Goal: Task Accomplishment & Management: Manage account settings

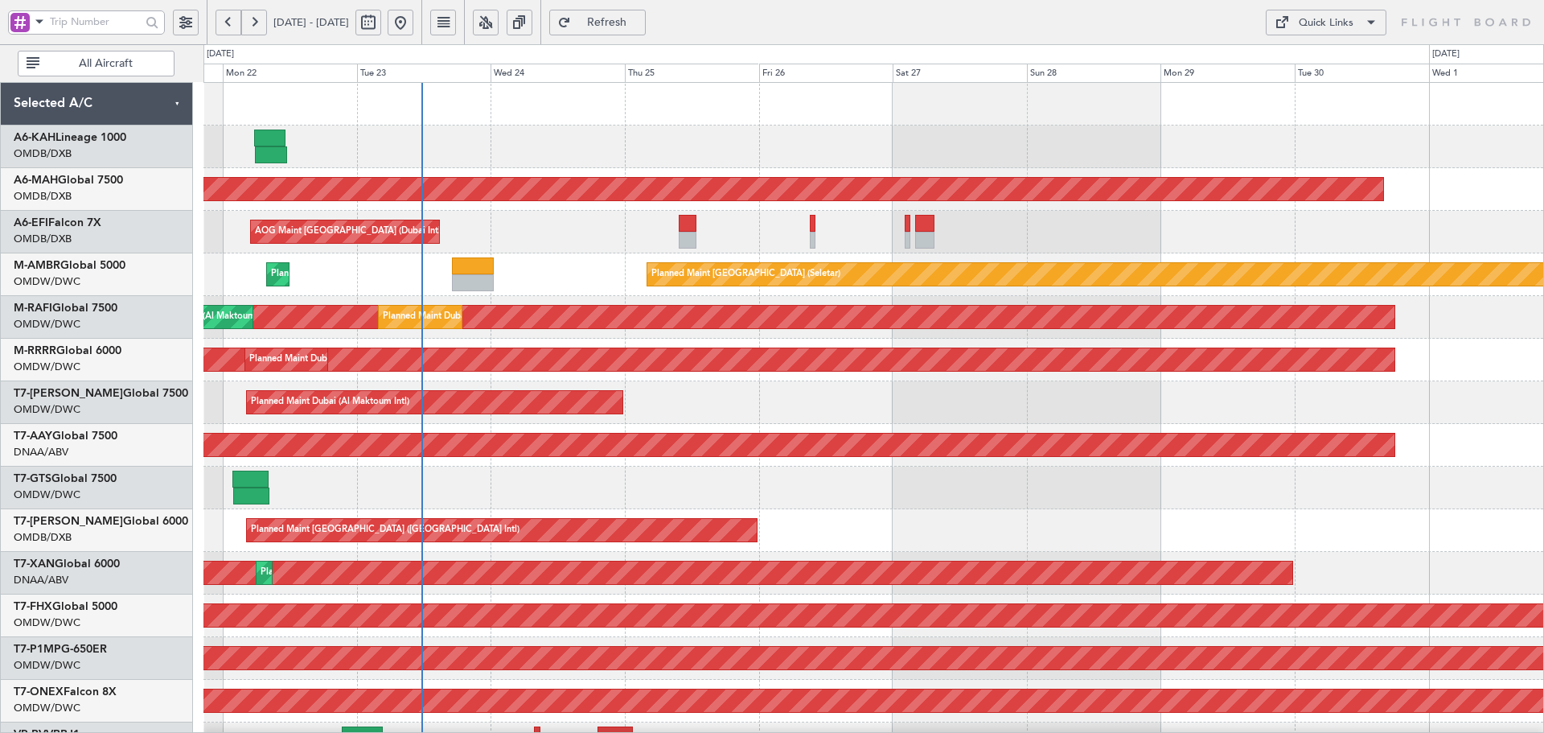
click at [339, 599] on div "Planned Maint [GEOGRAPHIC_DATA] ([GEOGRAPHIC_DATA] Intl) Planned Maint [GEOGRAP…" at bounding box center [873, 552] width 1340 height 938
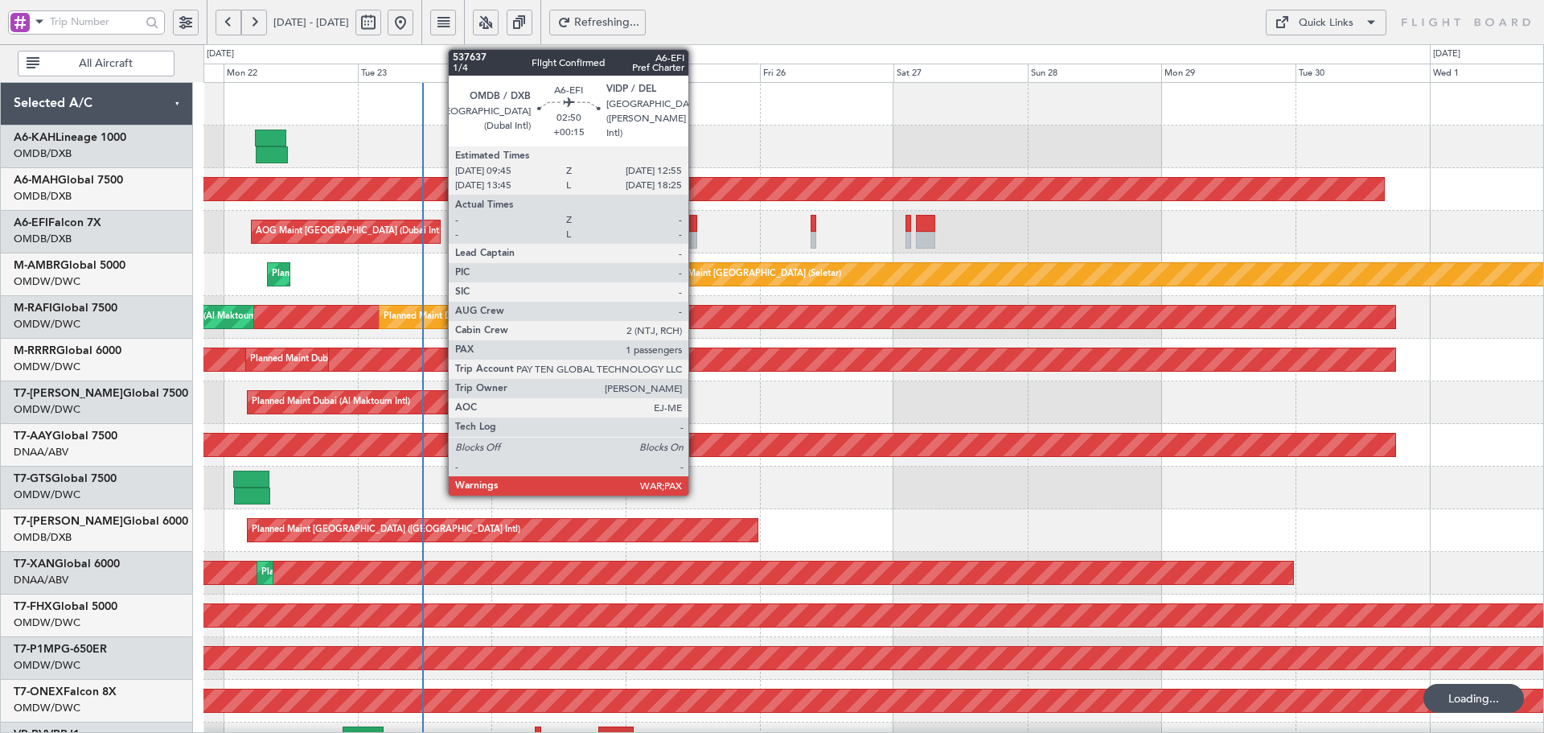
click at [694, 232] on div at bounding box center [689, 240] width 18 height 17
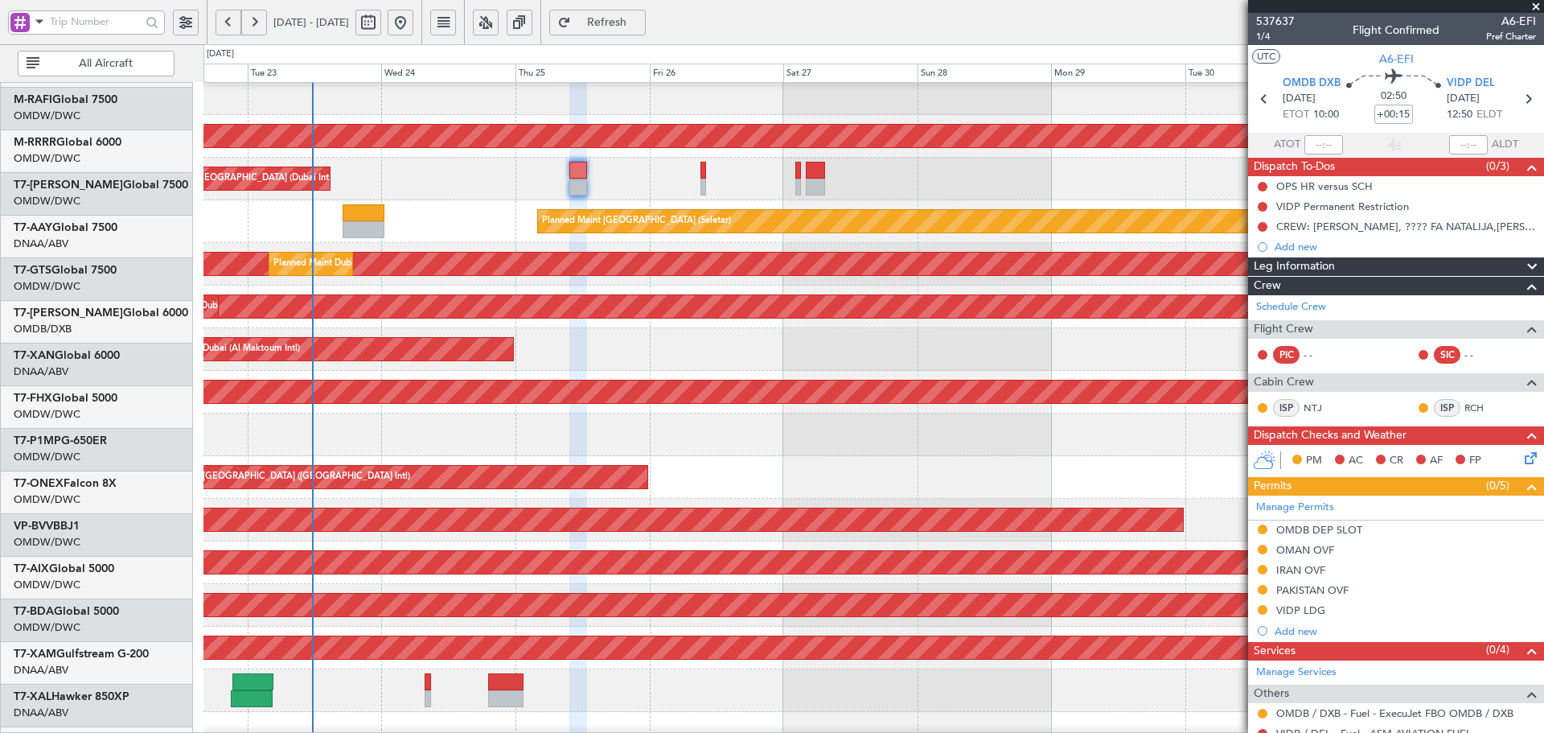
scroll to position [53, 0]
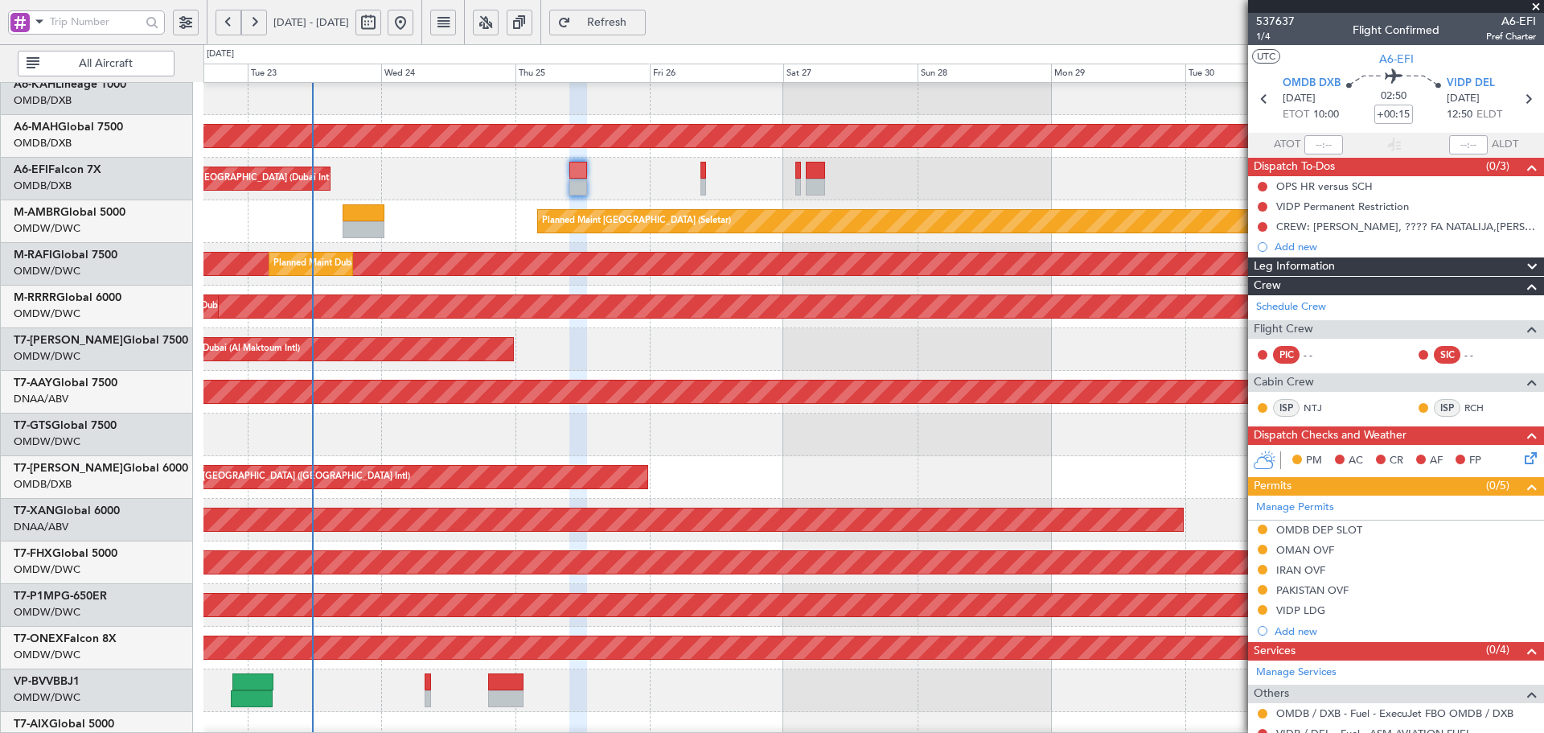
click at [602, 432] on div "AOG Maint [GEOGRAPHIC_DATA] (Seletar)" at bounding box center [873, 434] width 1340 height 43
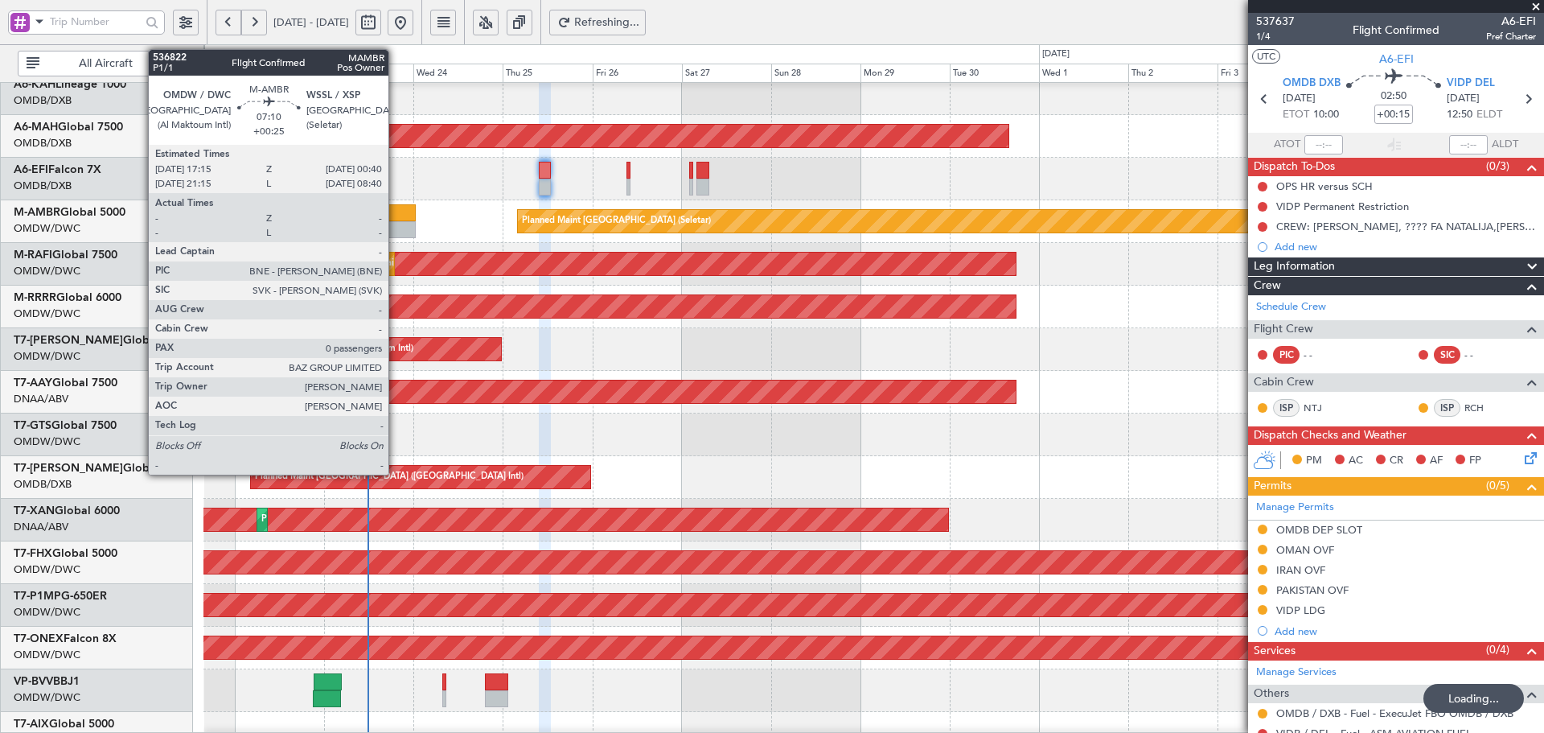
click at [396, 211] on div at bounding box center [402, 212] width 28 height 17
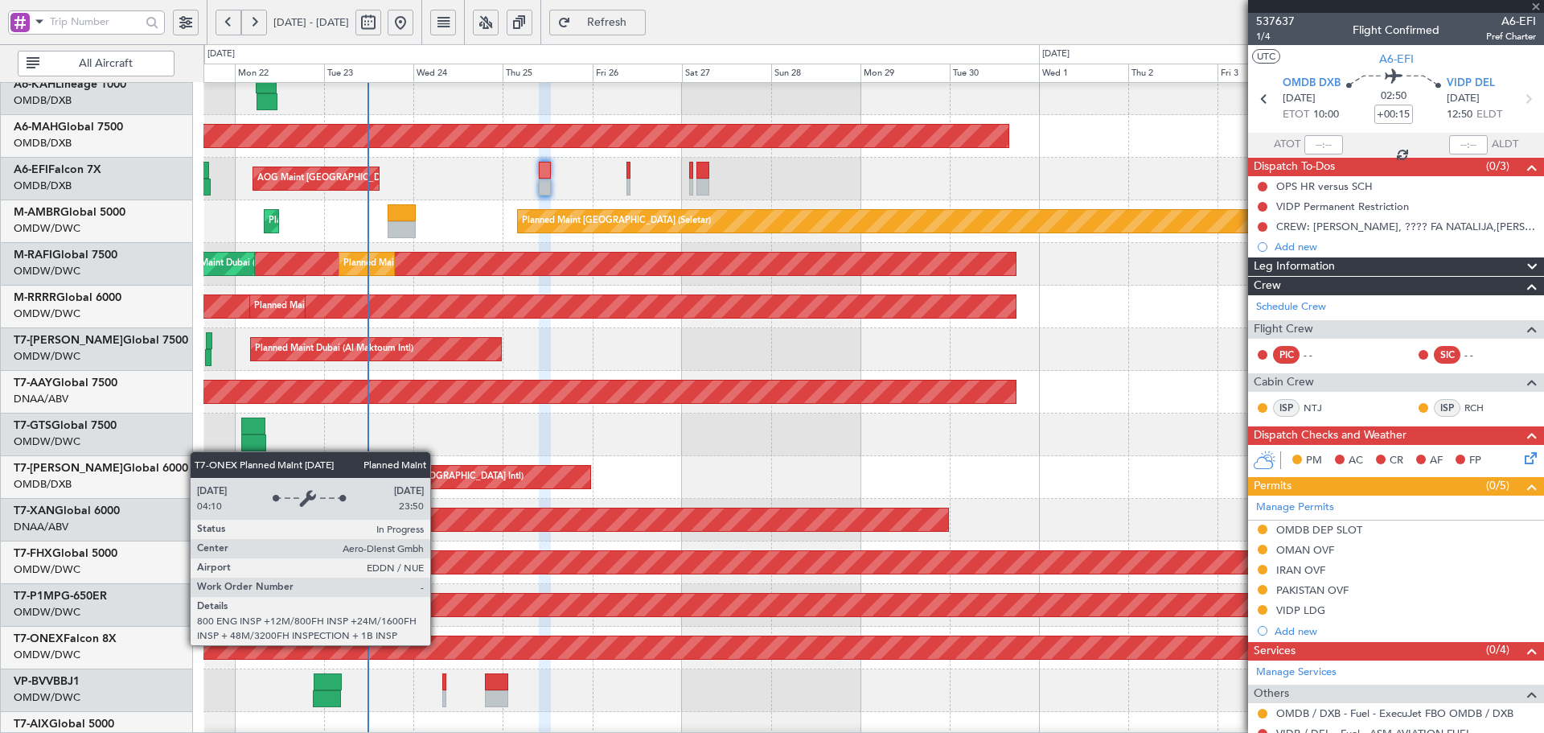
type input "+00:25"
type input "0"
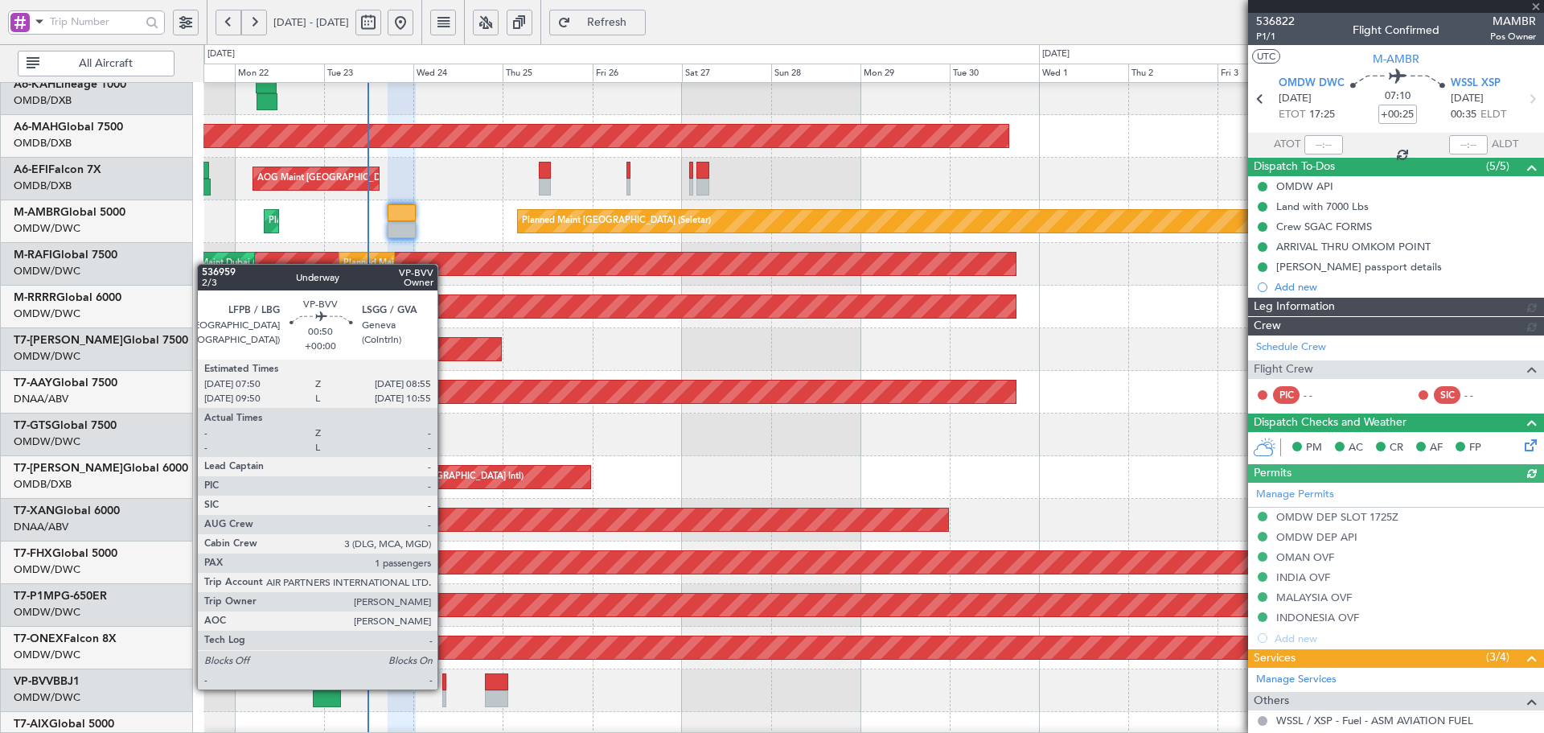
type input "Dherander Fithani (DHF)"
type input "7298"
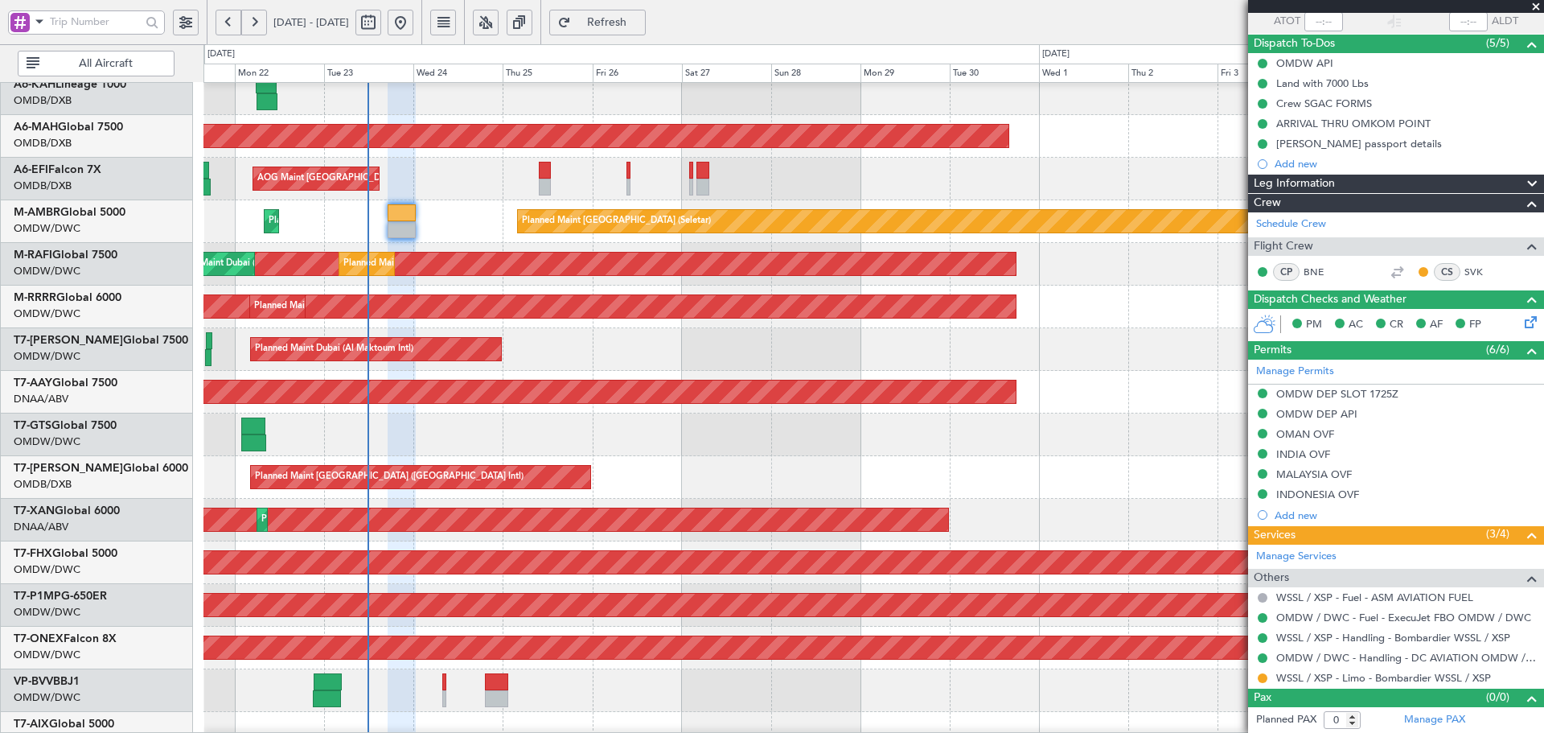
scroll to position [287, 0]
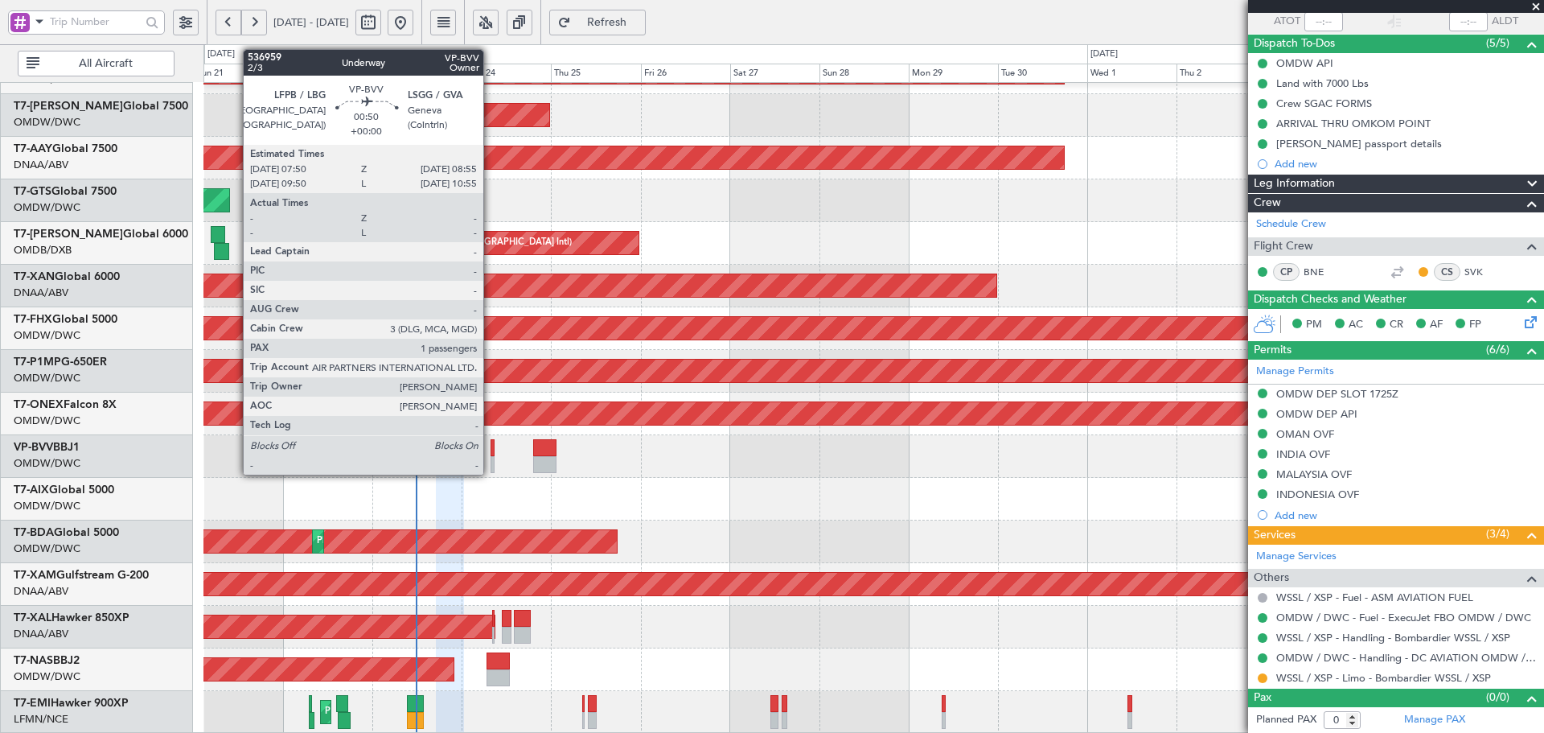
click at [491, 459] on div at bounding box center [493, 464] width 5 height 17
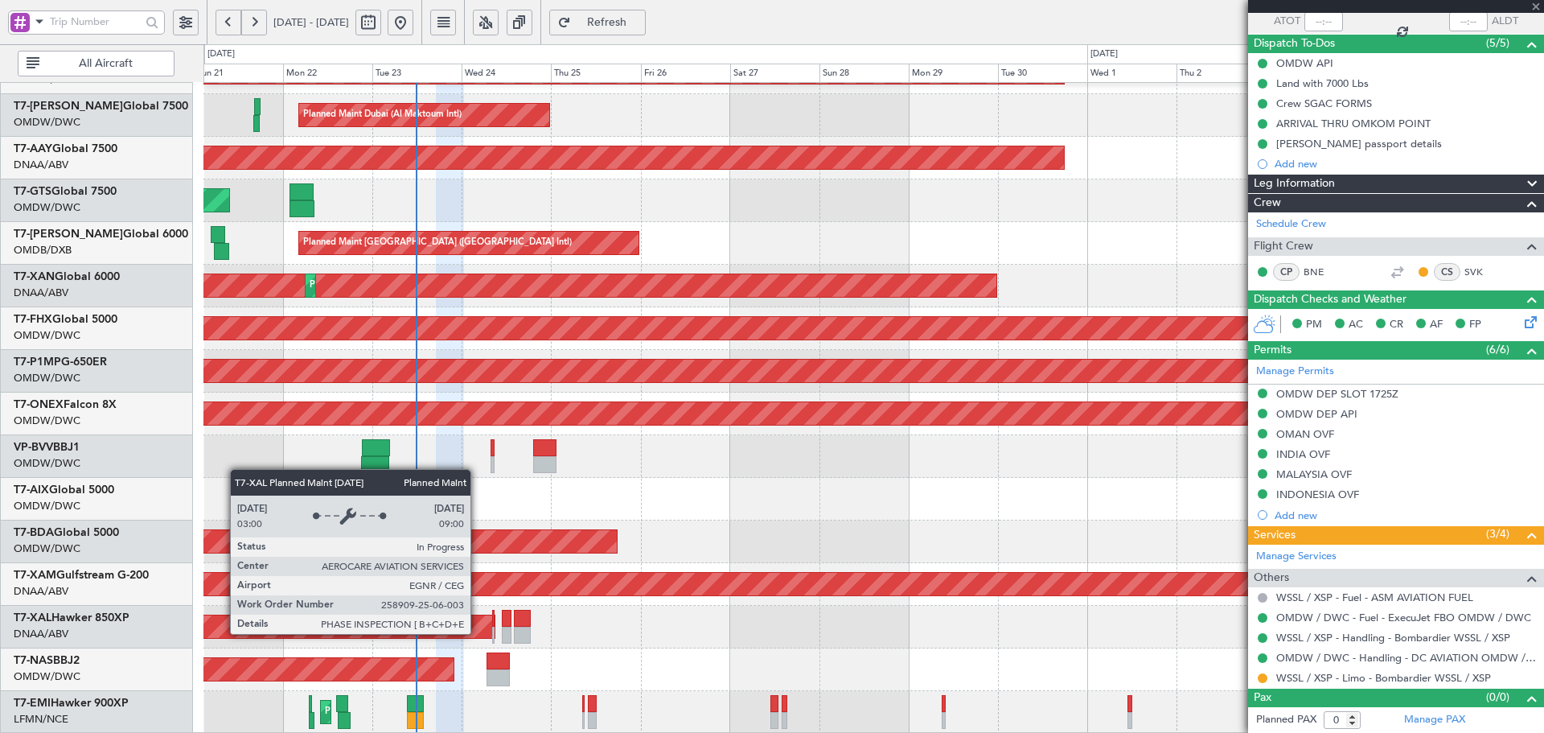
type input "1"
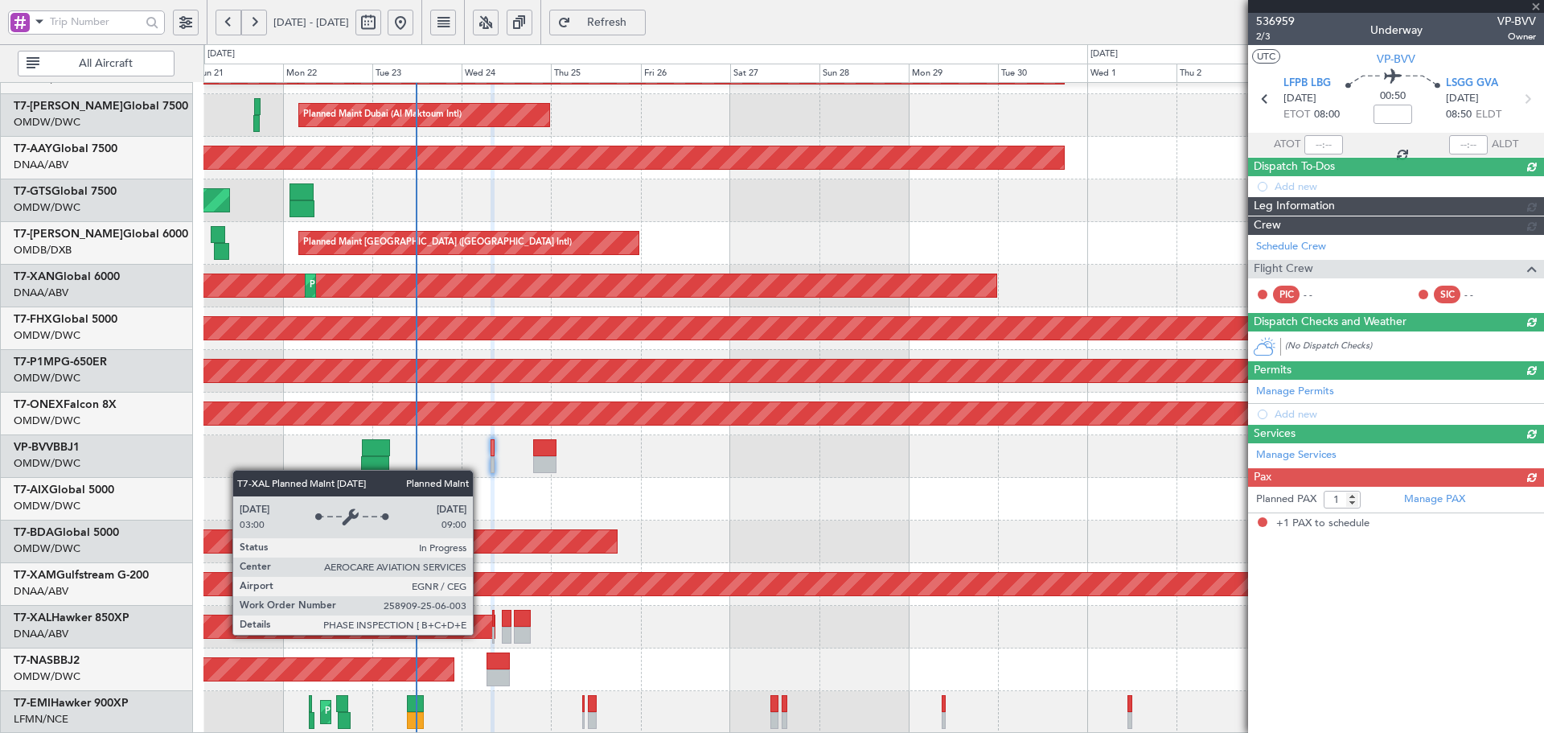
scroll to position [0, 0]
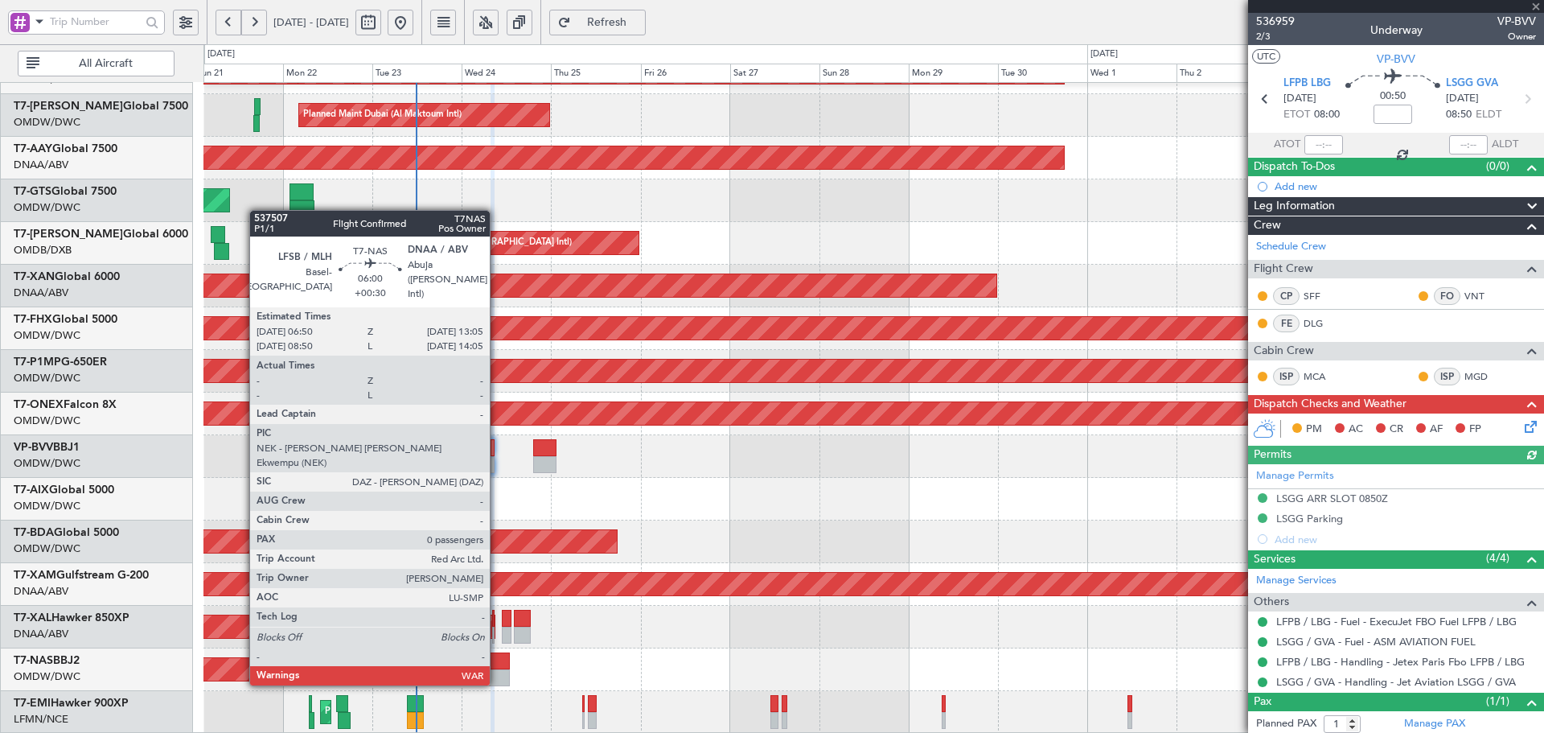
click at [497, 668] on div at bounding box center [498, 660] width 23 height 17
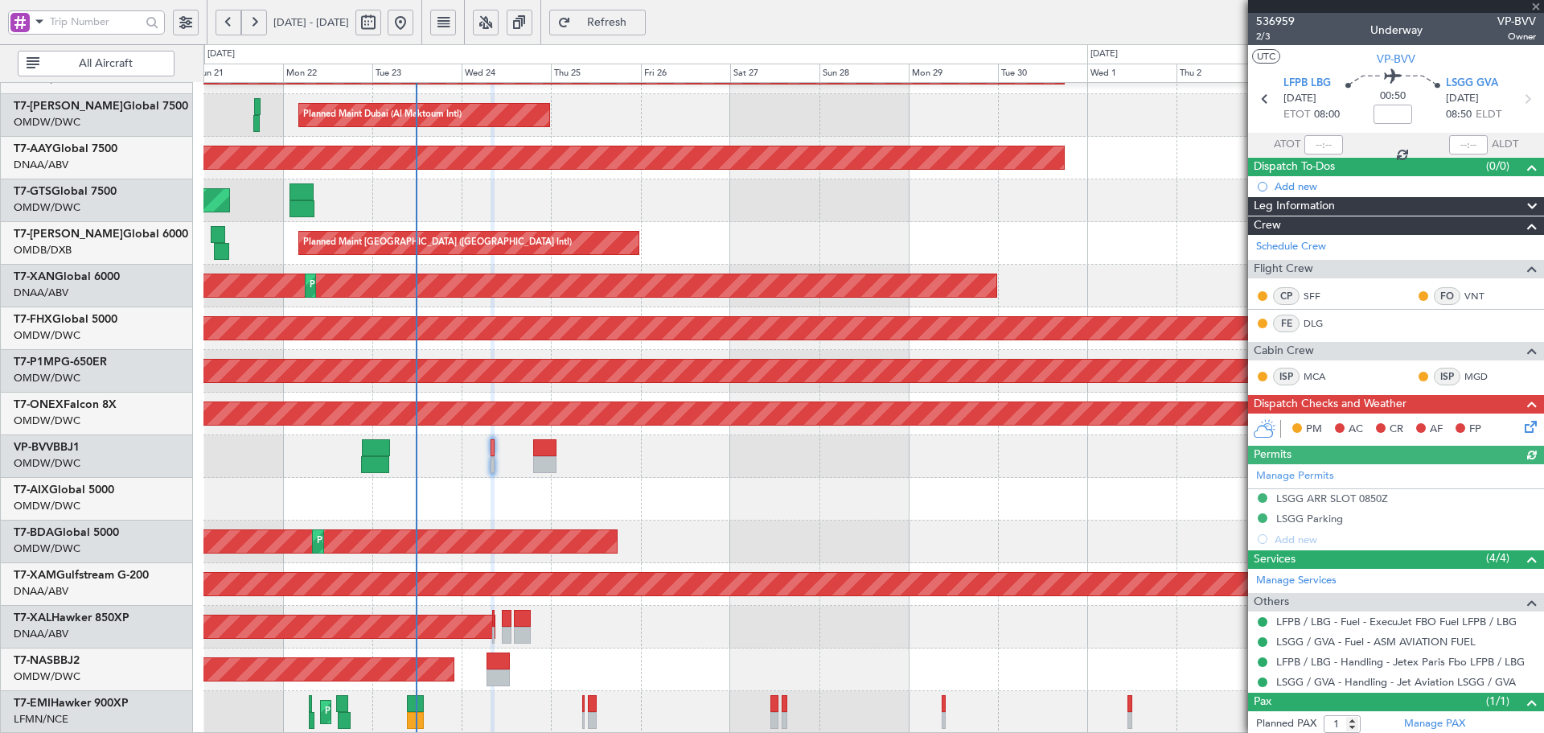
type input "+00:30"
type input "0"
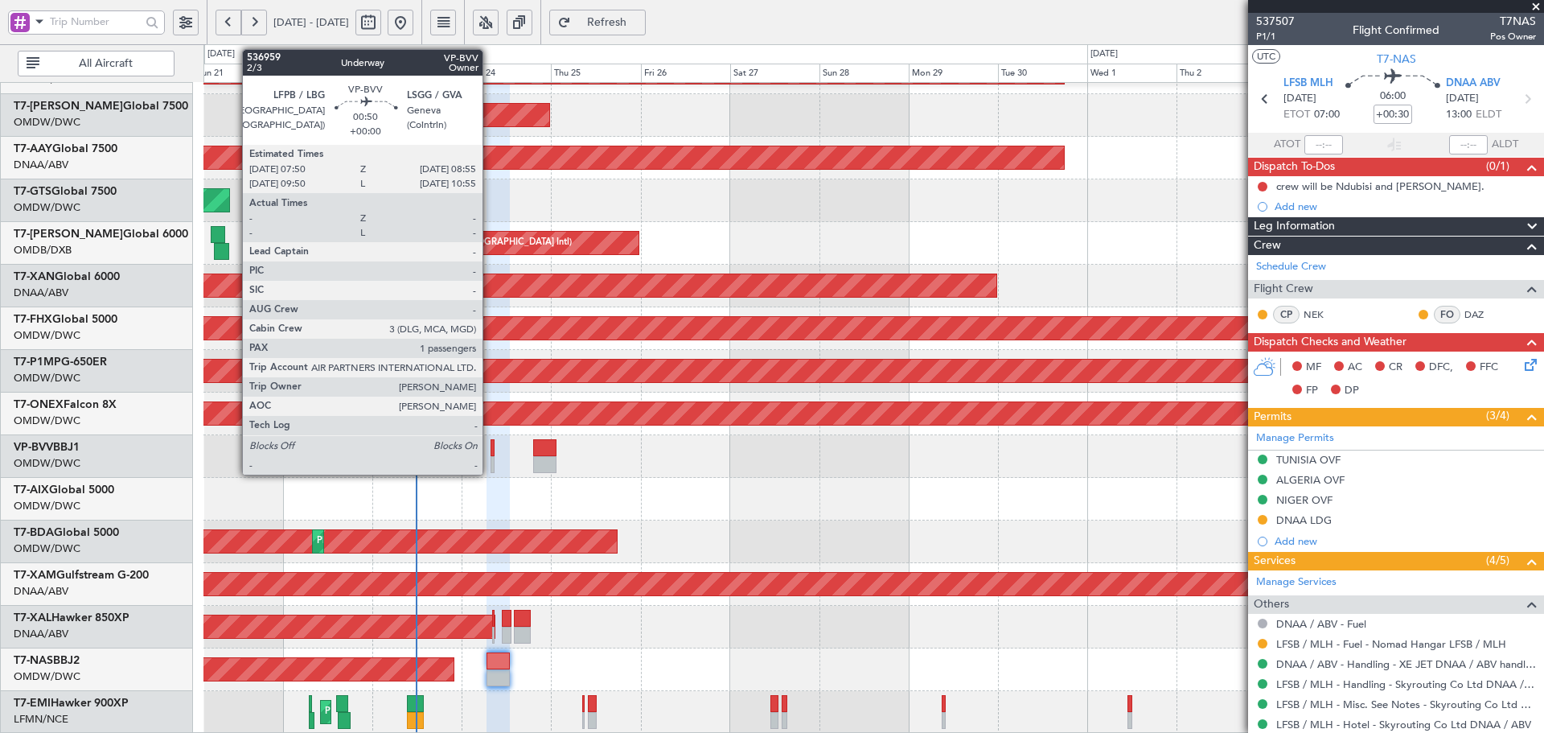
click at [491, 462] on div at bounding box center [493, 464] width 5 height 17
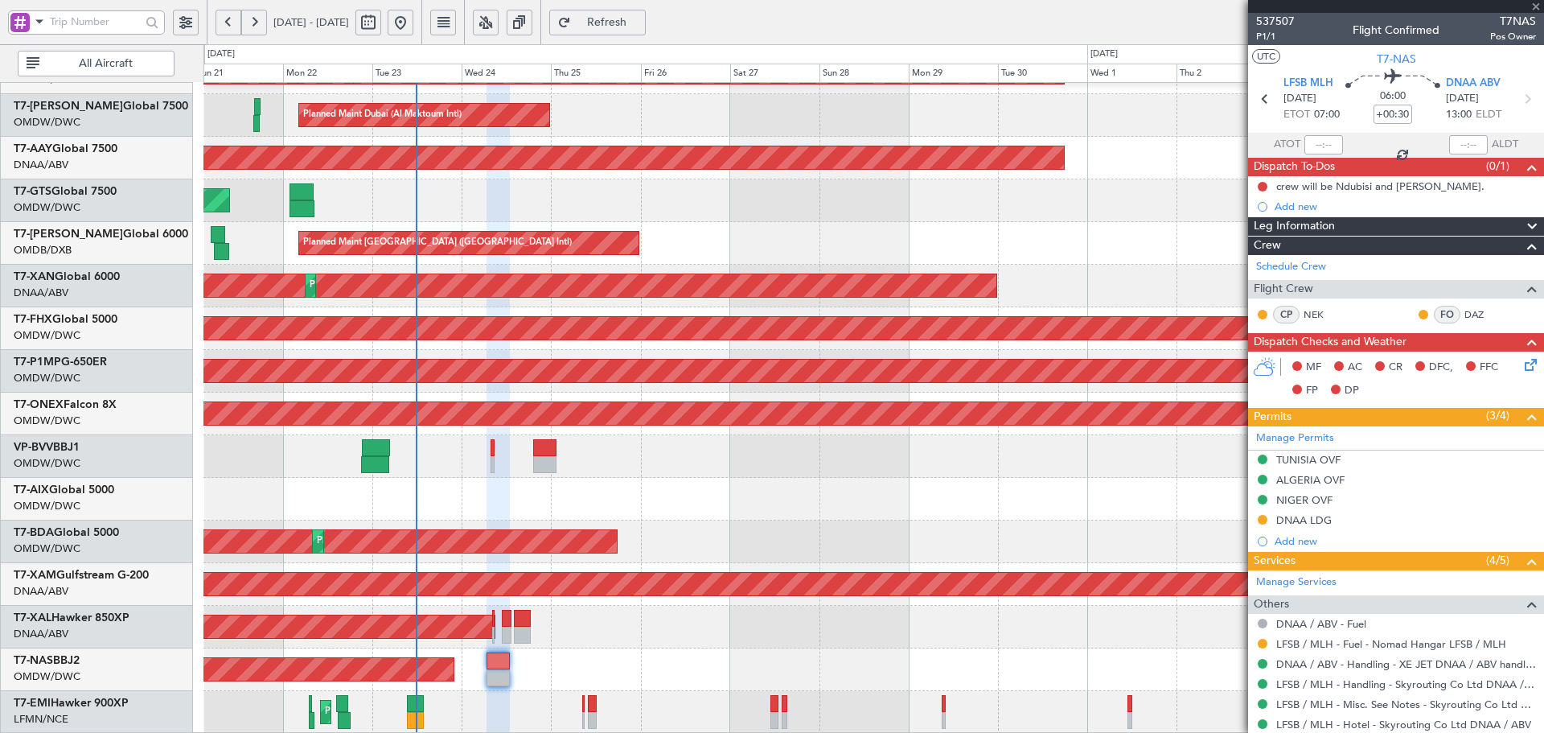
type input "1"
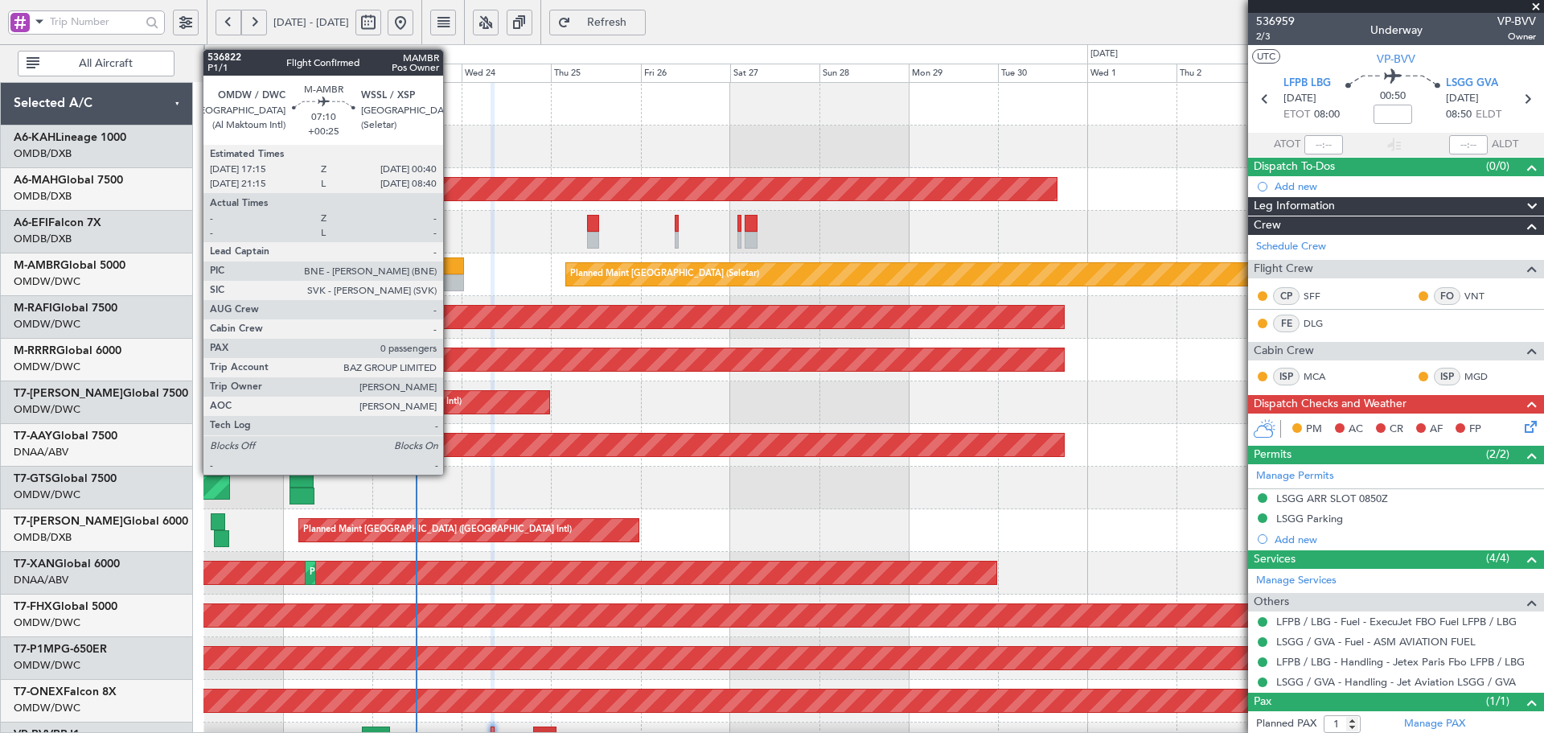
click at [450, 280] on div at bounding box center [450, 282] width 28 height 17
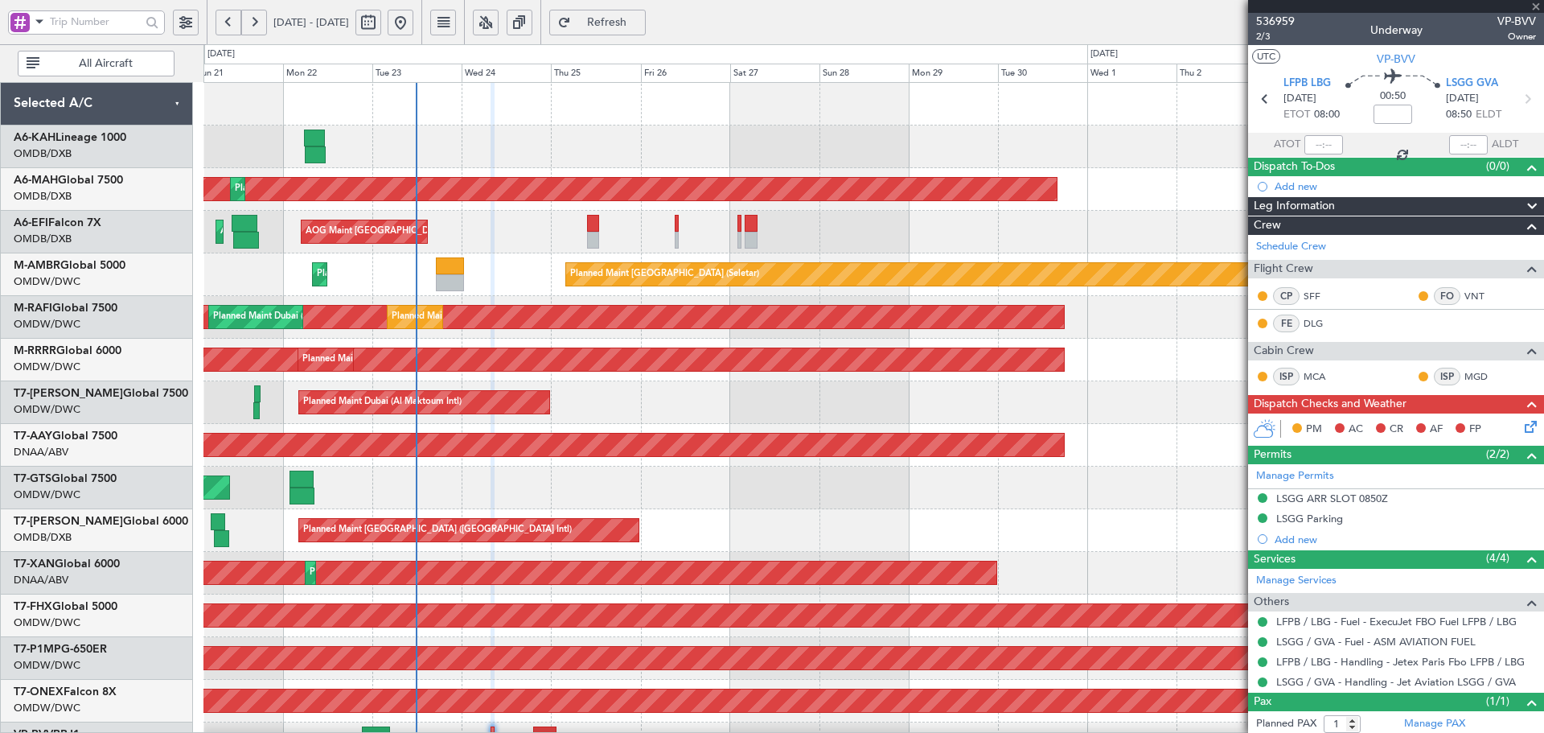
type input "+00:25"
type input "0"
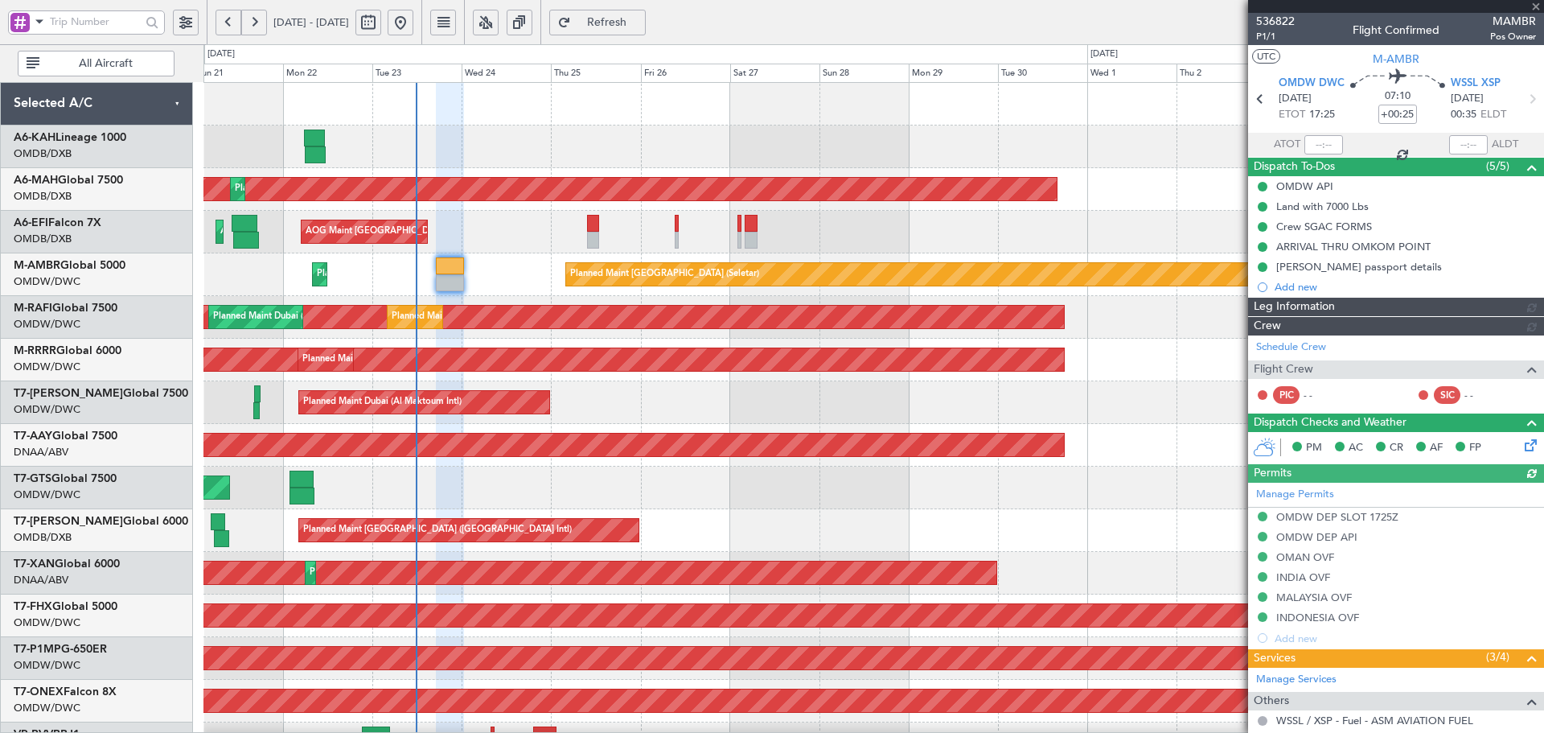
type input "Dherander Fithani (DHF)"
type input "7298"
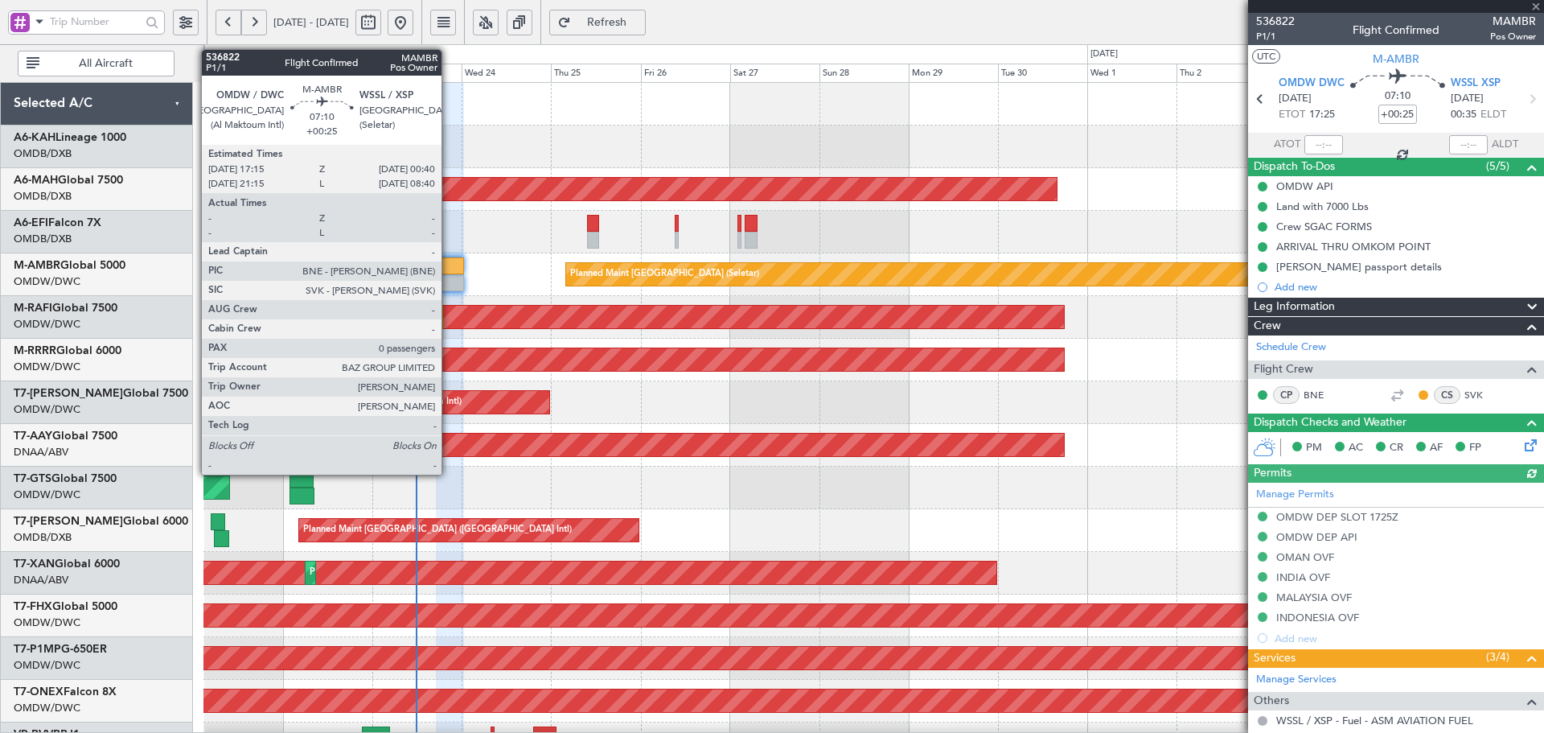
click at [449, 270] on div at bounding box center [450, 265] width 28 height 17
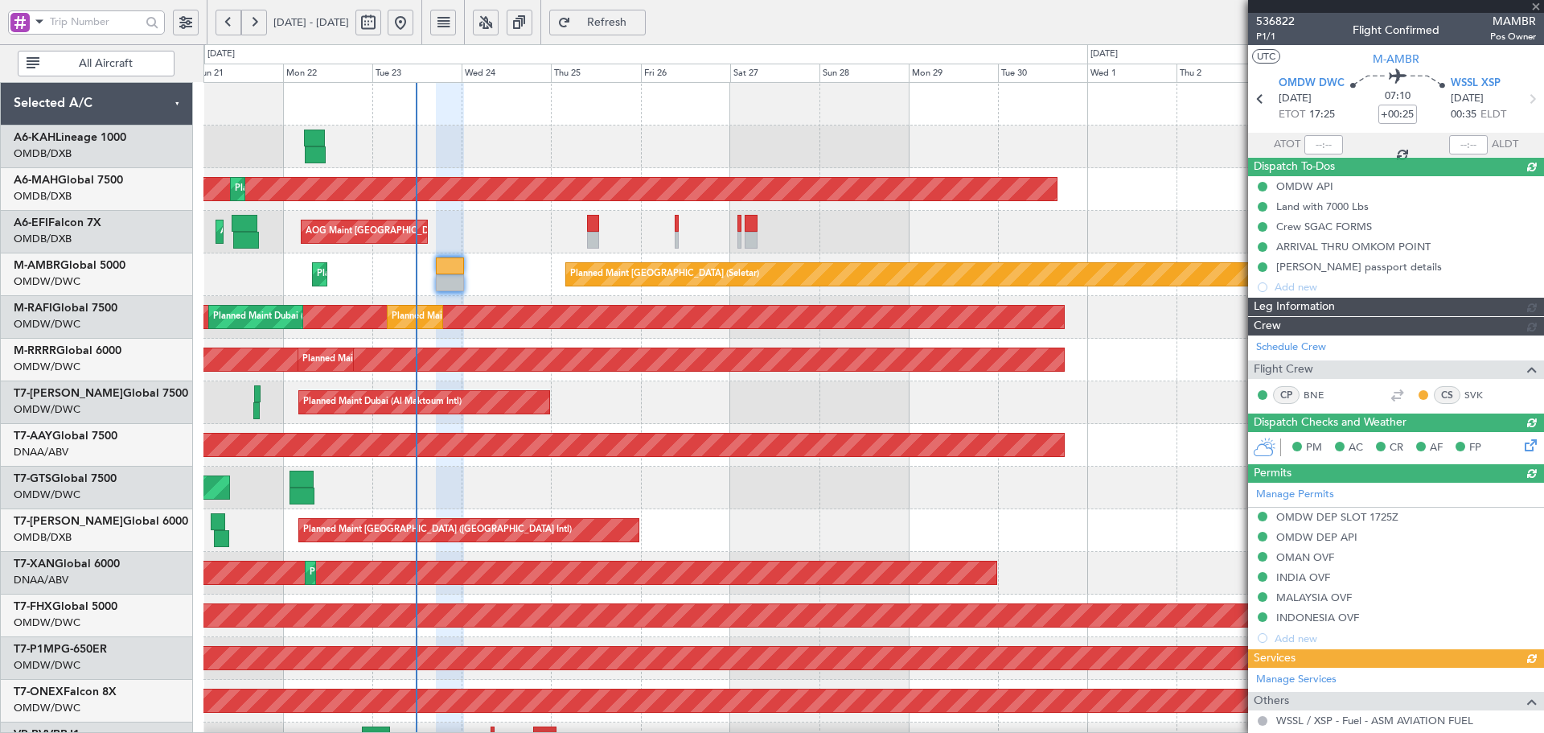
type input "Dherander Fithani (DHF)"
type input "7298"
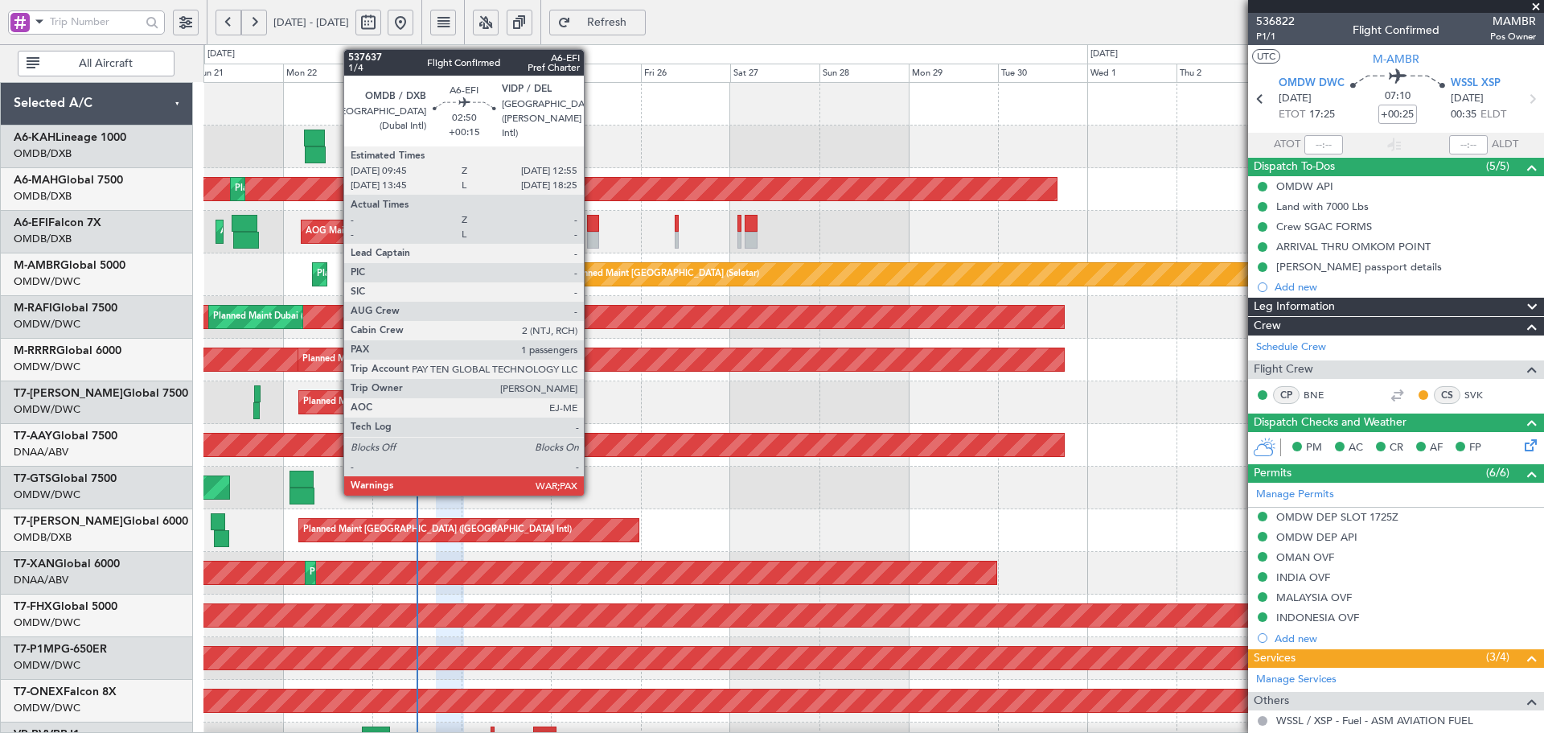
click at [591, 223] on div at bounding box center [593, 223] width 12 height 17
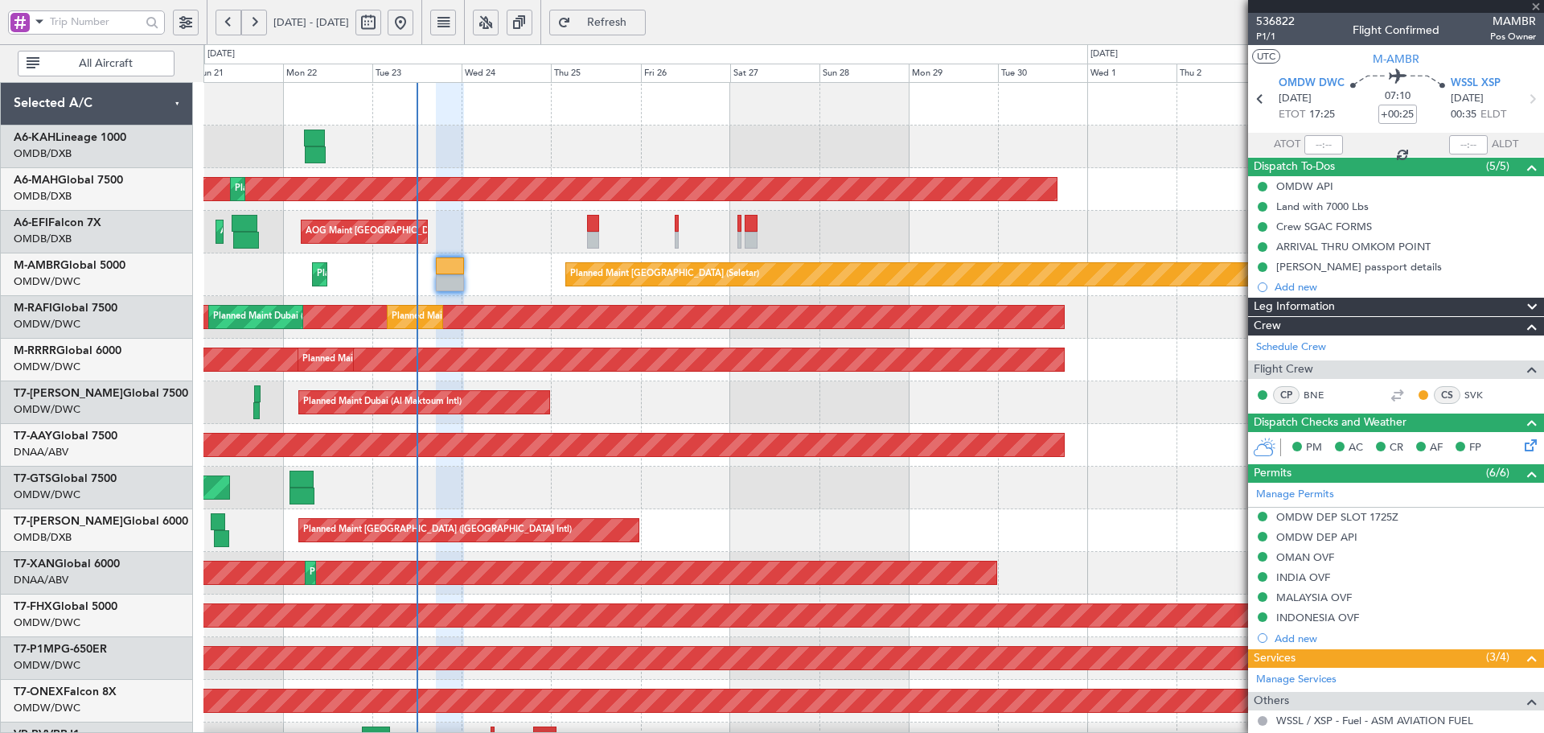
type input "+00:15"
type input "1"
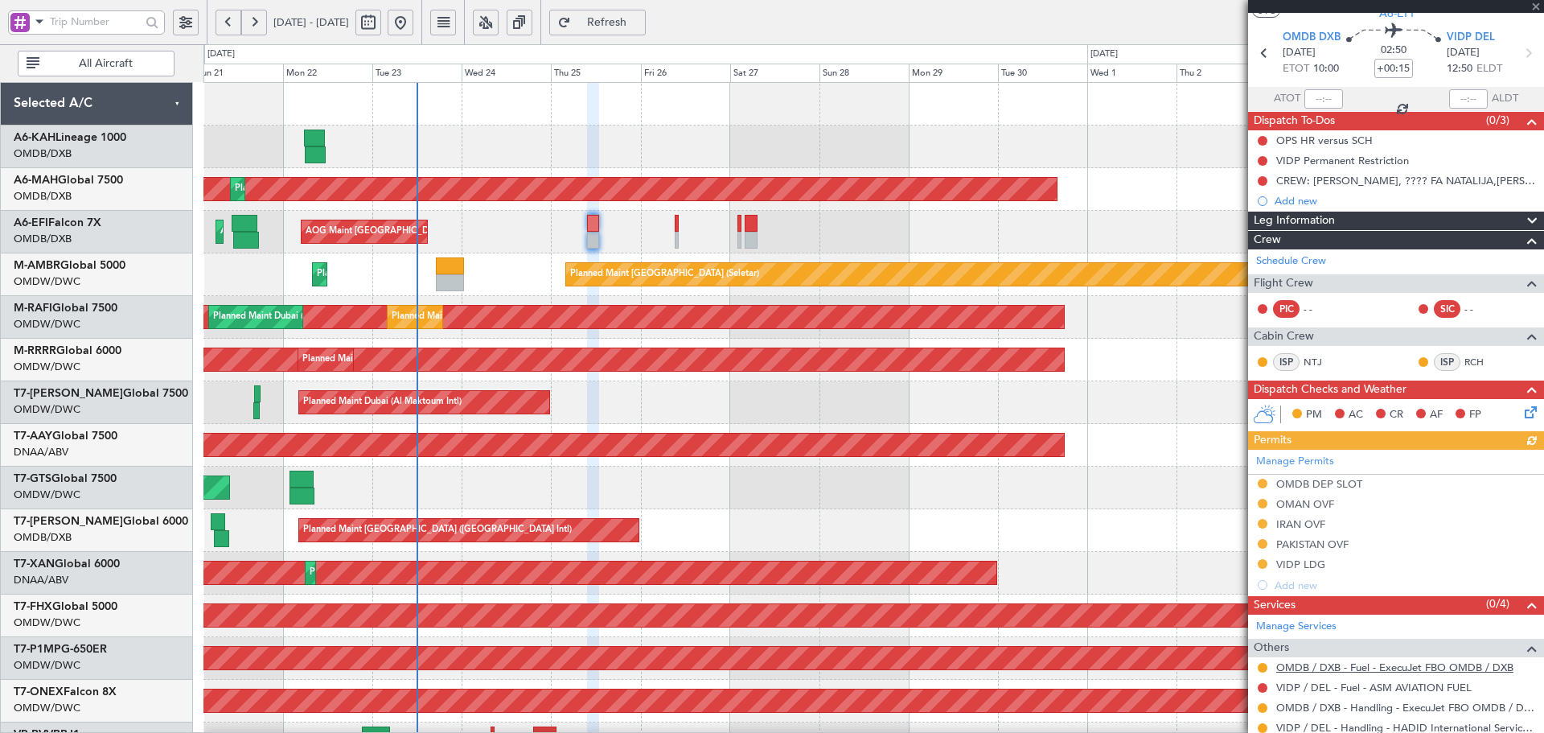
scroll to position [132, 0]
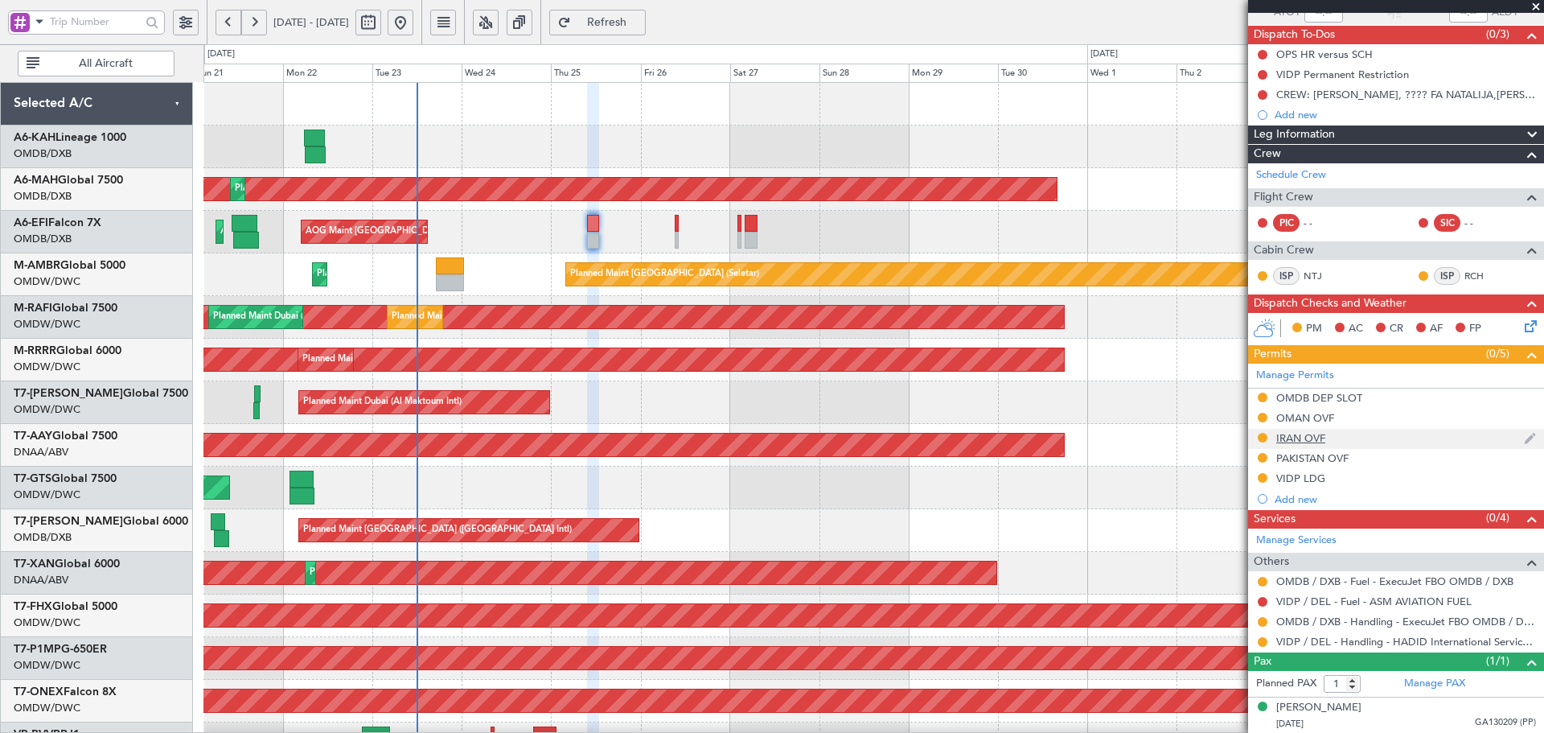
click at [1307, 444] on div "IRAN OVF" at bounding box center [1396, 439] width 296 height 20
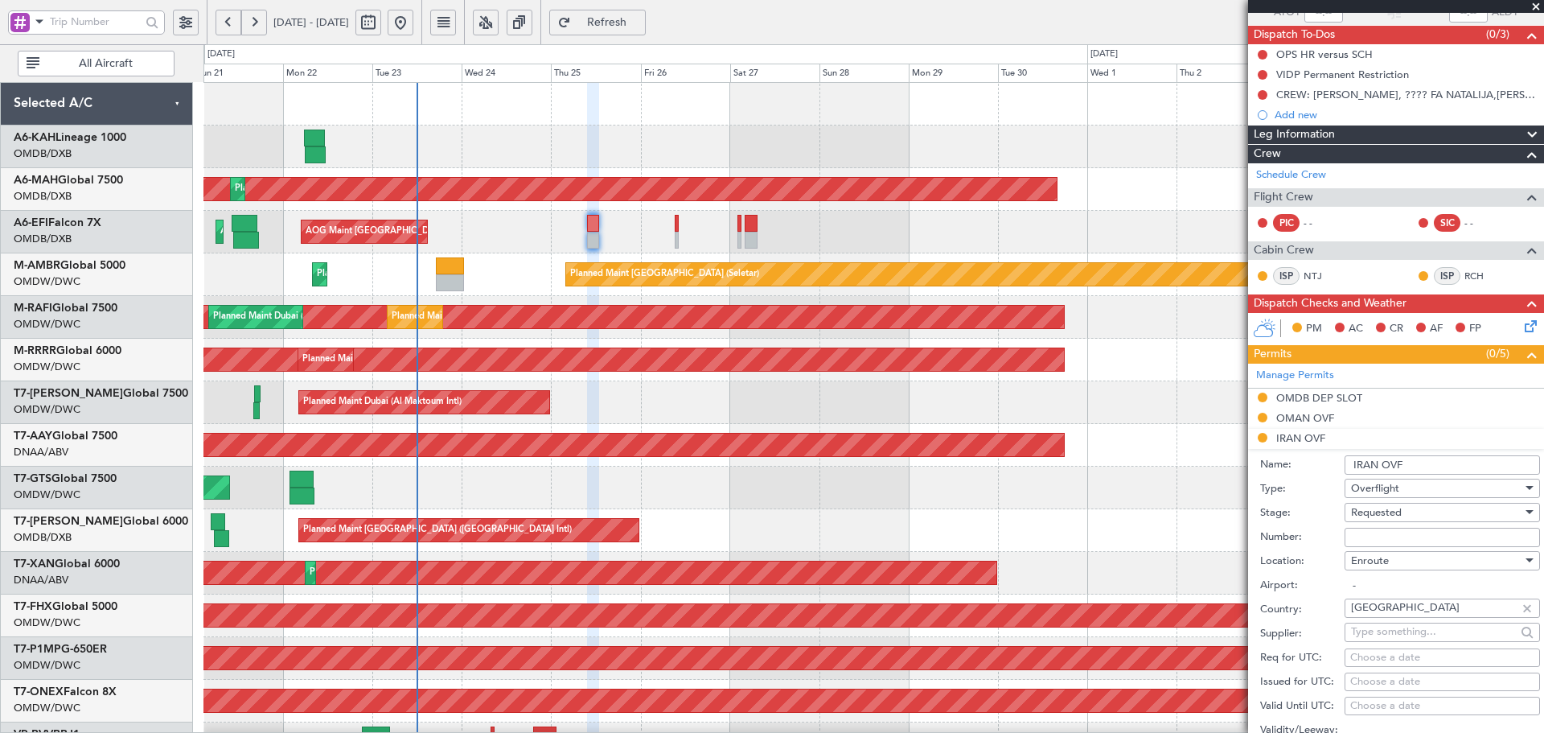
click at [1395, 532] on input "Number:" at bounding box center [1442, 537] width 195 height 19
paste input "YK/22A09N23174OJA"
type input "YK/22A09N23174OJA"
click at [1402, 512] on span "Requested" at bounding box center [1376, 512] width 51 height 14
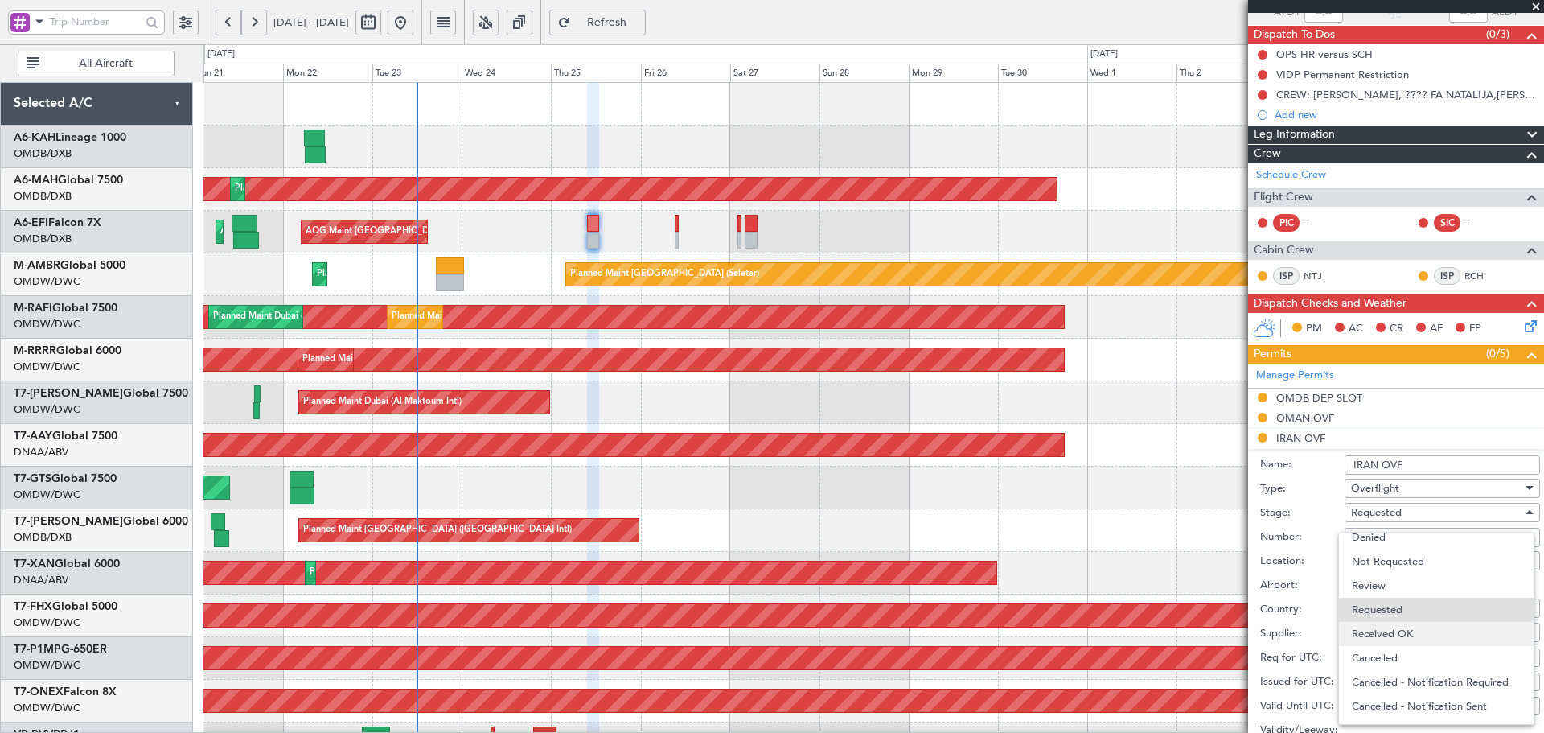
click at [1418, 639] on span "Received OK" at bounding box center [1436, 634] width 169 height 24
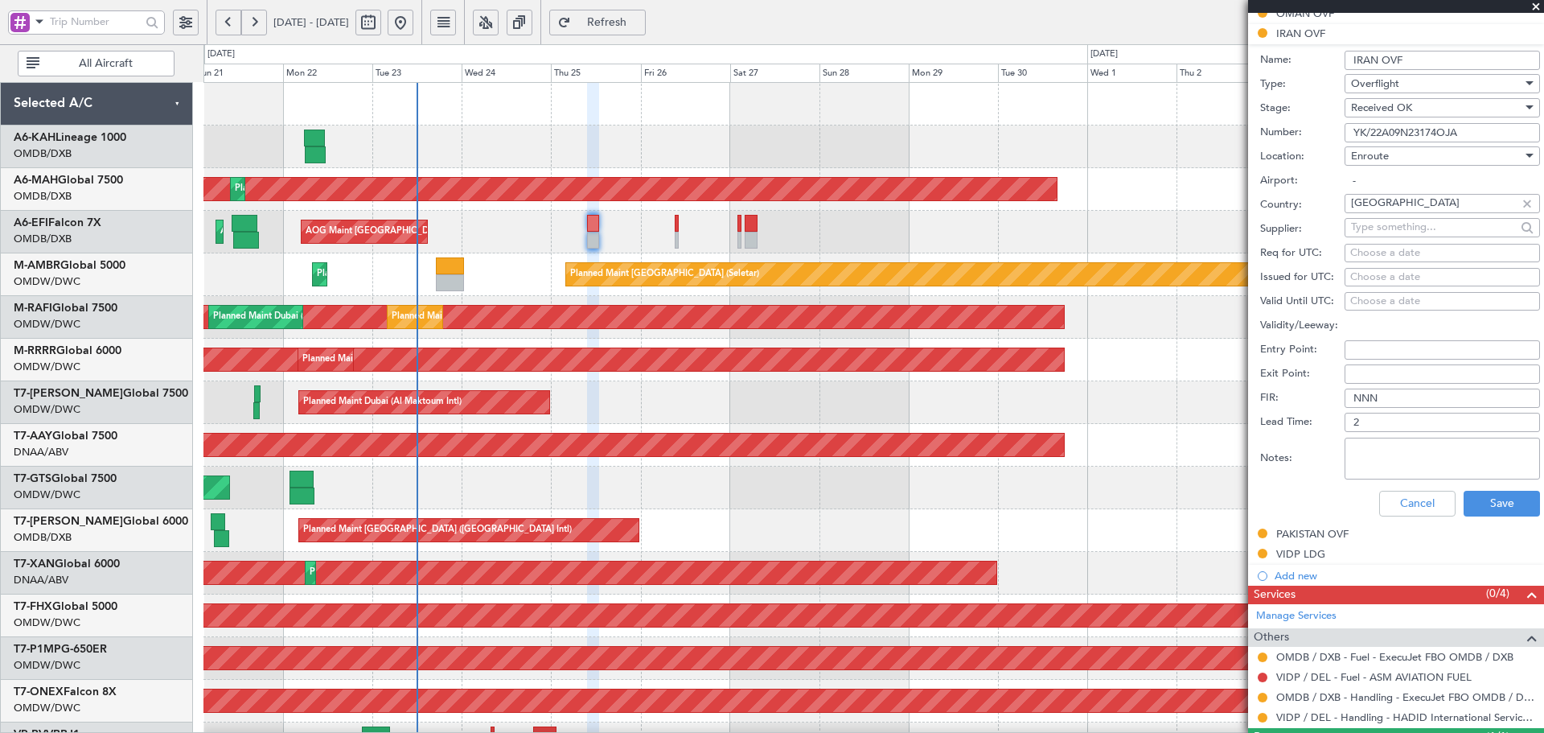
scroll to position [561, 0]
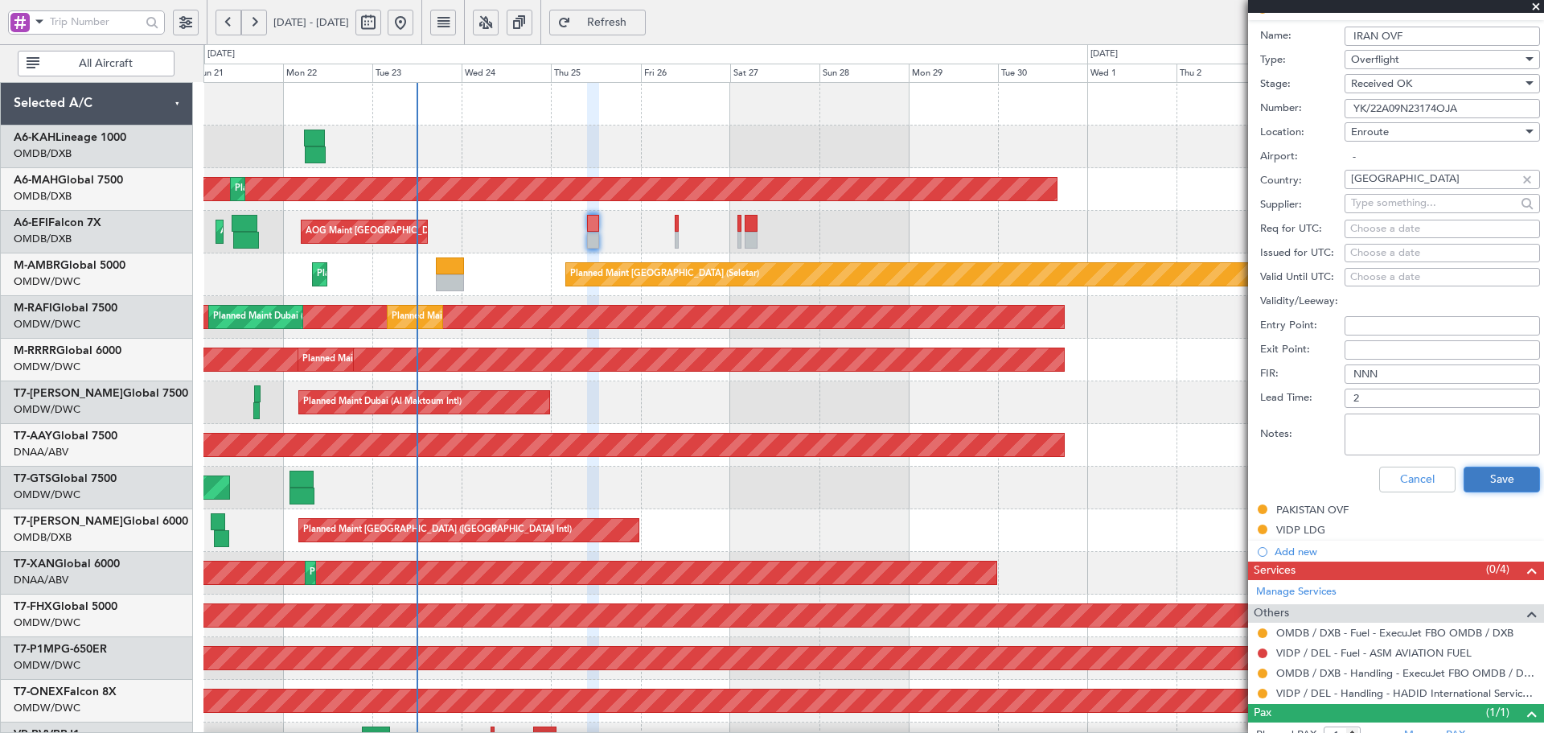
click at [1485, 475] on button "Save" at bounding box center [1502, 479] width 76 height 26
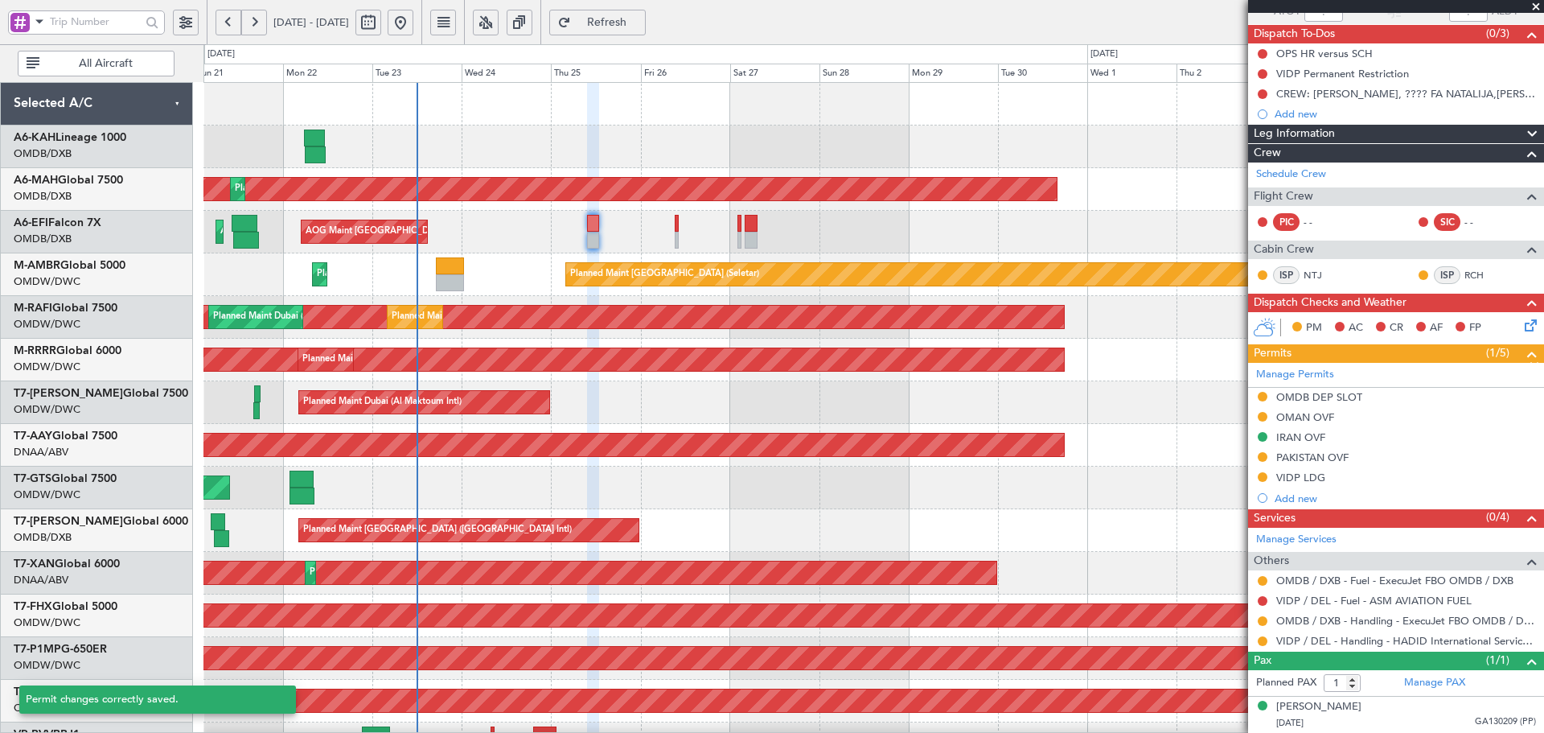
scroll to position [80, 0]
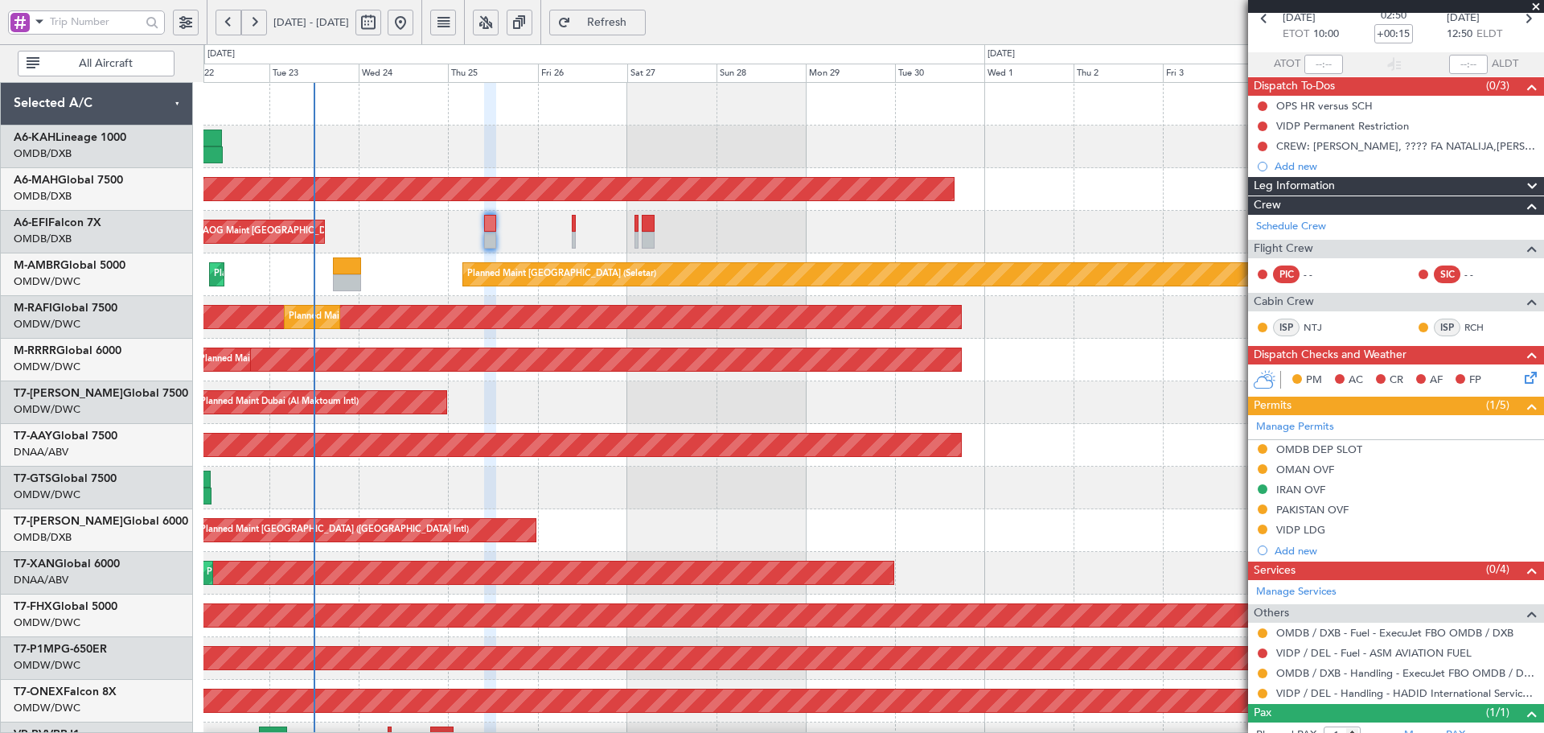
click at [453, 302] on div "Planned Maint [GEOGRAPHIC_DATA] ([GEOGRAPHIC_DATA] Intl) Planned Maint [GEOGRAP…" at bounding box center [873, 552] width 1340 height 938
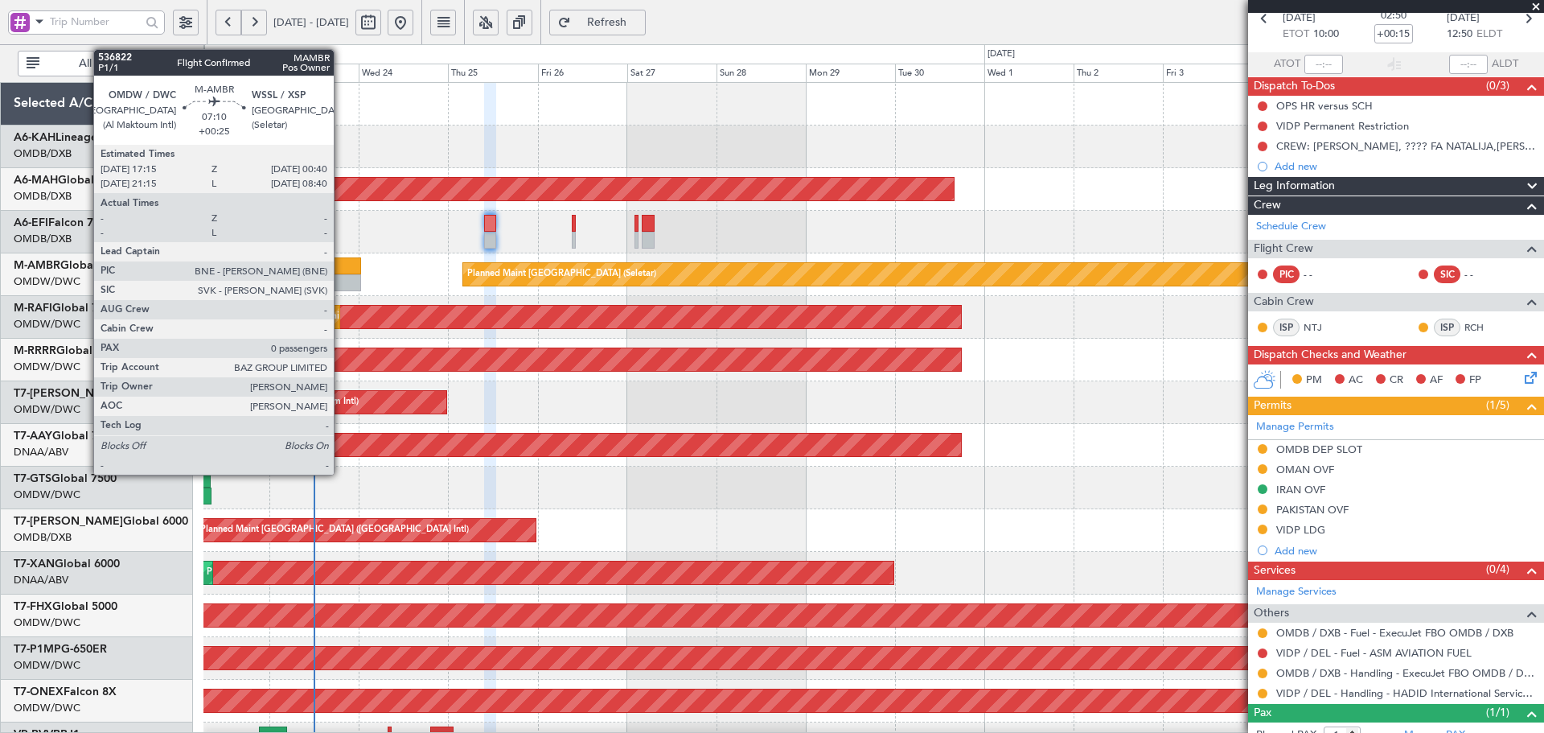
click at [341, 267] on div at bounding box center [347, 265] width 28 height 17
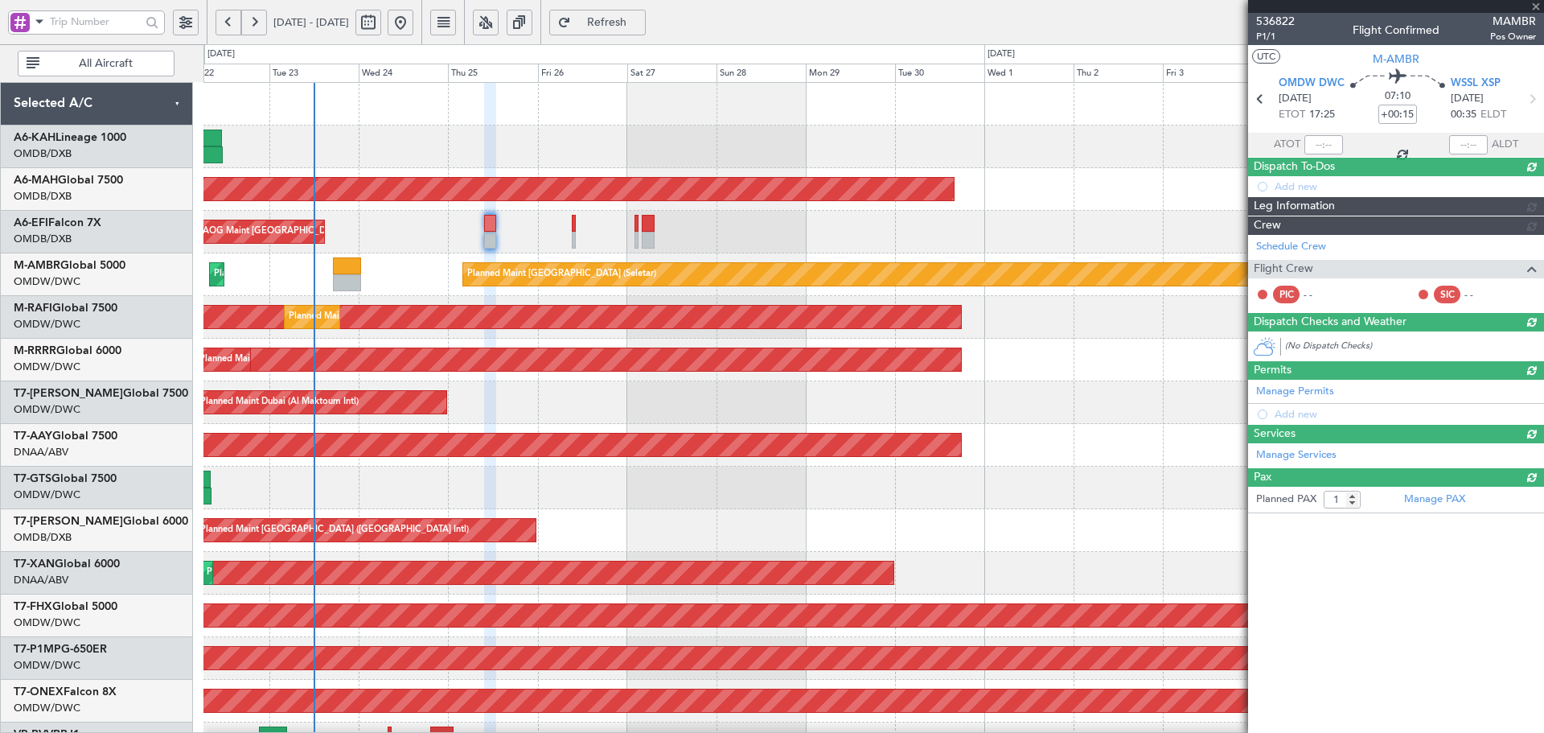
type input "+00:25"
type input "0"
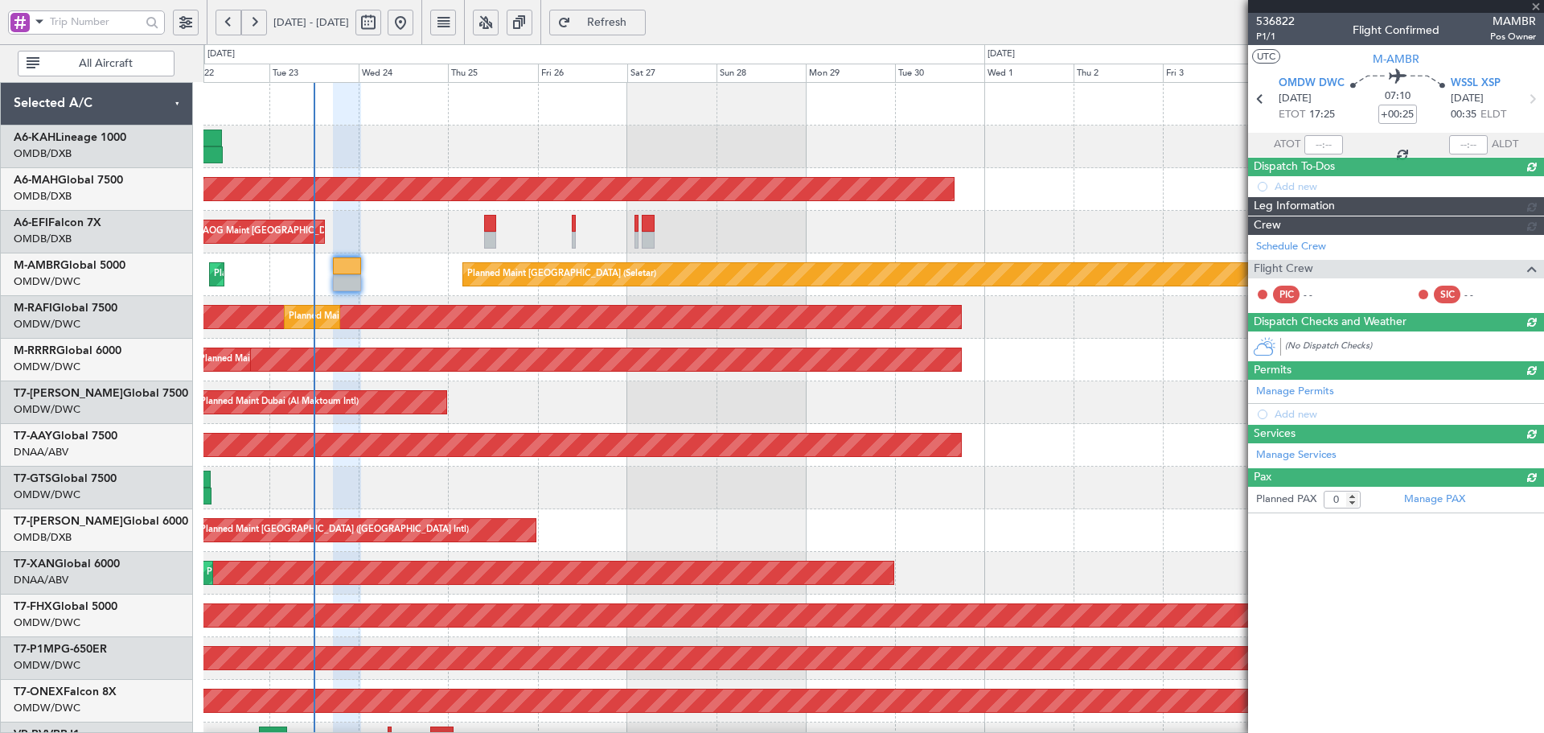
scroll to position [0, 0]
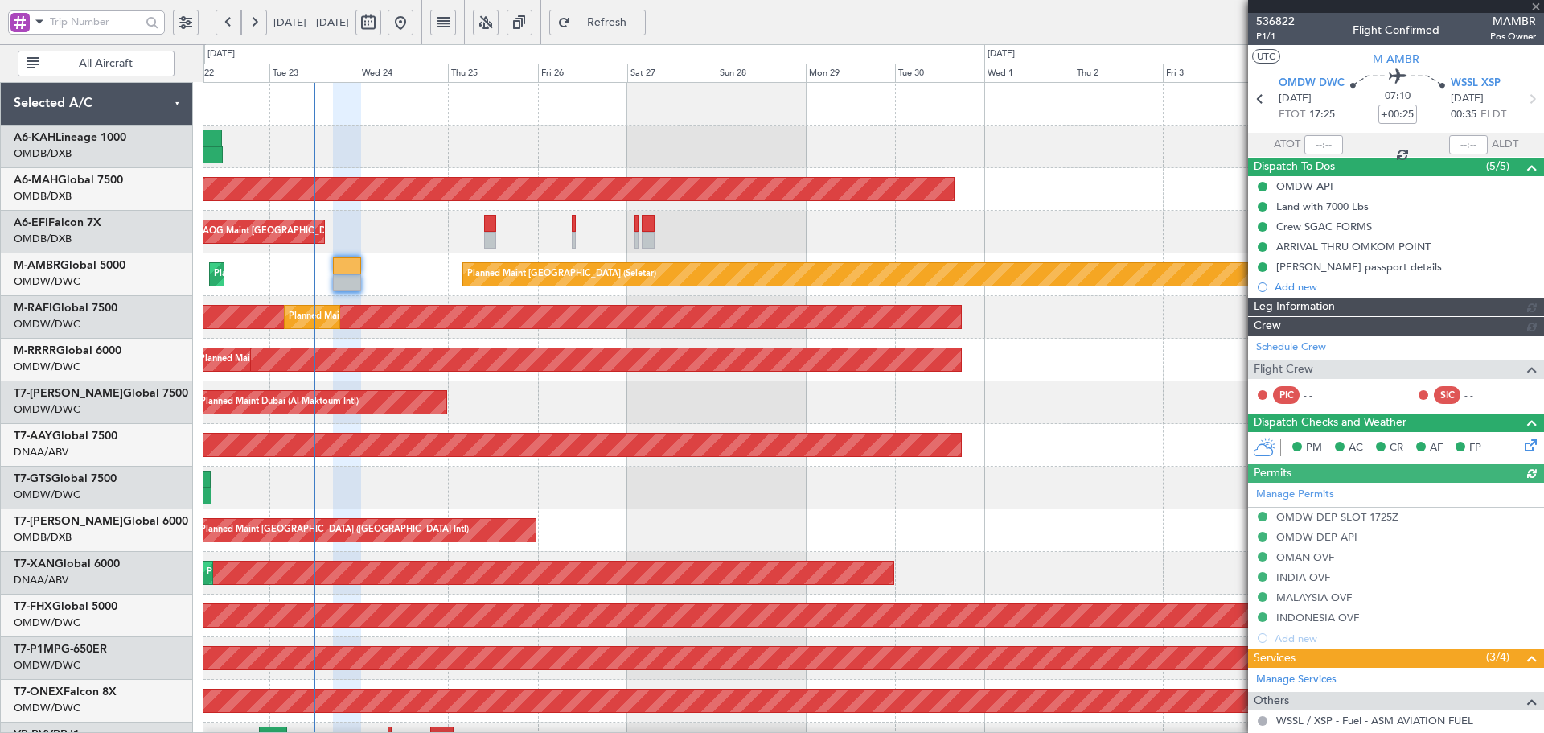
type input "Dherander Fithani (DHF)"
type input "7298"
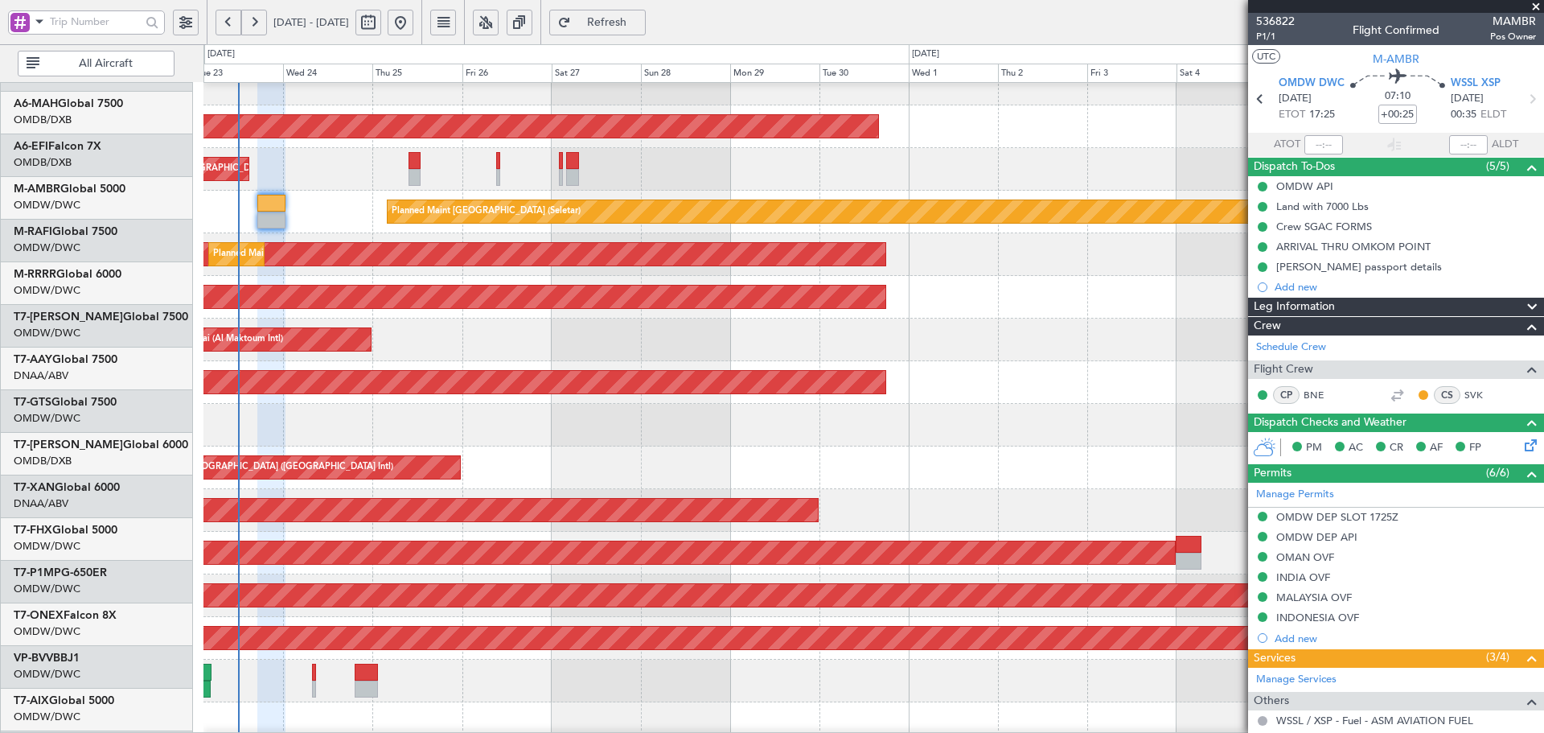
scroll to position [58, 0]
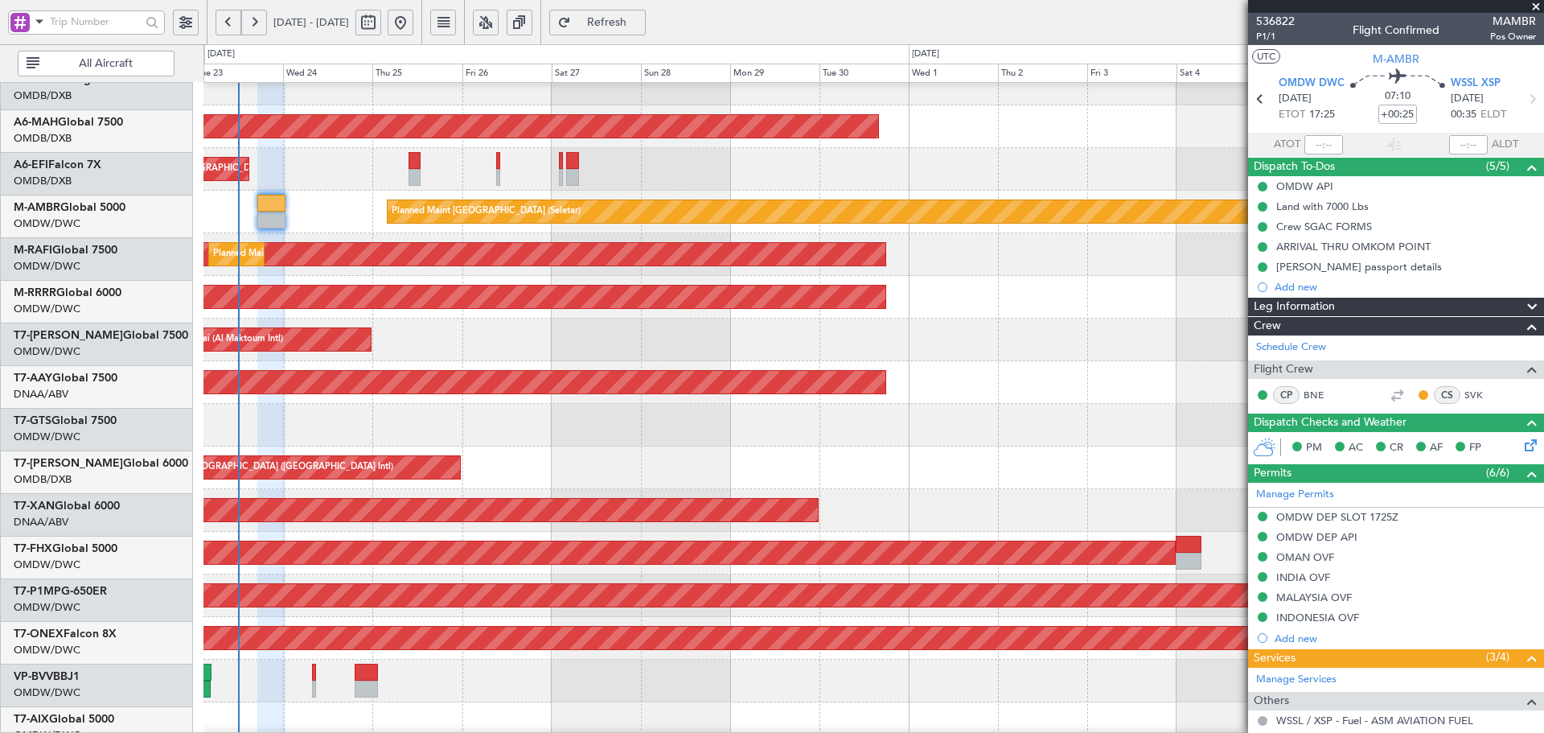
click at [245, 614] on div "Planned Maint Savannah (Savannah/hilton Head Intl)" at bounding box center [873, 595] width 1340 height 43
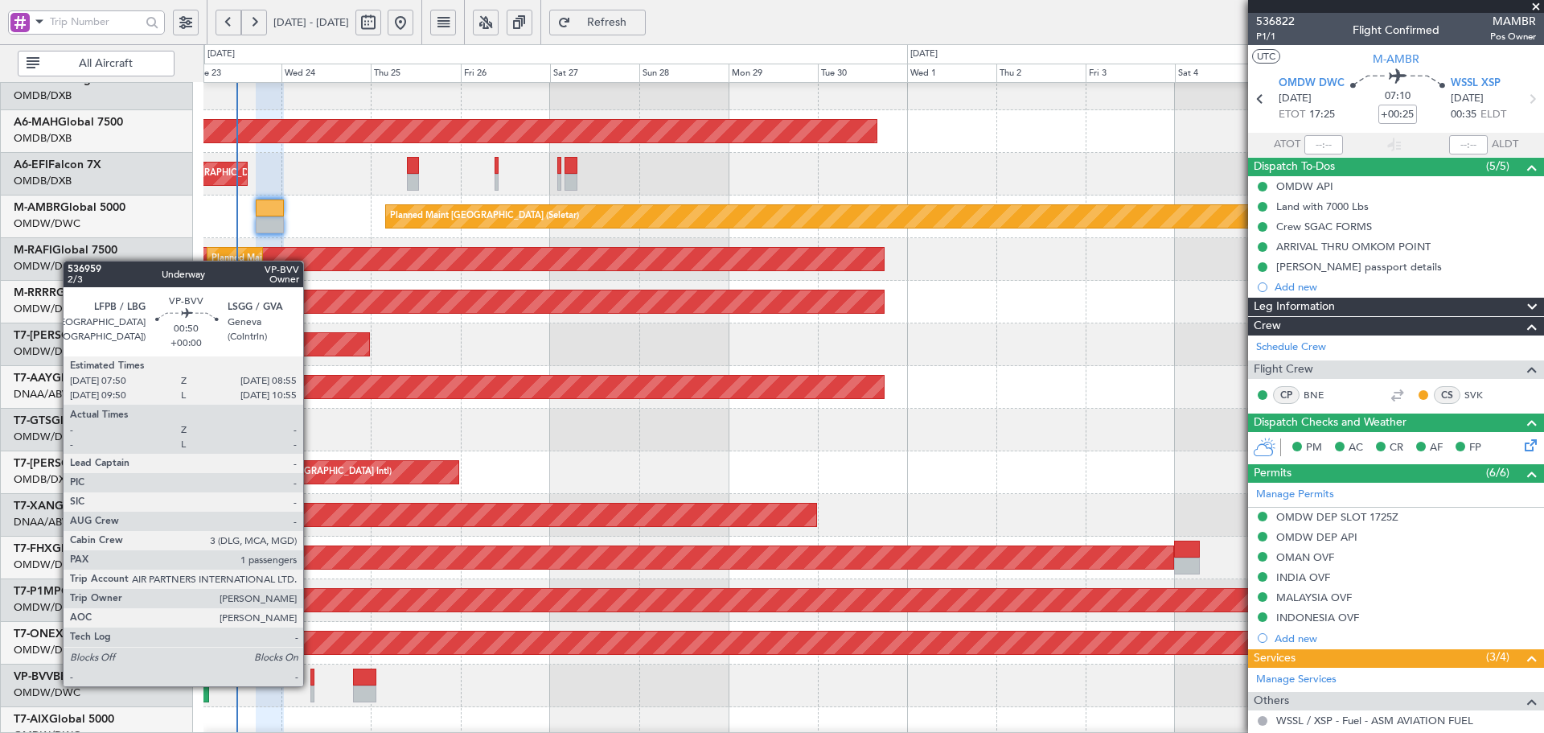
click at [310, 684] on div at bounding box center [312, 676] width 5 height 17
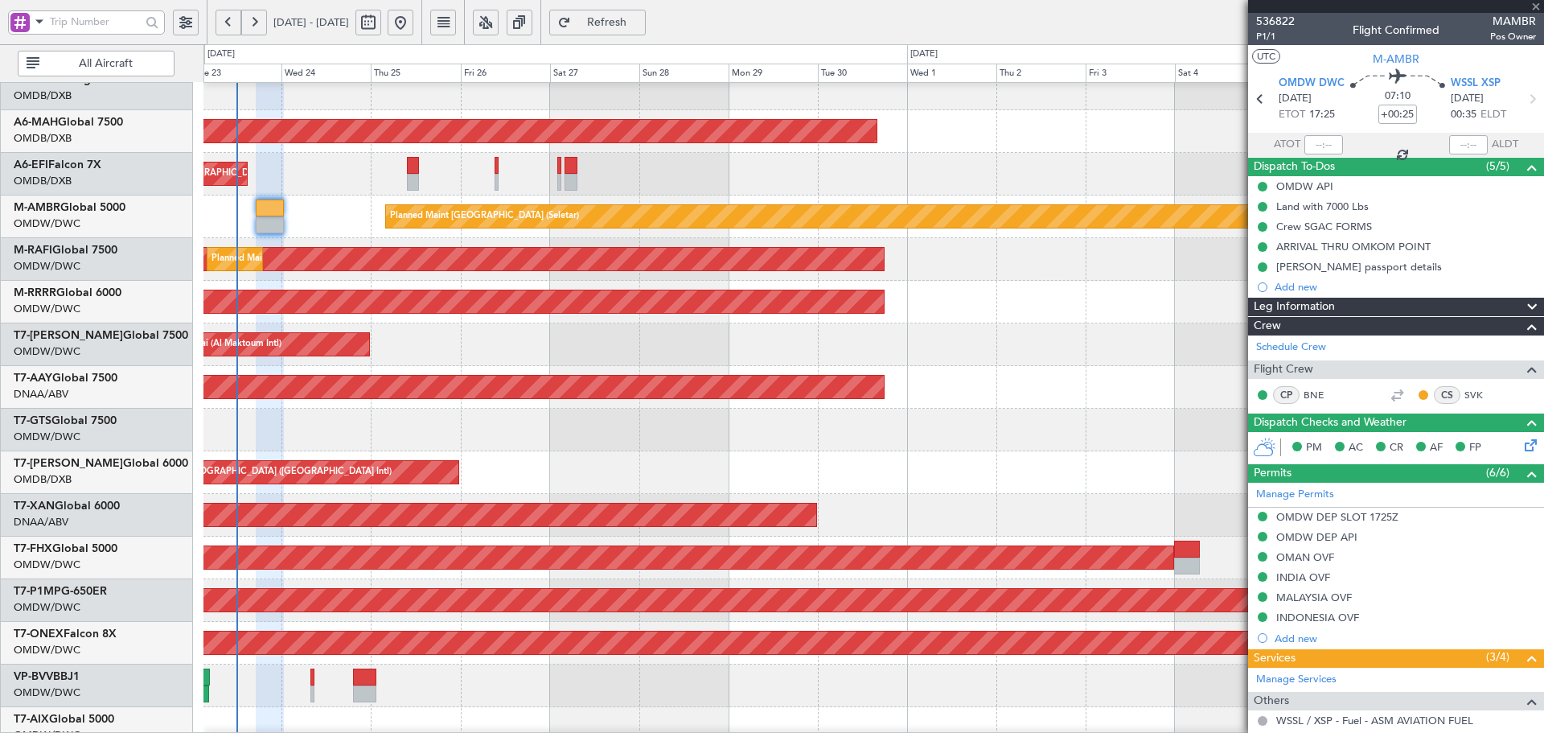
type input "1"
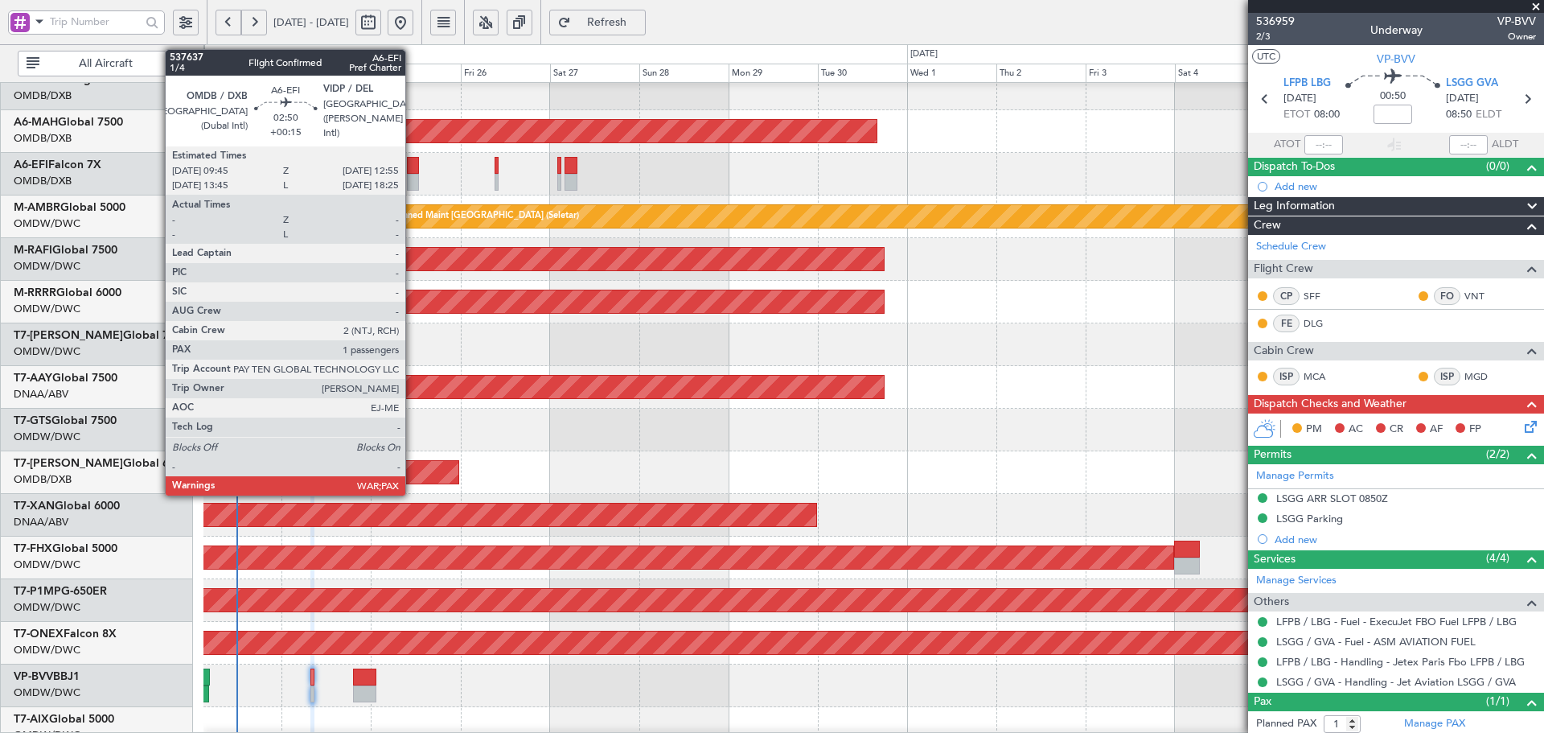
click at [413, 166] on div at bounding box center [413, 165] width 12 height 17
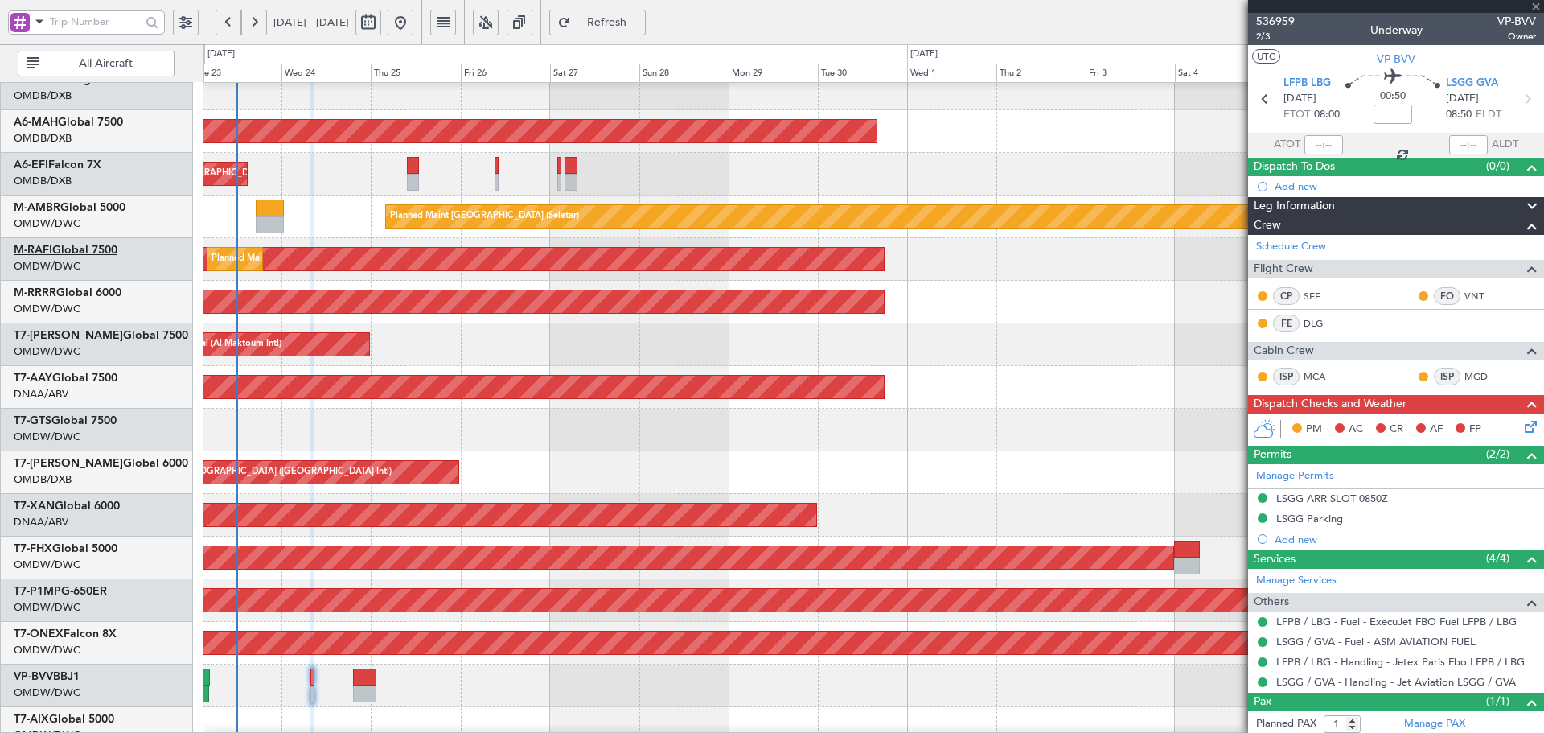
type input "+00:15"
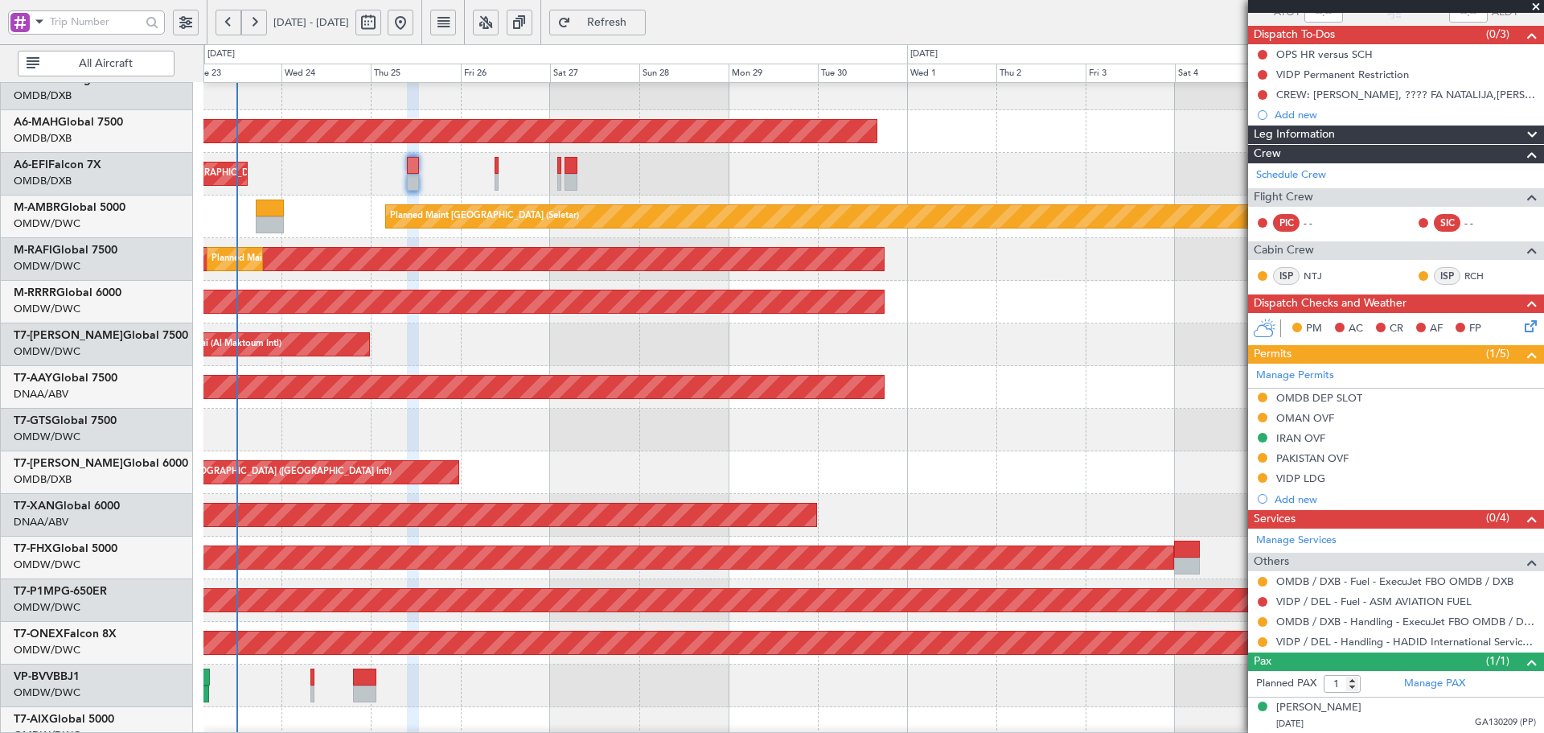
scroll to position [132, 0]
click at [1320, 401] on div "OMDB DEP SLOT" at bounding box center [1319, 398] width 86 height 14
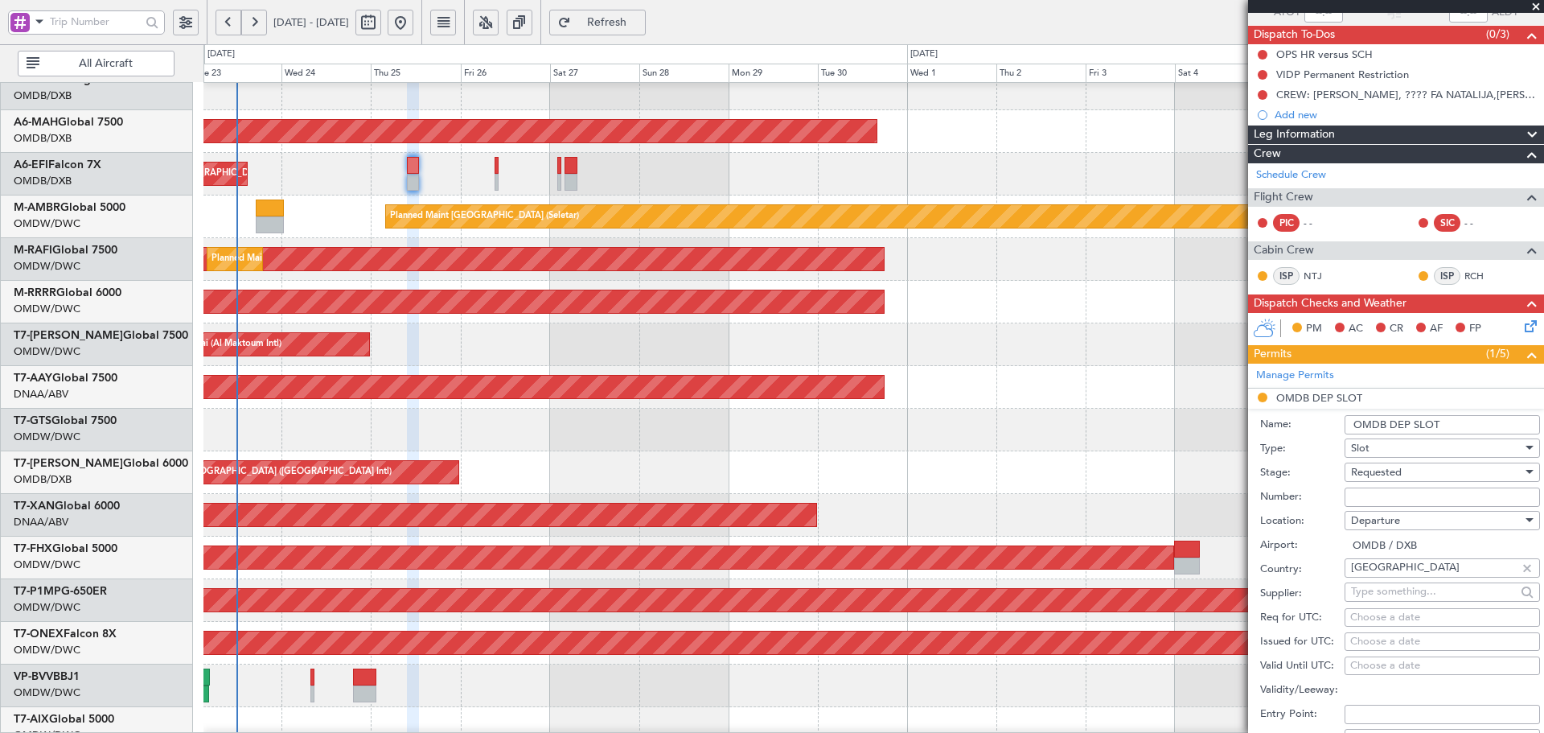
paste input "EJO120"
type input "EJO120"
click at [1401, 469] on span "Requested" at bounding box center [1376, 472] width 51 height 14
click at [1395, 591] on span "Received OK" at bounding box center [1436, 593] width 169 height 24
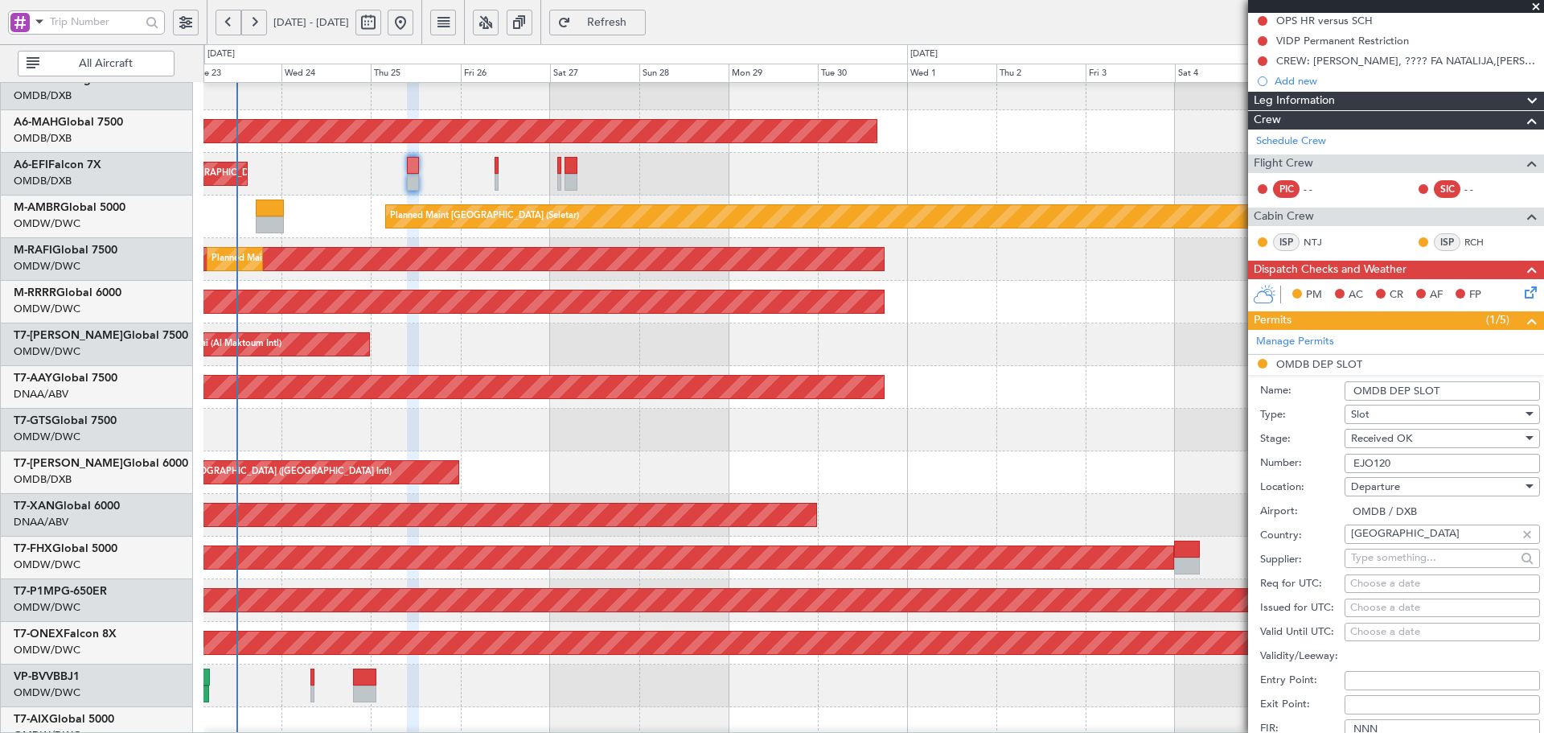
scroll to position [215, 0]
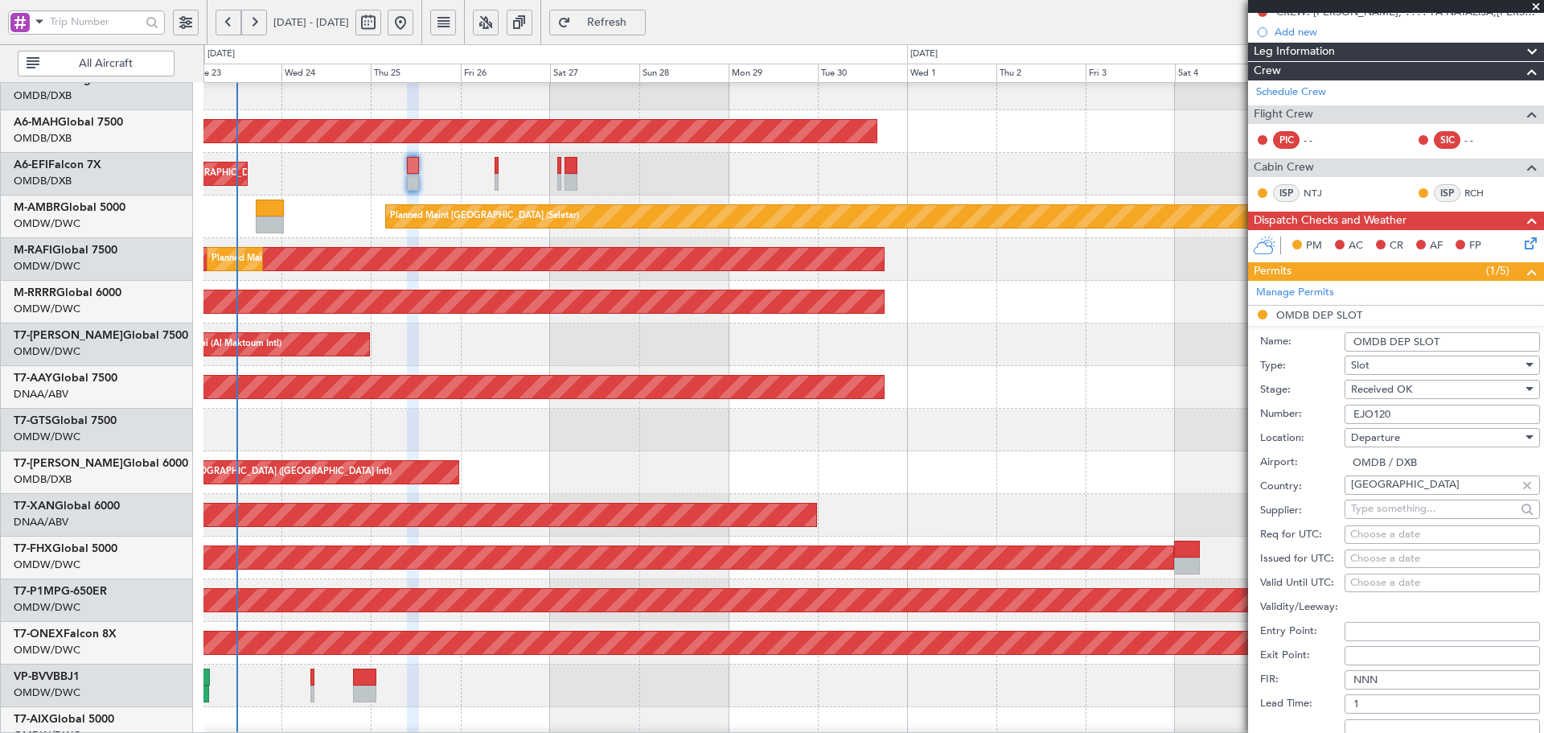
click at [1383, 535] on div "Choose a date" at bounding box center [1442, 535] width 184 height 16
select select "9"
select select "2025"
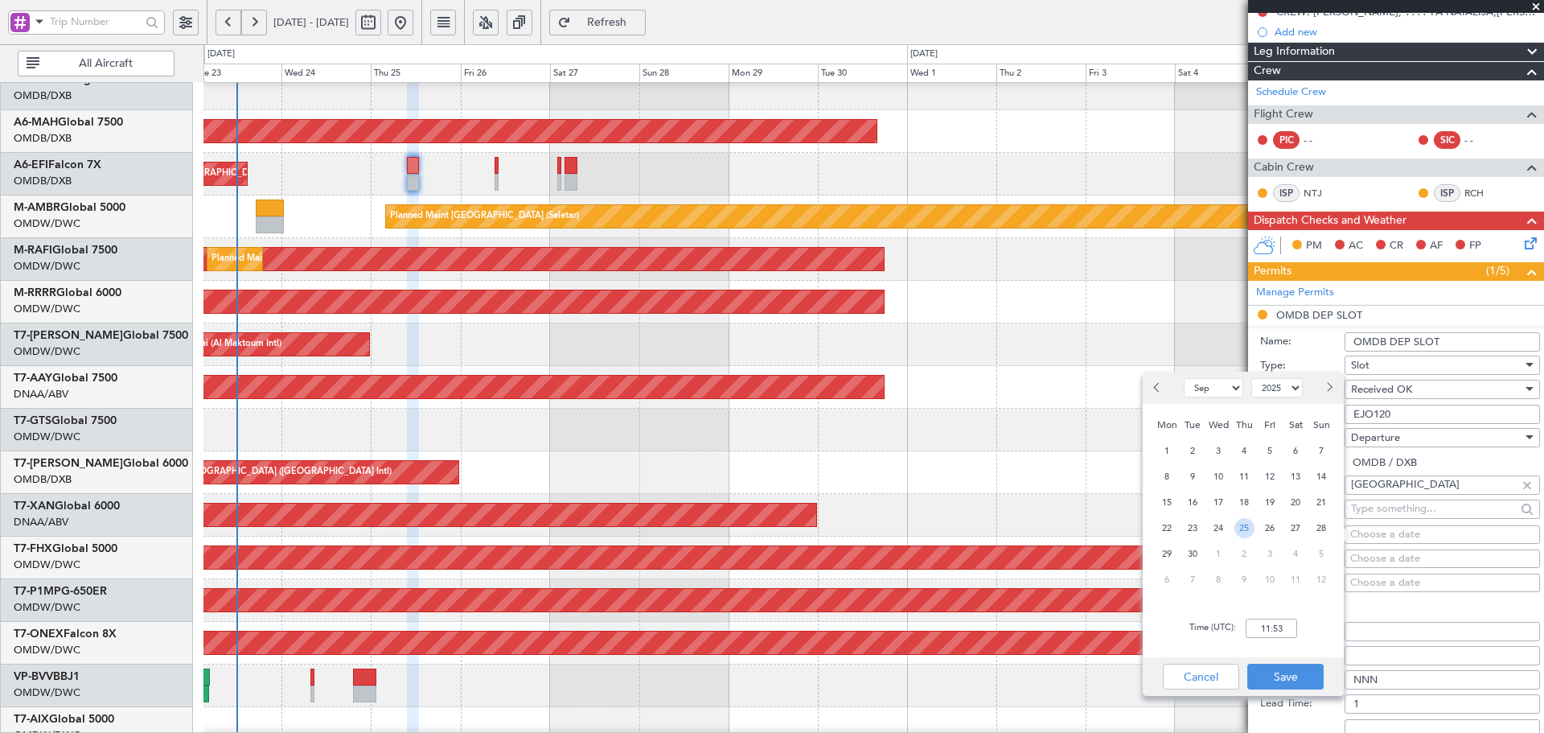
click at [1242, 528] on span "25" at bounding box center [1245, 528] width 20 height 20
click at [1279, 626] on input "00:00" at bounding box center [1271, 627] width 51 height 19
type input "10:00"
click at [1301, 680] on button "Save" at bounding box center [1285, 677] width 76 height 26
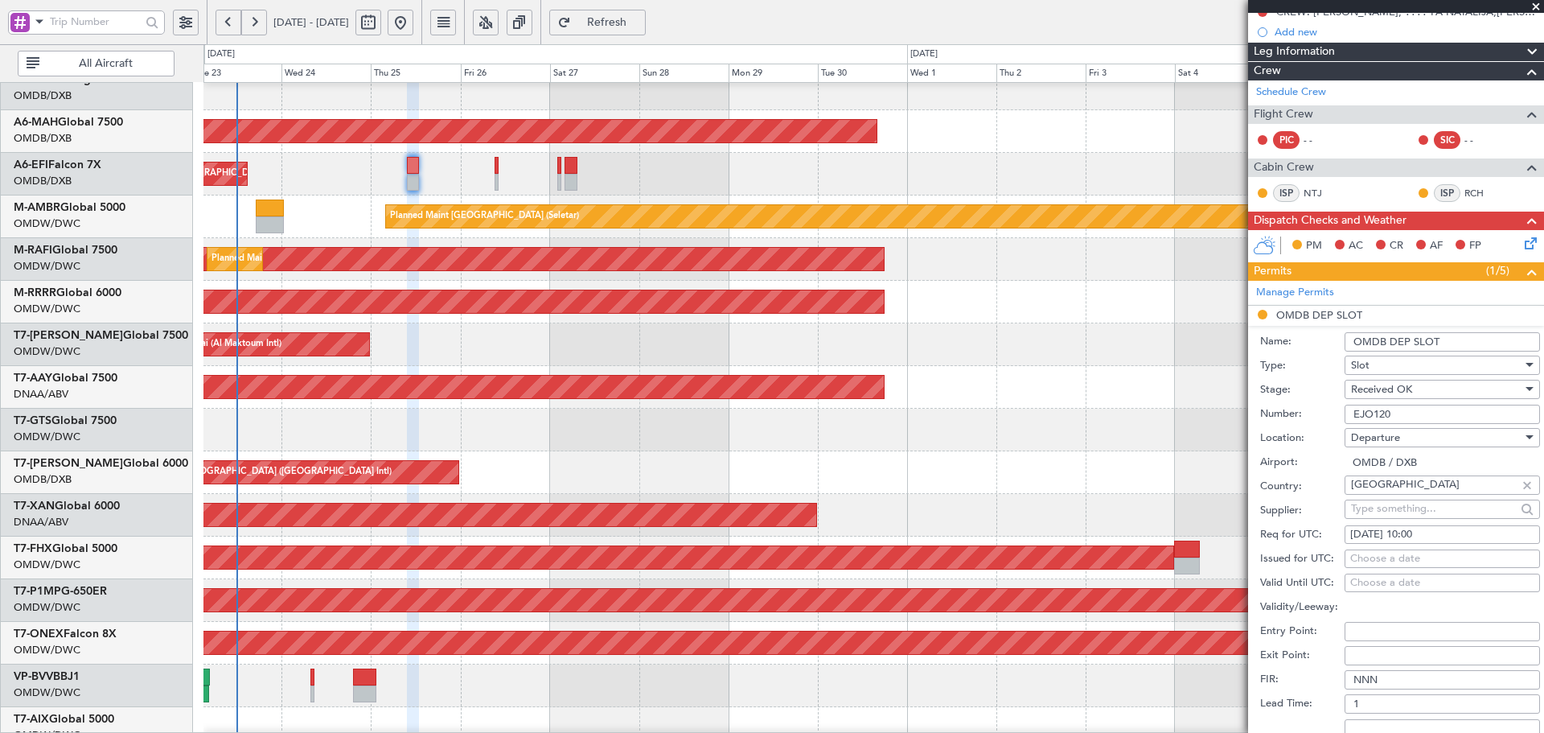
click at [1358, 556] on div "Choose a date" at bounding box center [1442, 559] width 184 height 16
select select "9"
select select "2025"
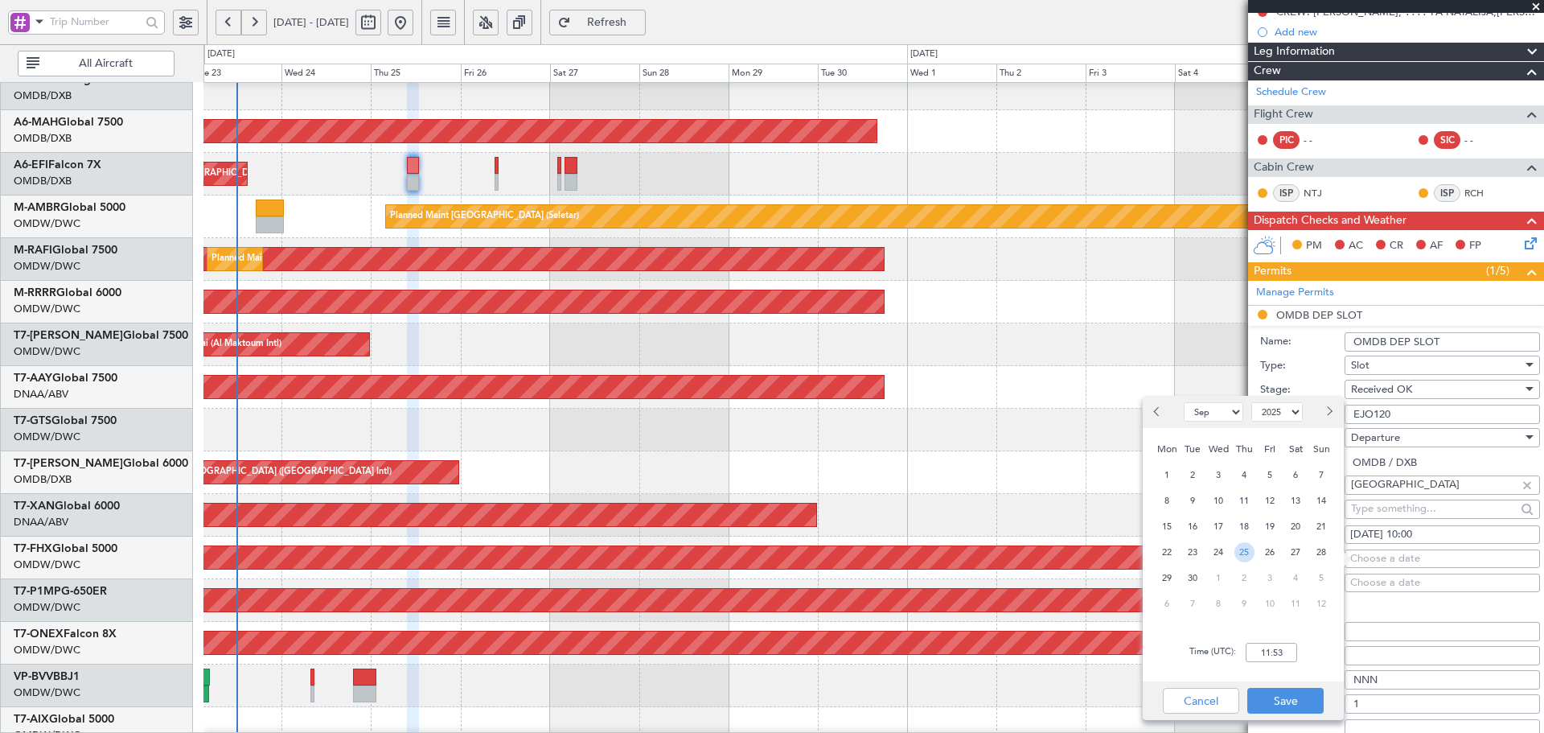
drag, startPoint x: 1245, startPoint y: 553, endPoint x: 1294, endPoint y: 639, distance: 99.1
click at [1246, 553] on span "25" at bounding box center [1245, 552] width 20 height 20
click at [1287, 652] on input "00:00" at bounding box center [1271, 652] width 51 height 19
type input "1000"
click at [1284, 697] on button "Save" at bounding box center [1285, 701] width 76 height 26
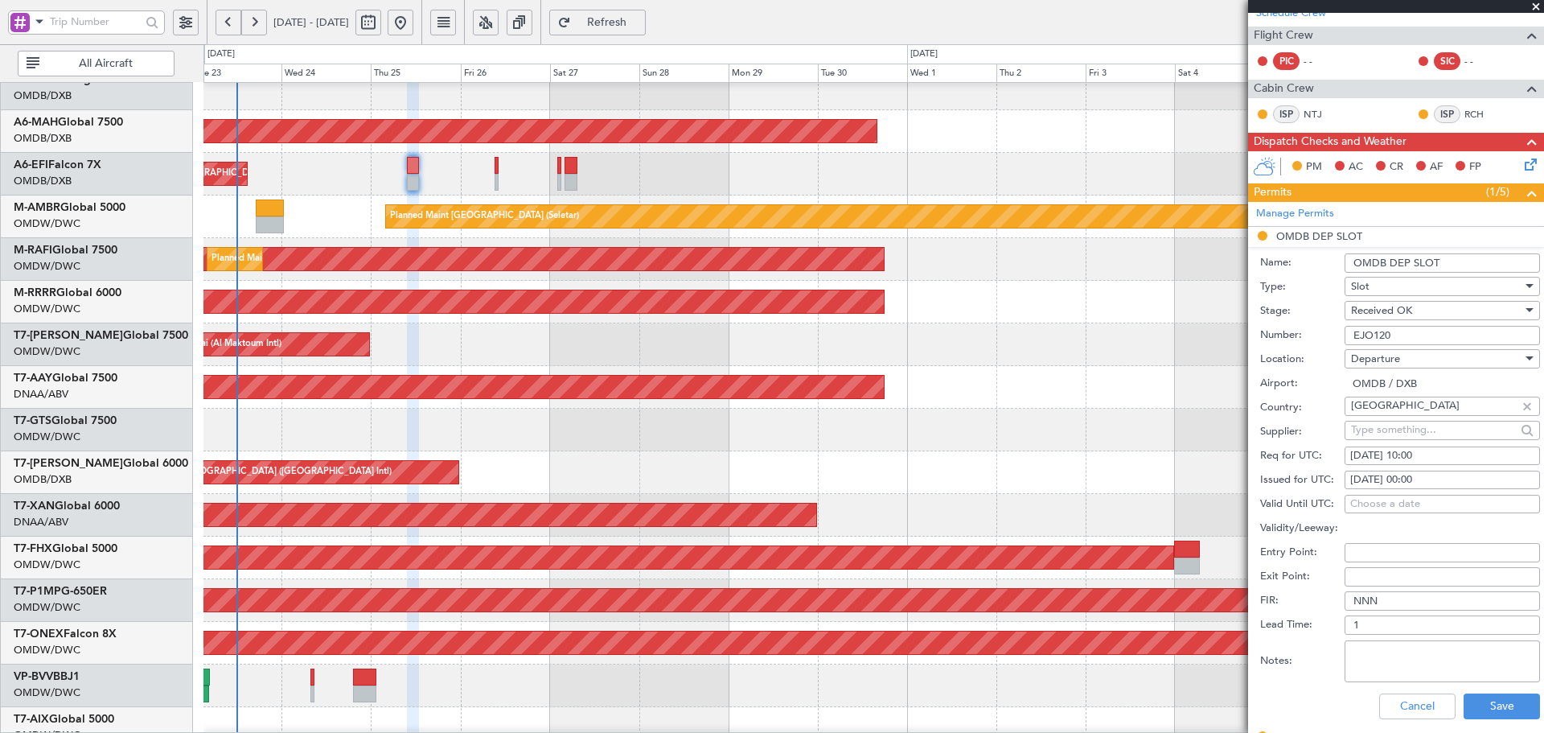
scroll to position [376, 0]
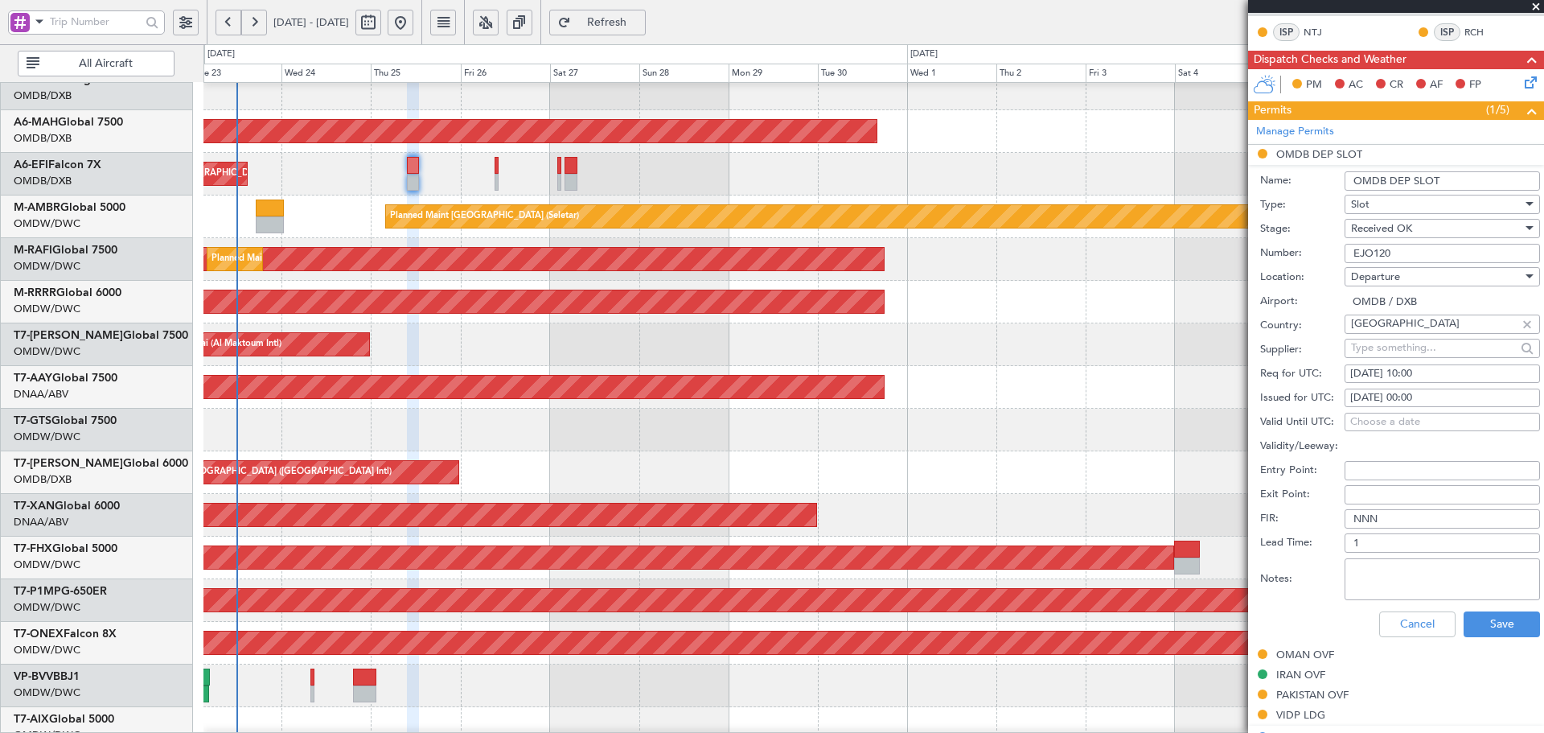
click at [1411, 393] on div "[DATE] 00:00" at bounding box center [1442, 398] width 184 height 16
select select "9"
select select "2025"
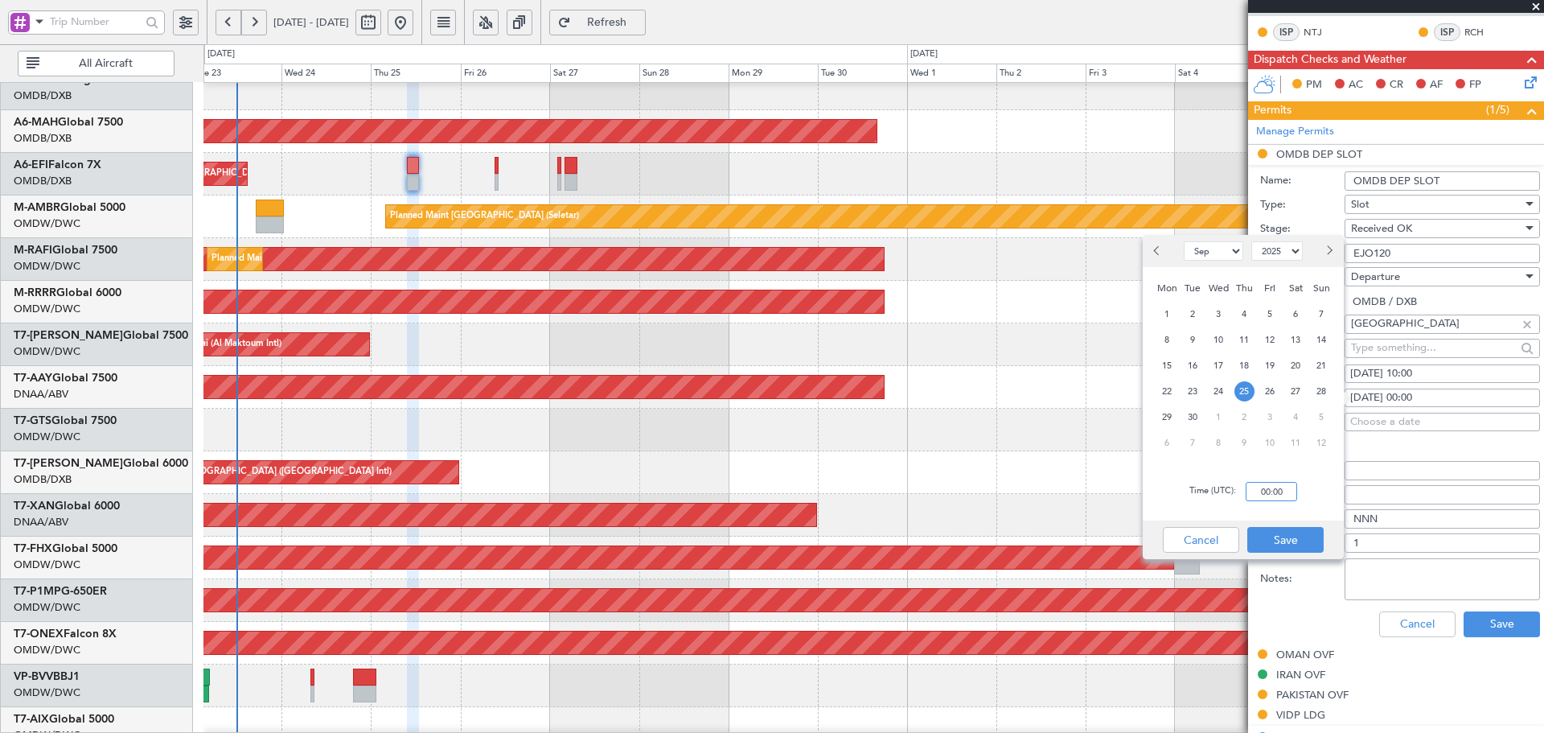
click at [1259, 495] on input "00:00" at bounding box center [1271, 491] width 51 height 19
type input "10:00"
click at [1283, 533] on button "Save" at bounding box center [1285, 540] width 76 height 26
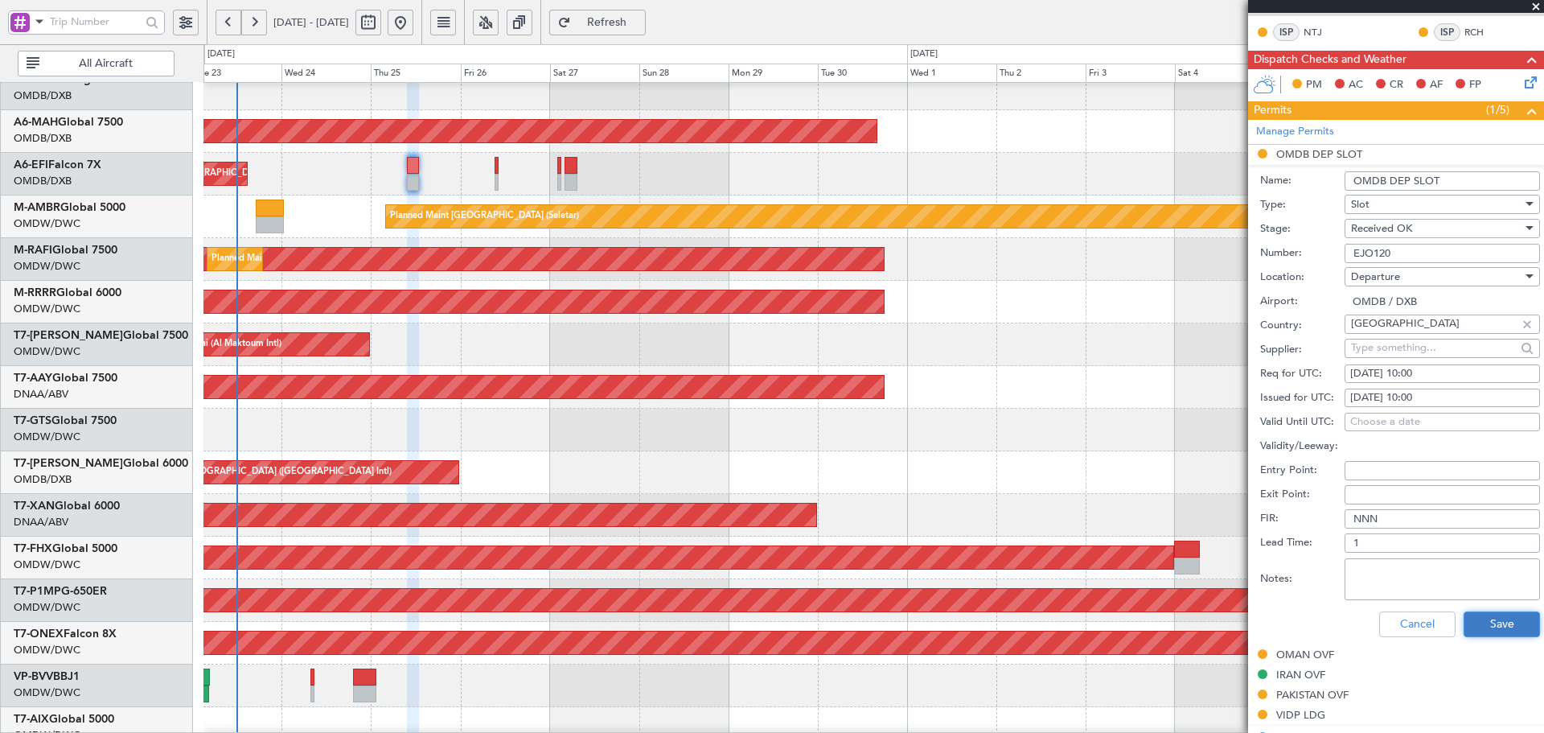
click at [1494, 622] on button "Save" at bounding box center [1502, 624] width 76 height 26
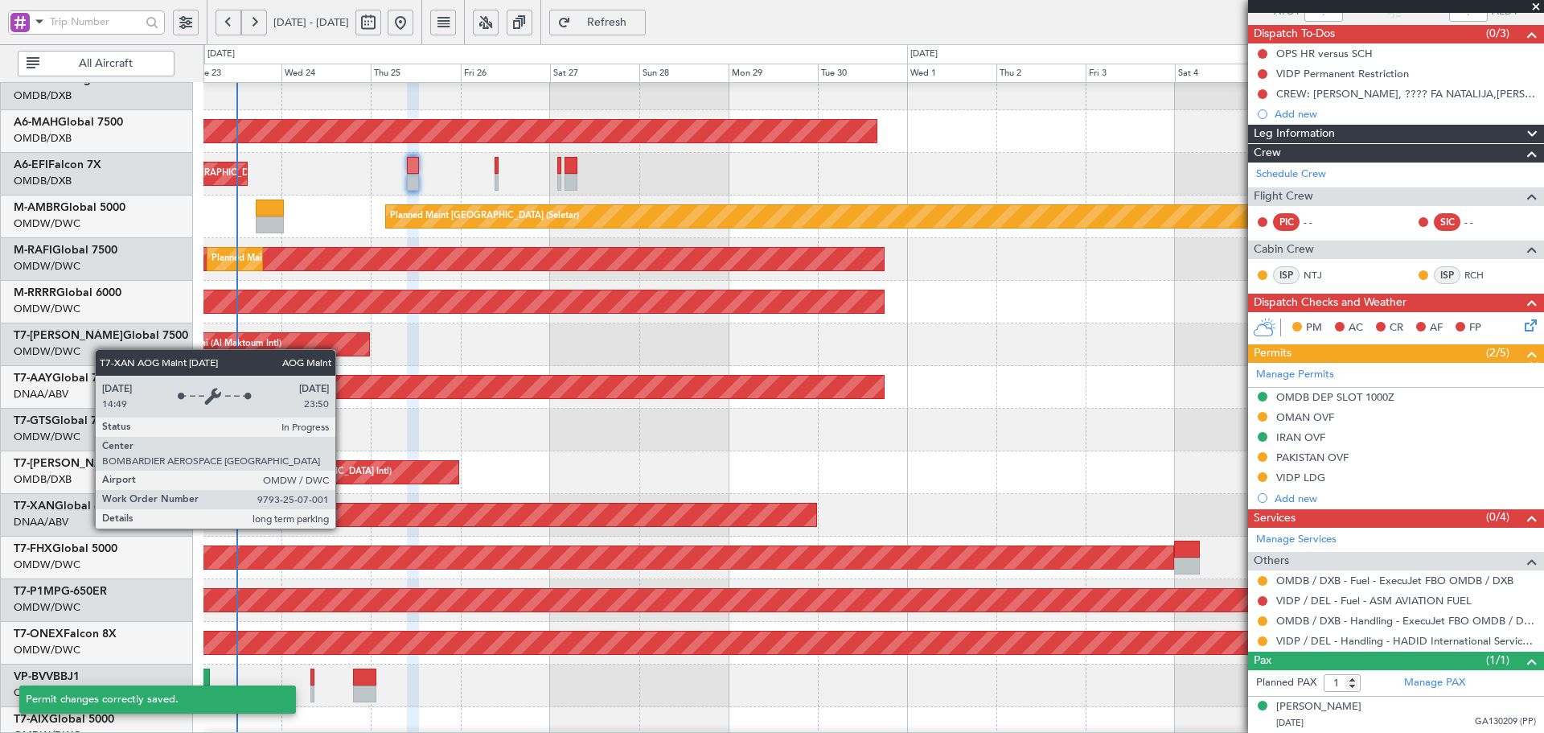
scroll to position [132, 0]
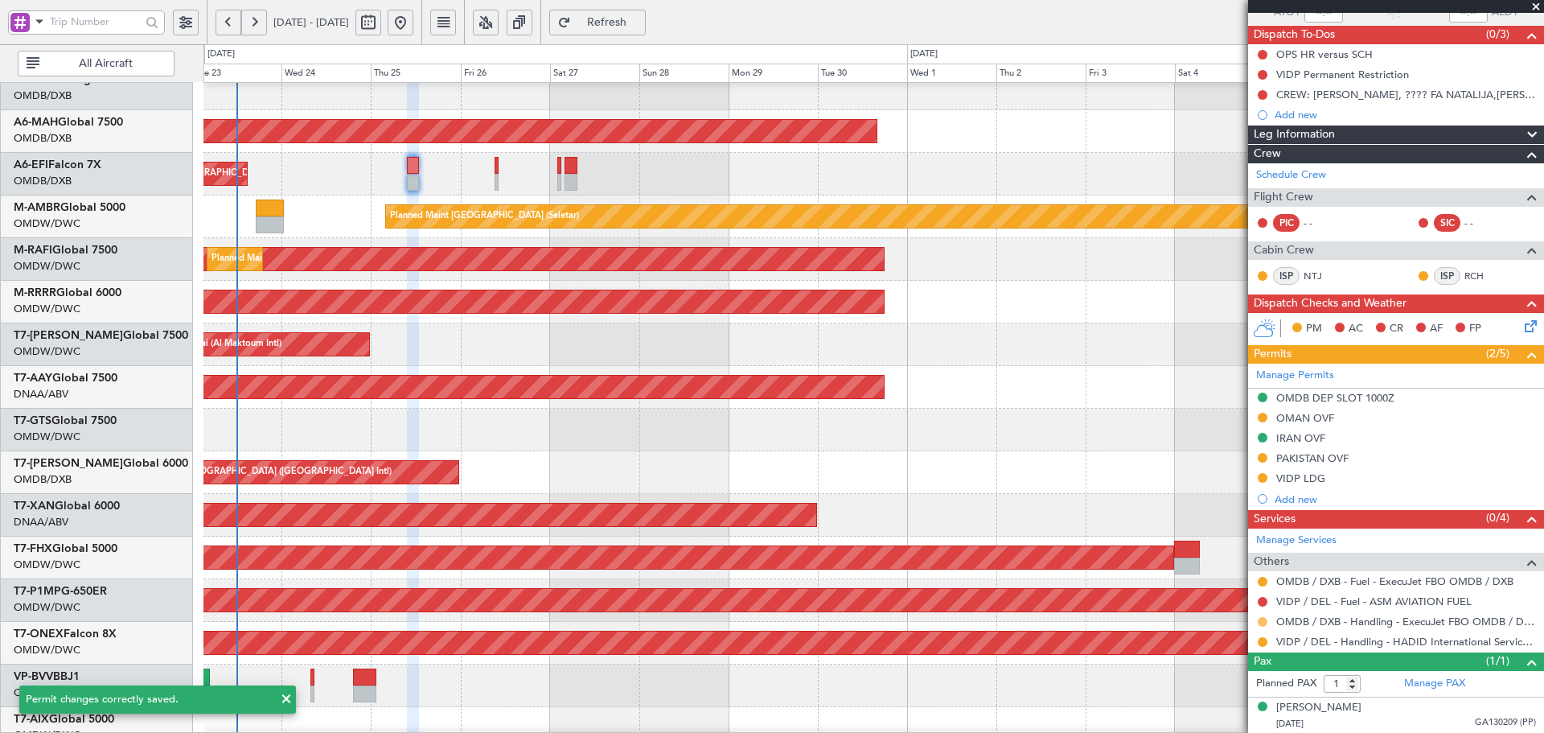
click at [1261, 620] on button at bounding box center [1263, 622] width 10 height 10
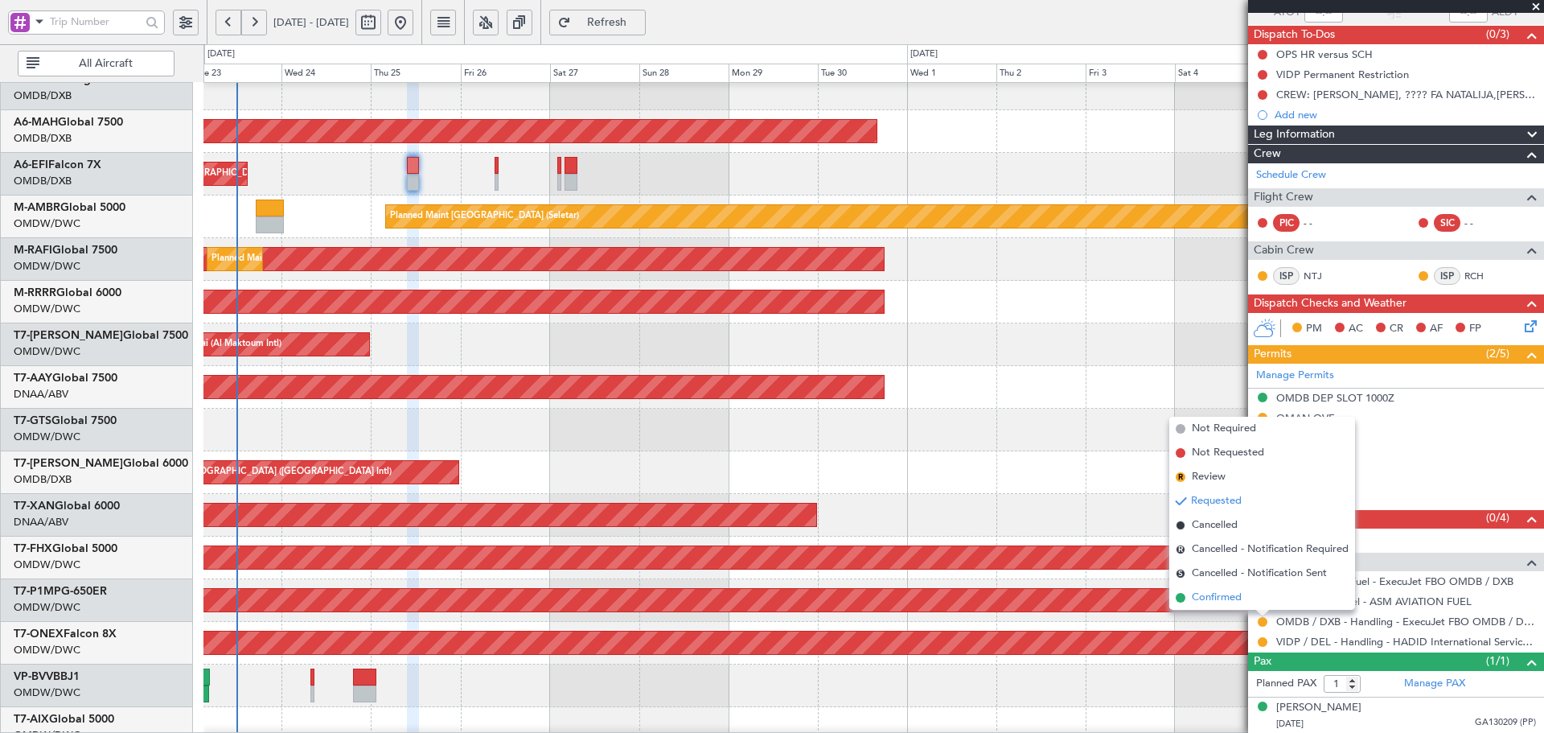
click at [1237, 604] on span "Confirmed" at bounding box center [1217, 598] width 50 height 16
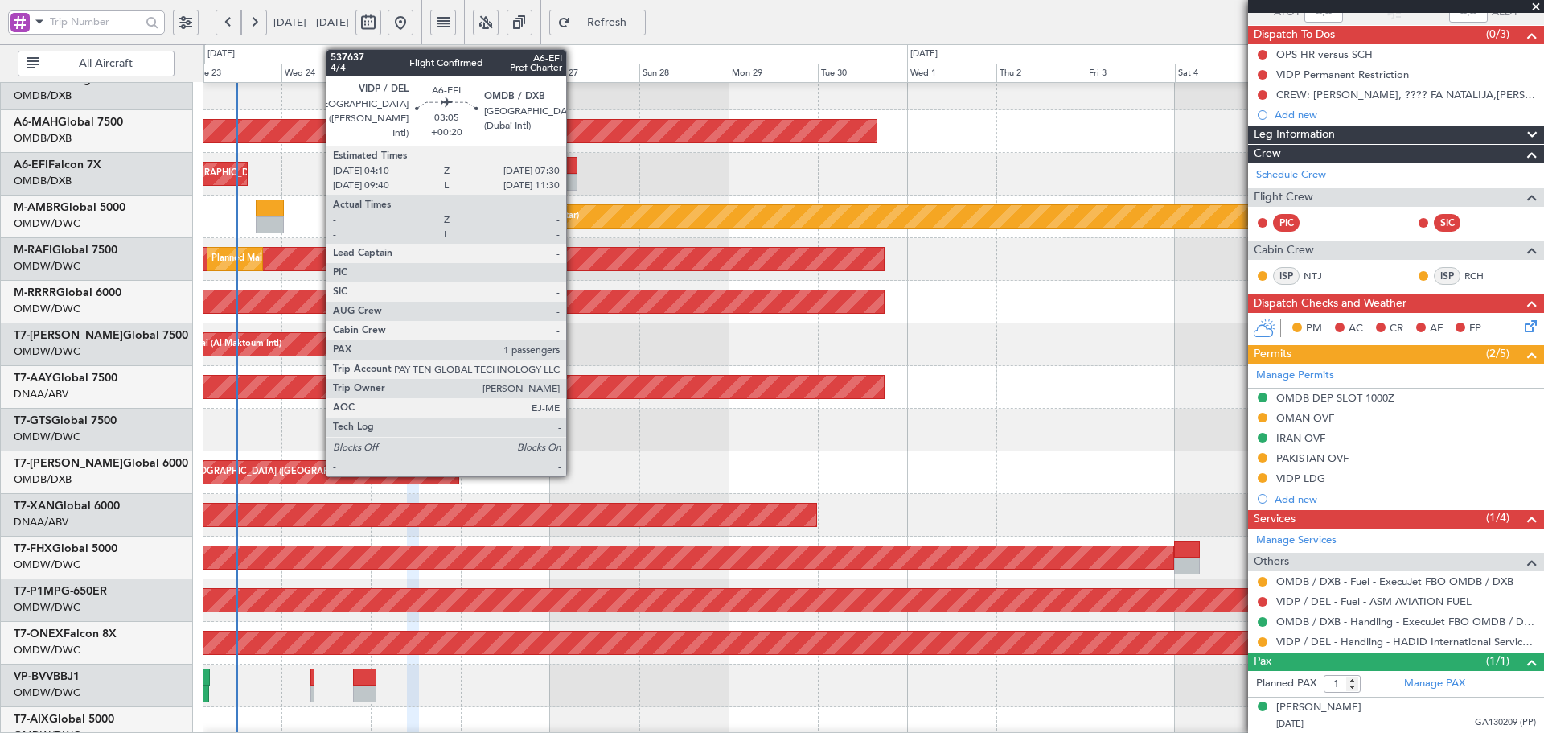
click at [573, 167] on div at bounding box center [571, 165] width 13 height 17
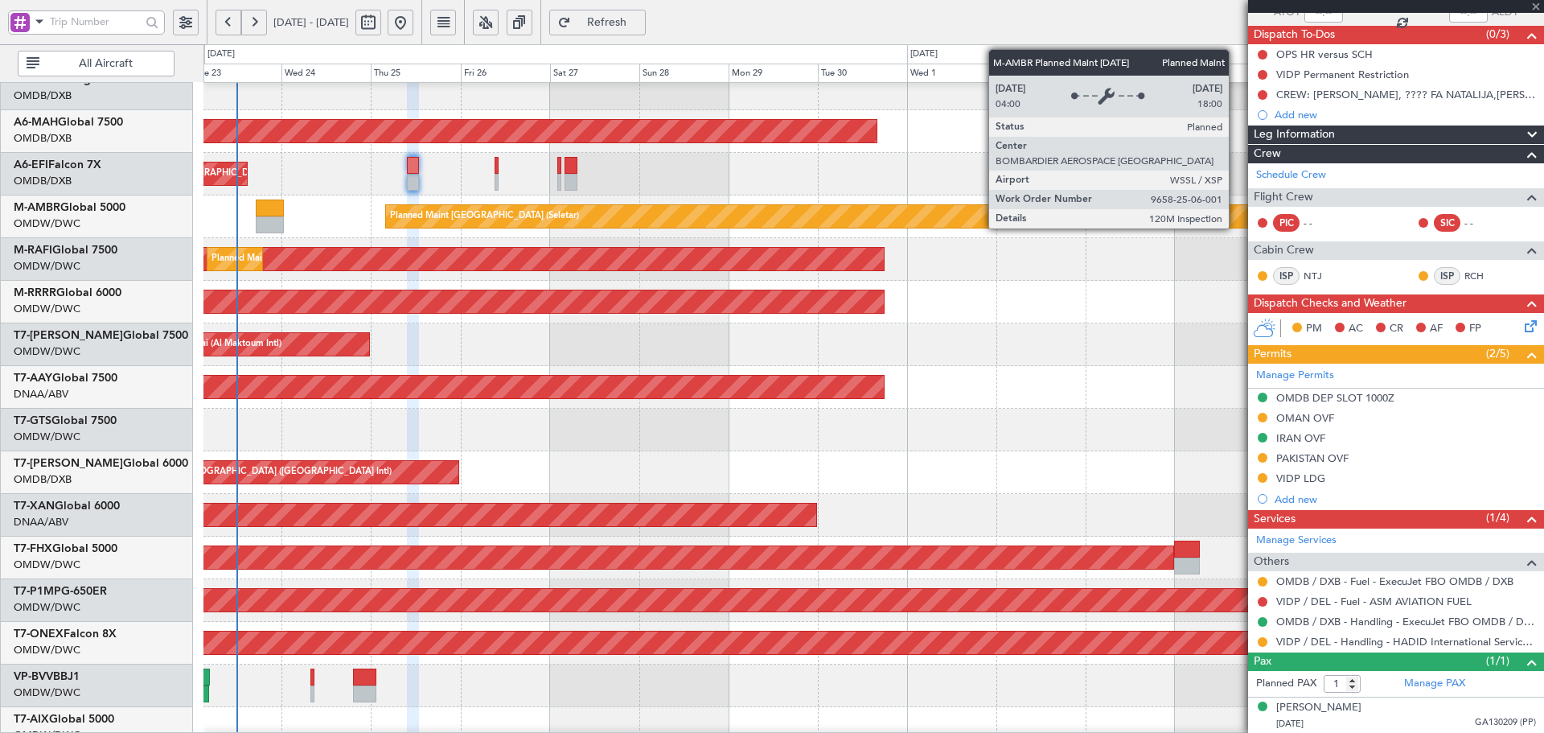
type input "+00:20"
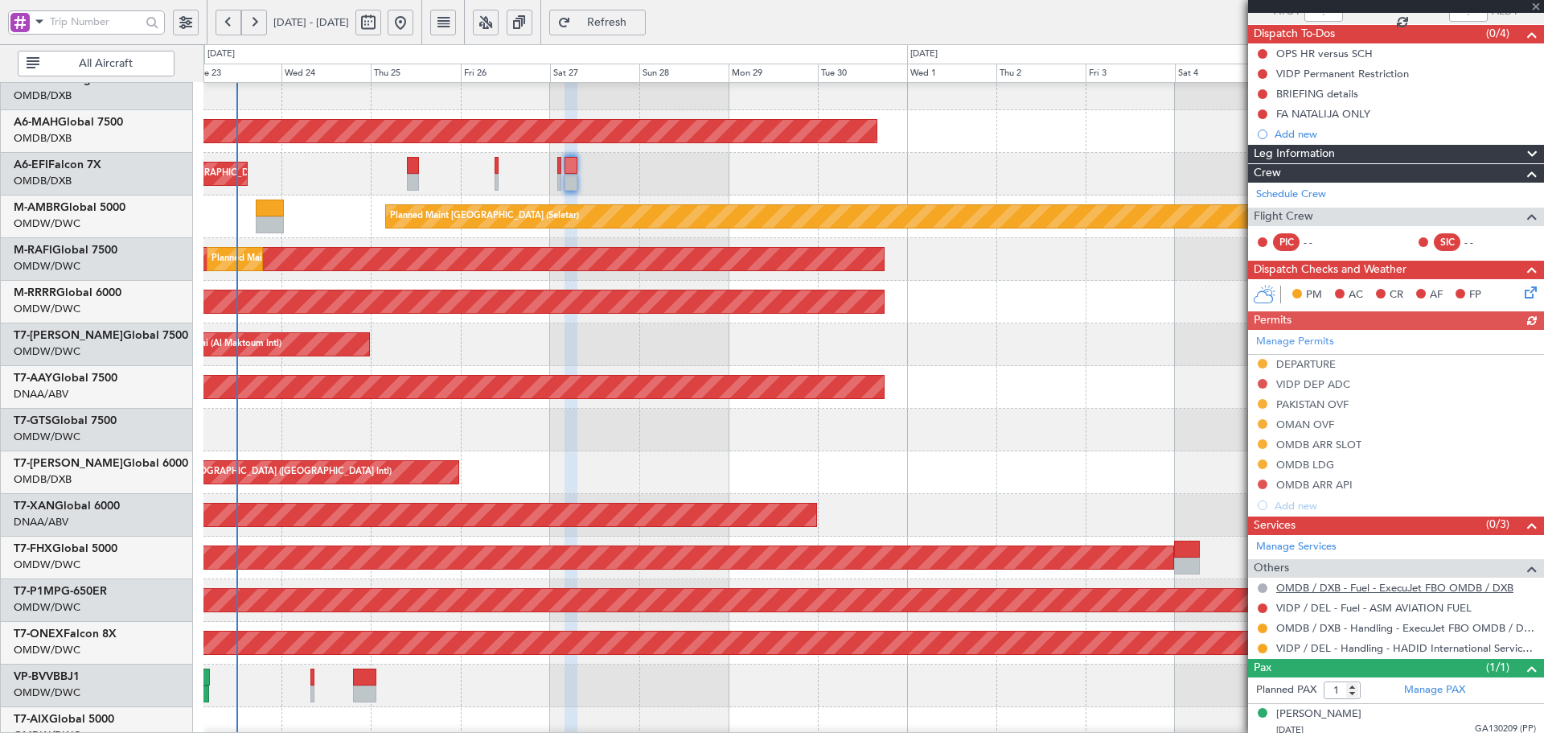
scroll to position [139, 0]
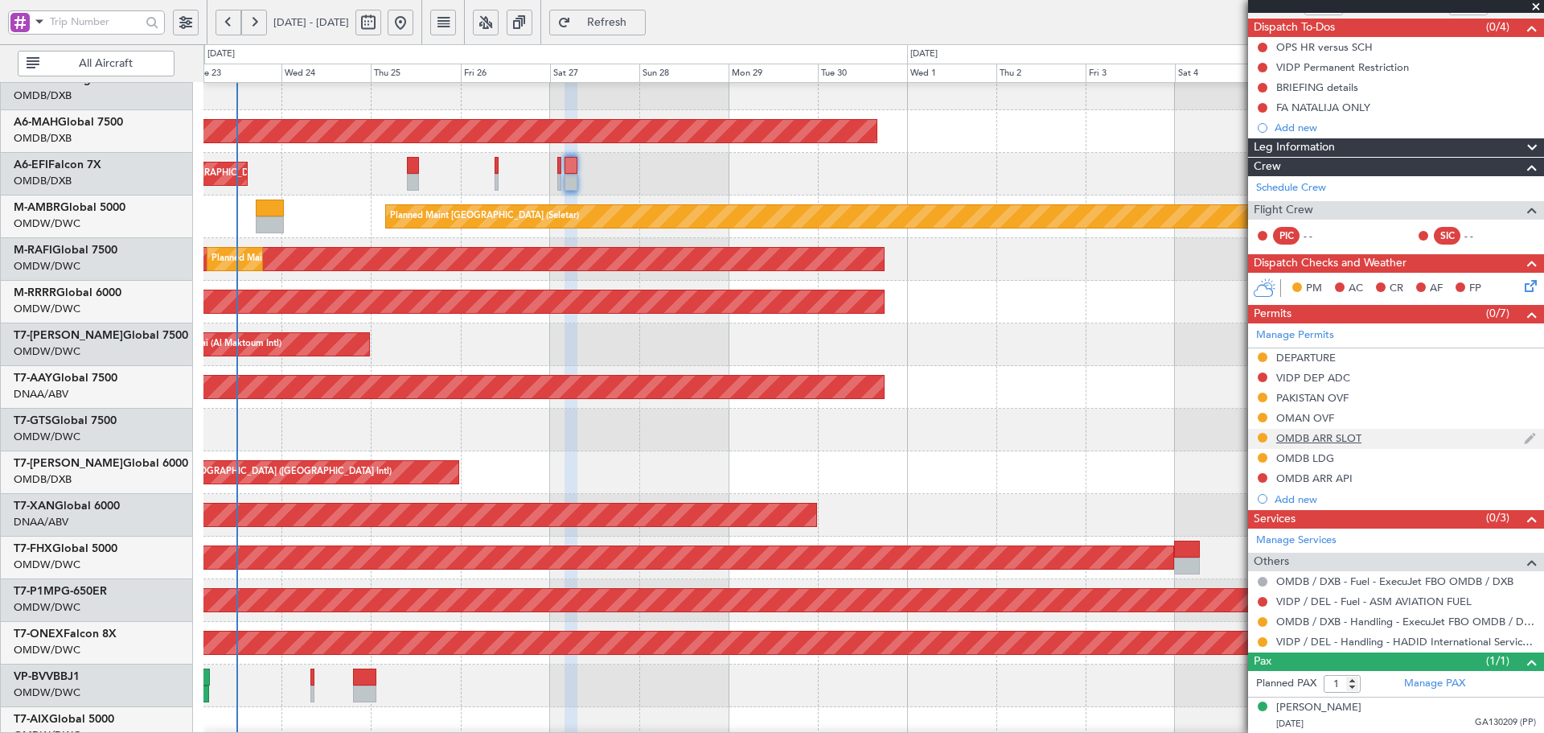
click at [1305, 438] on div "OMDB ARR SLOT" at bounding box center [1318, 438] width 85 height 14
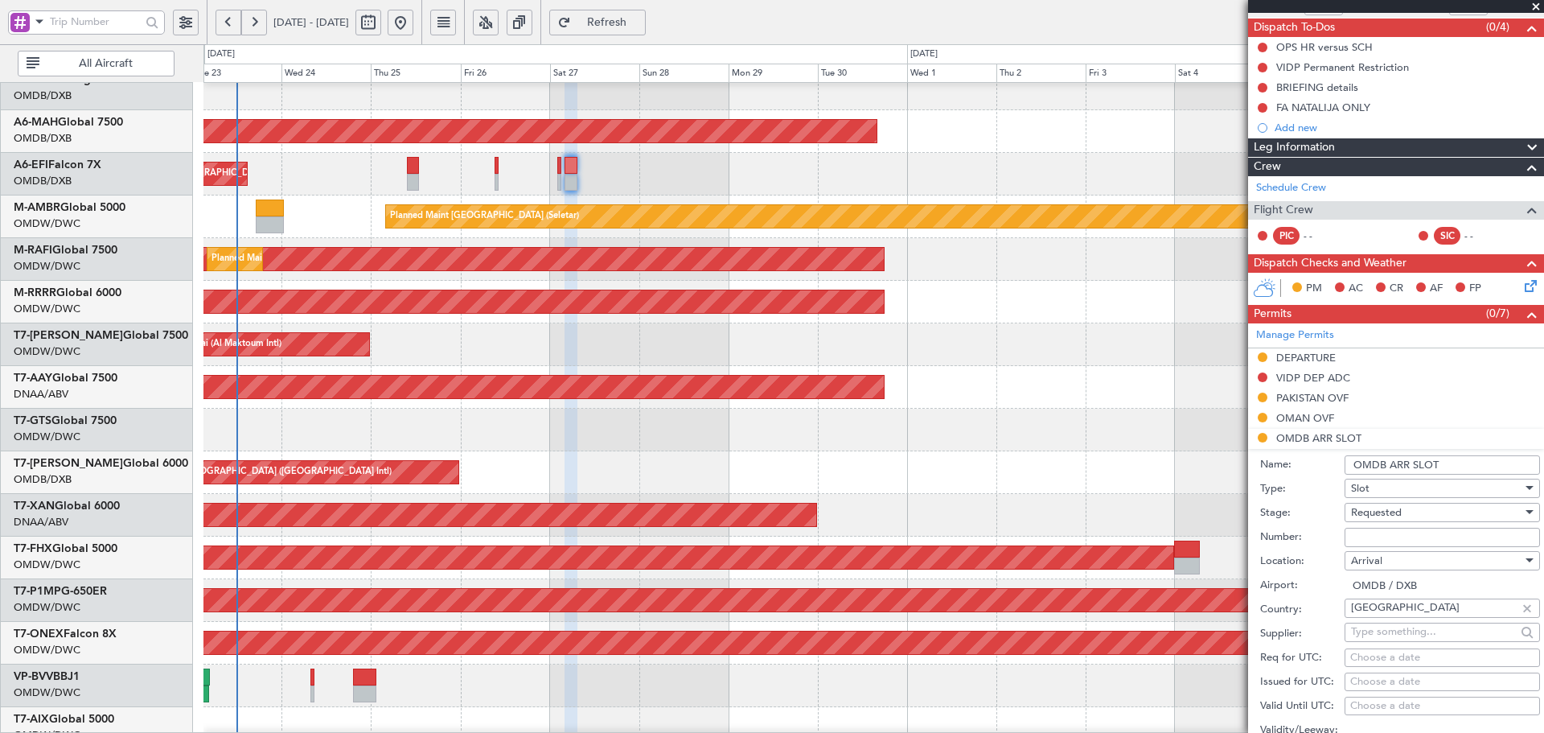
click at [1372, 529] on input "Number:" at bounding box center [1442, 537] width 195 height 19
paste input "KEJO121"
type input "KEJO121"
click at [1379, 516] on span "Requested" at bounding box center [1376, 512] width 51 height 14
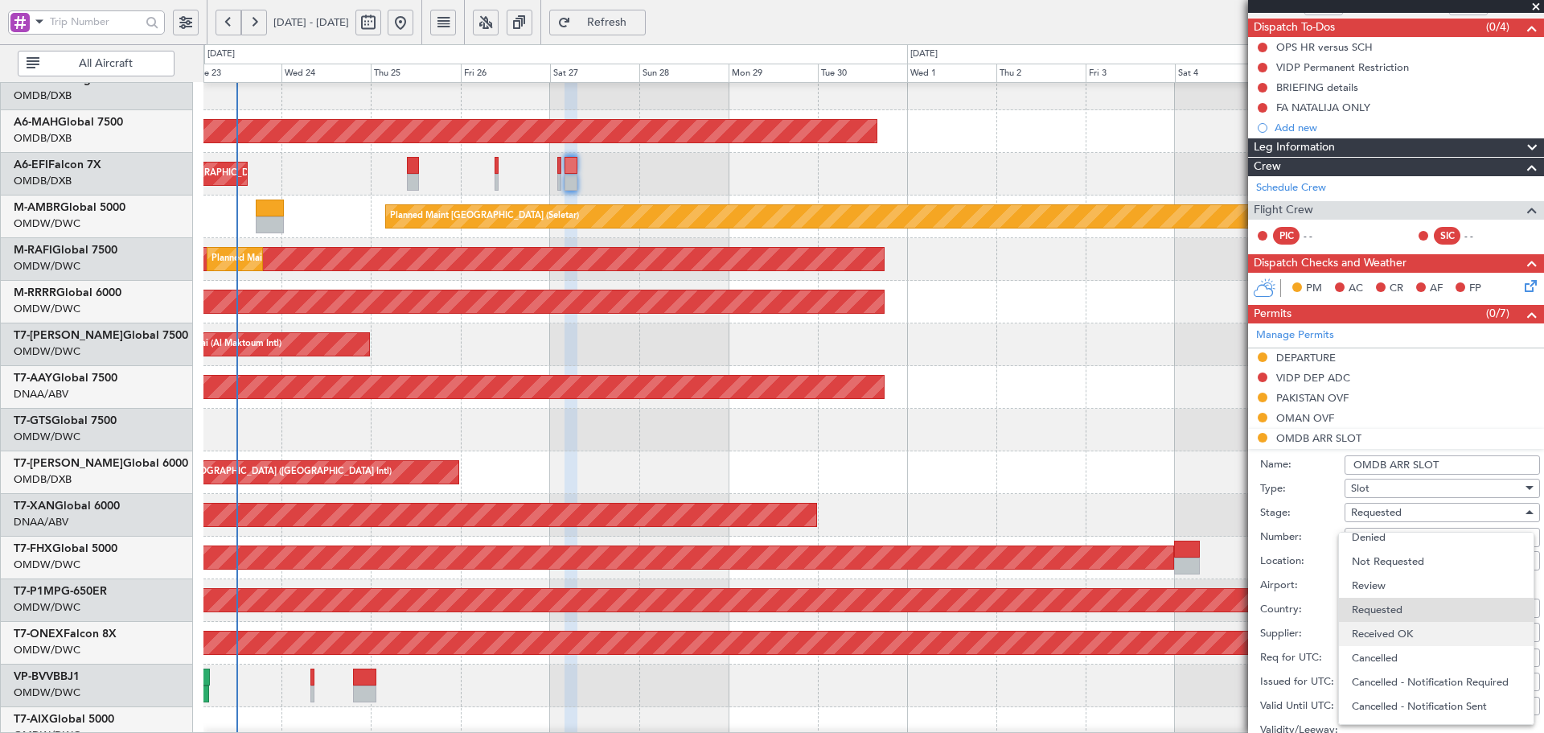
click at [1379, 634] on span "Received OK" at bounding box center [1436, 634] width 169 height 24
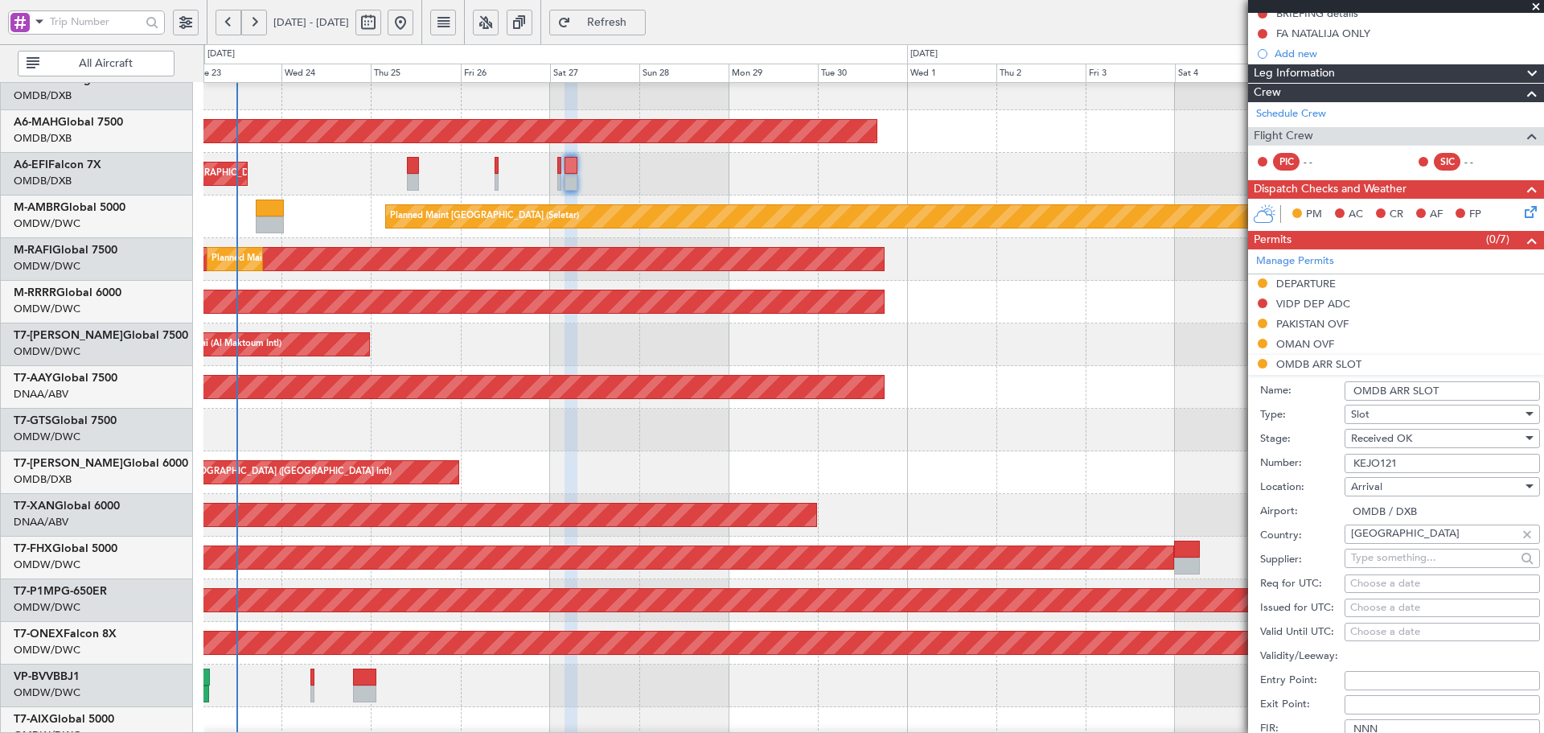
scroll to position [215, 0]
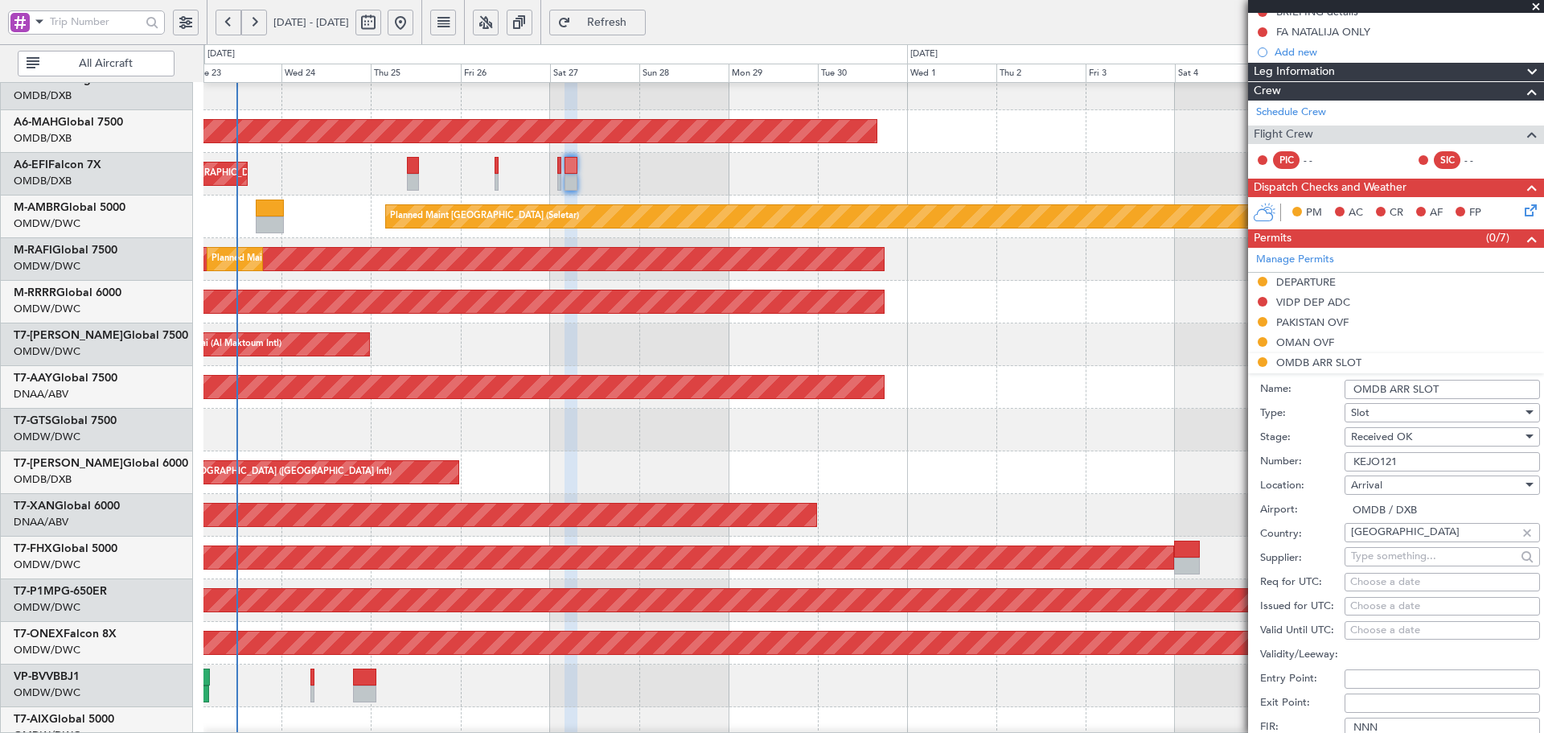
click at [1374, 581] on div "Choose a date" at bounding box center [1442, 582] width 184 height 16
select select "9"
select select "2025"
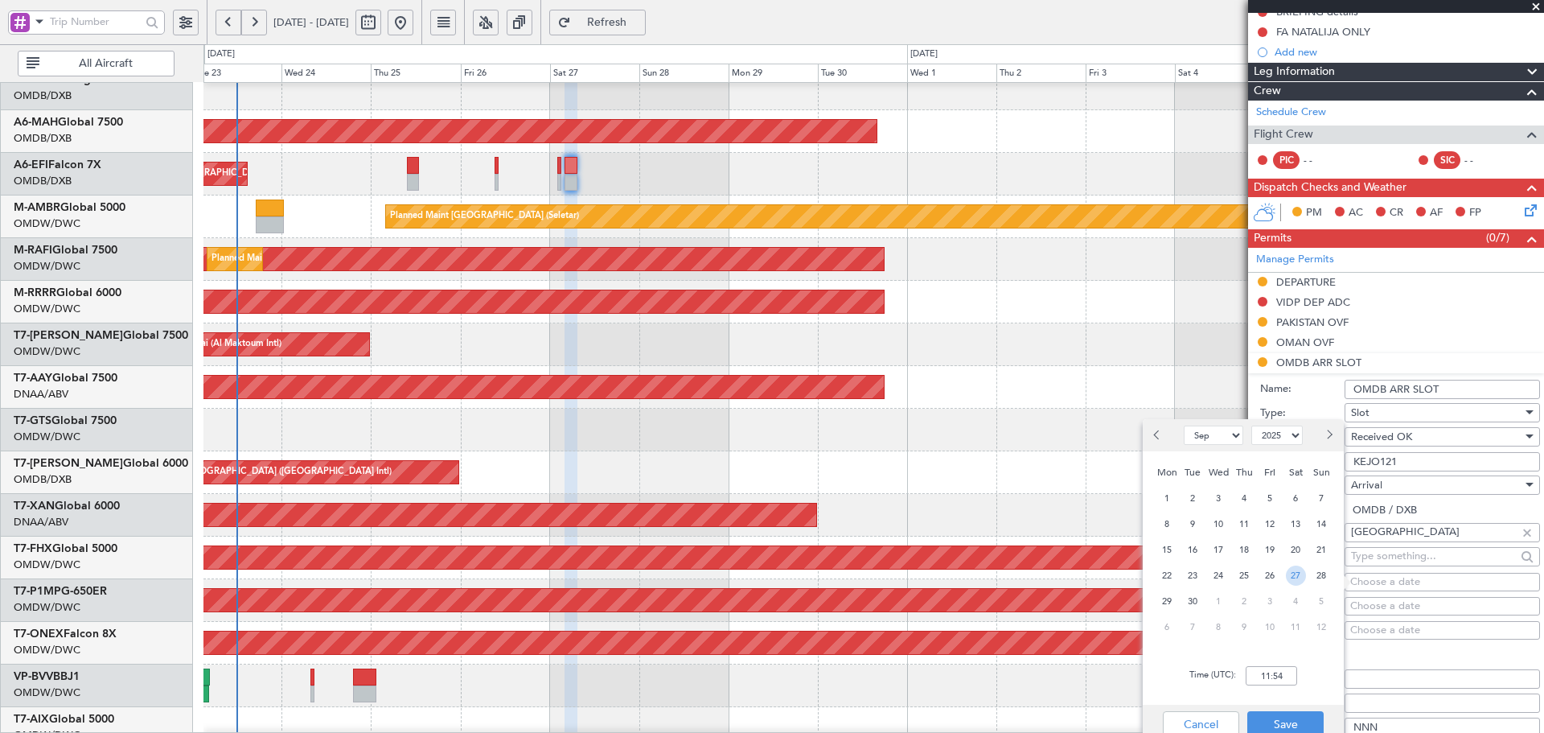
click at [1292, 573] on span "27" at bounding box center [1296, 575] width 20 height 20
click at [1283, 671] on input "00:00" at bounding box center [1271, 675] width 51 height 19
type input "07:25"
click at [1284, 724] on button "Save" at bounding box center [1285, 724] width 76 height 26
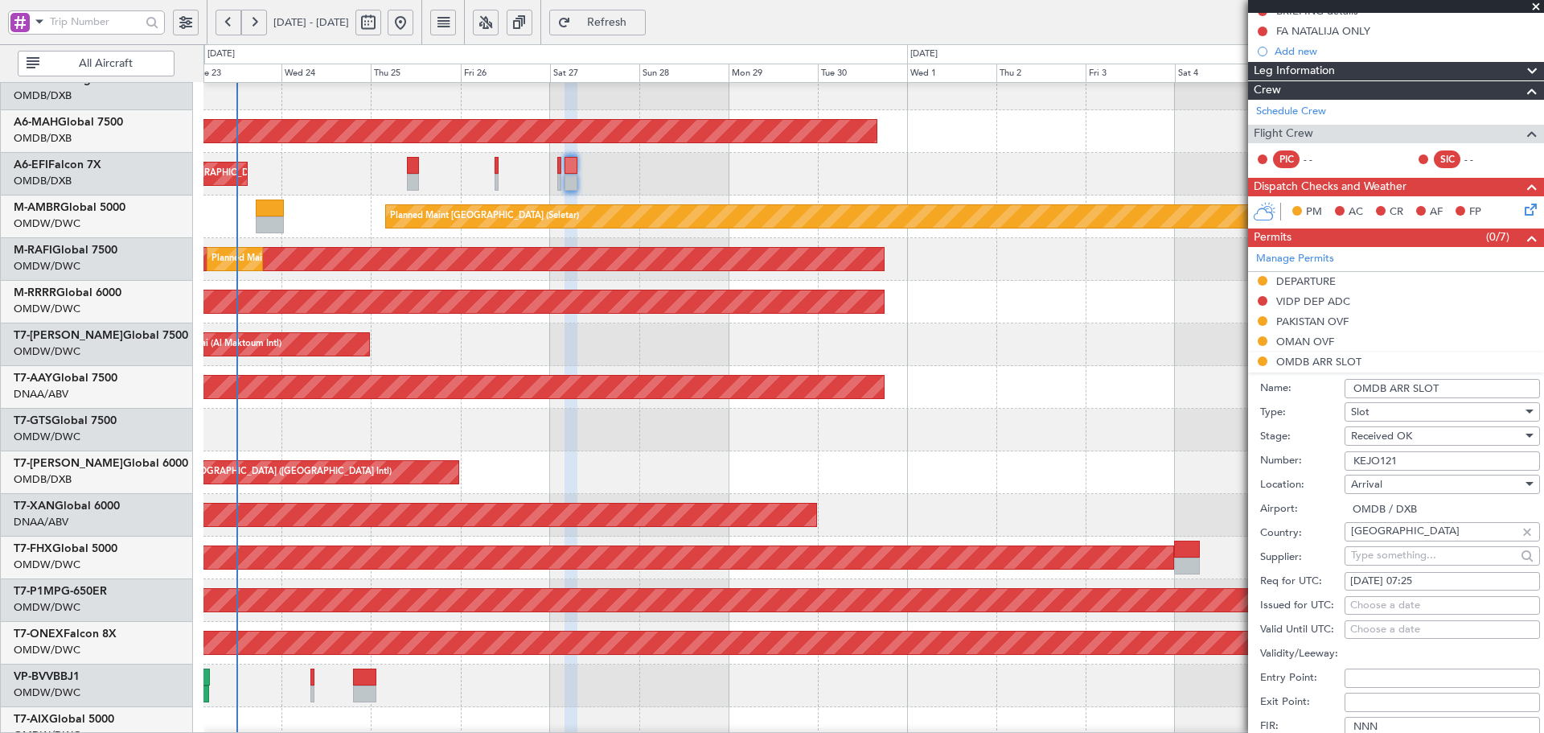
scroll to position [483, 0]
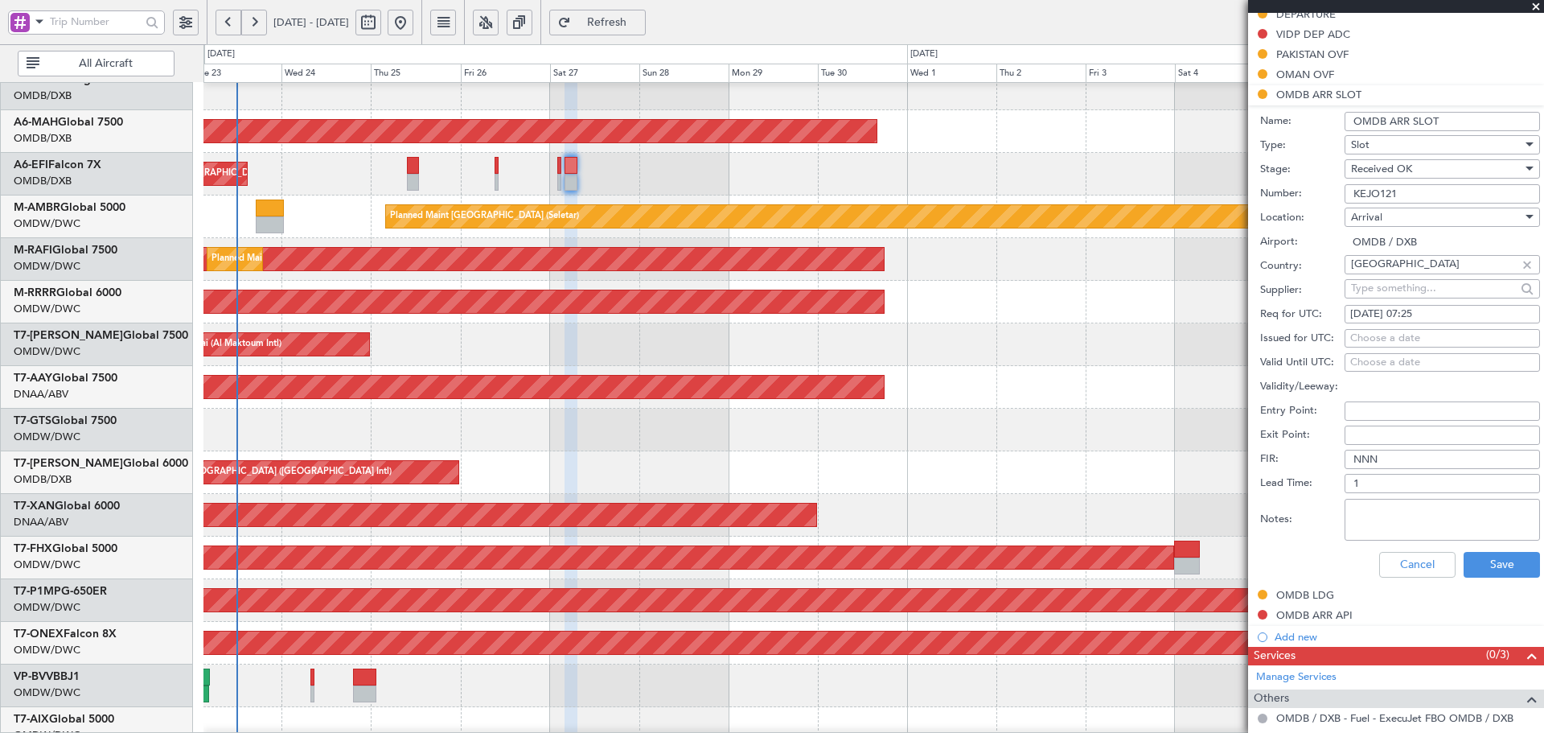
click at [1357, 331] on div "Choose a date" at bounding box center [1442, 339] width 184 height 16
select select "9"
select select "2025"
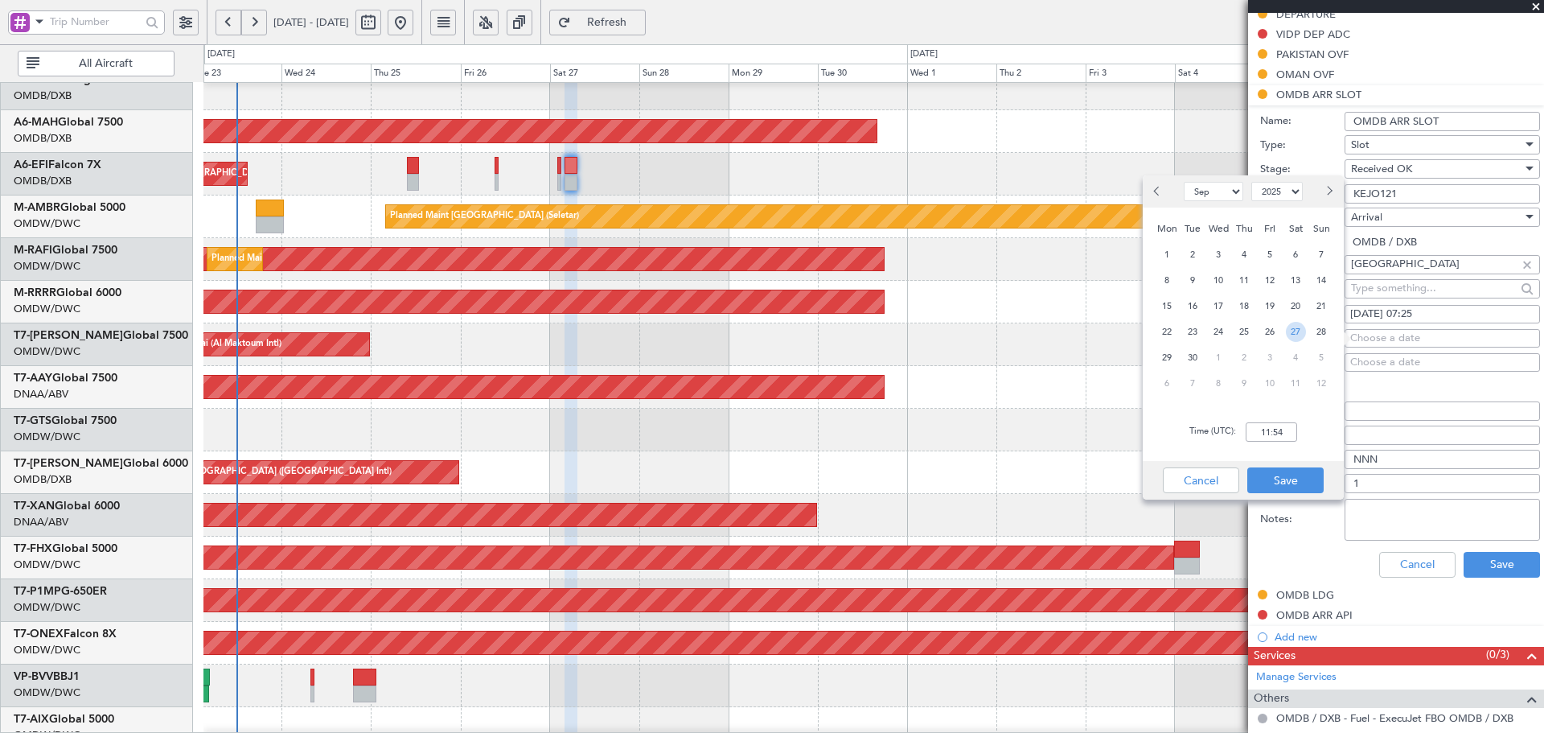
click at [1297, 335] on span "27" at bounding box center [1296, 332] width 20 height 20
click at [1289, 427] on input "00:00" at bounding box center [1271, 431] width 51 height 19
type input "07:25"
click at [1296, 478] on button "Save" at bounding box center [1285, 480] width 76 height 26
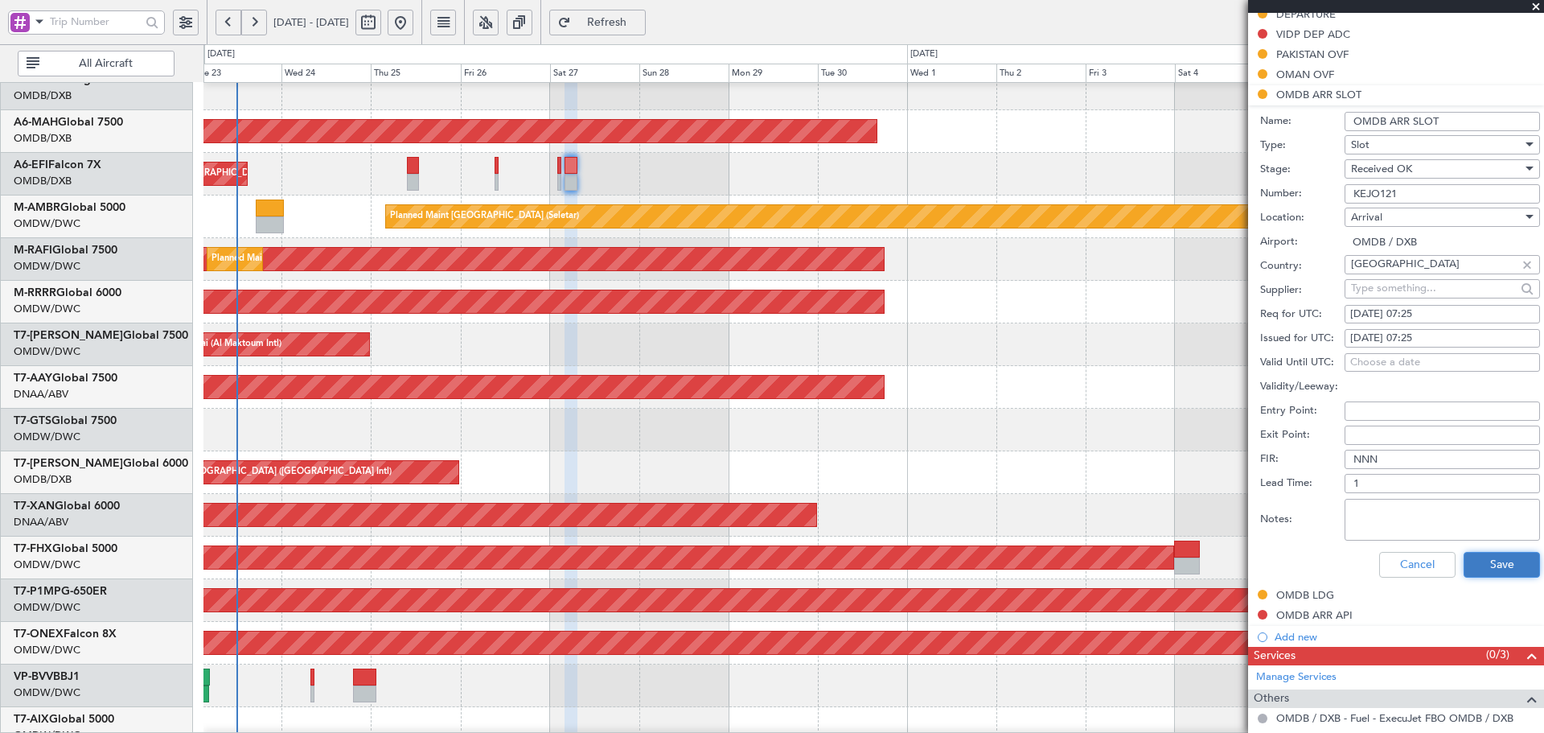
click at [1484, 561] on button "Save" at bounding box center [1502, 565] width 76 height 26
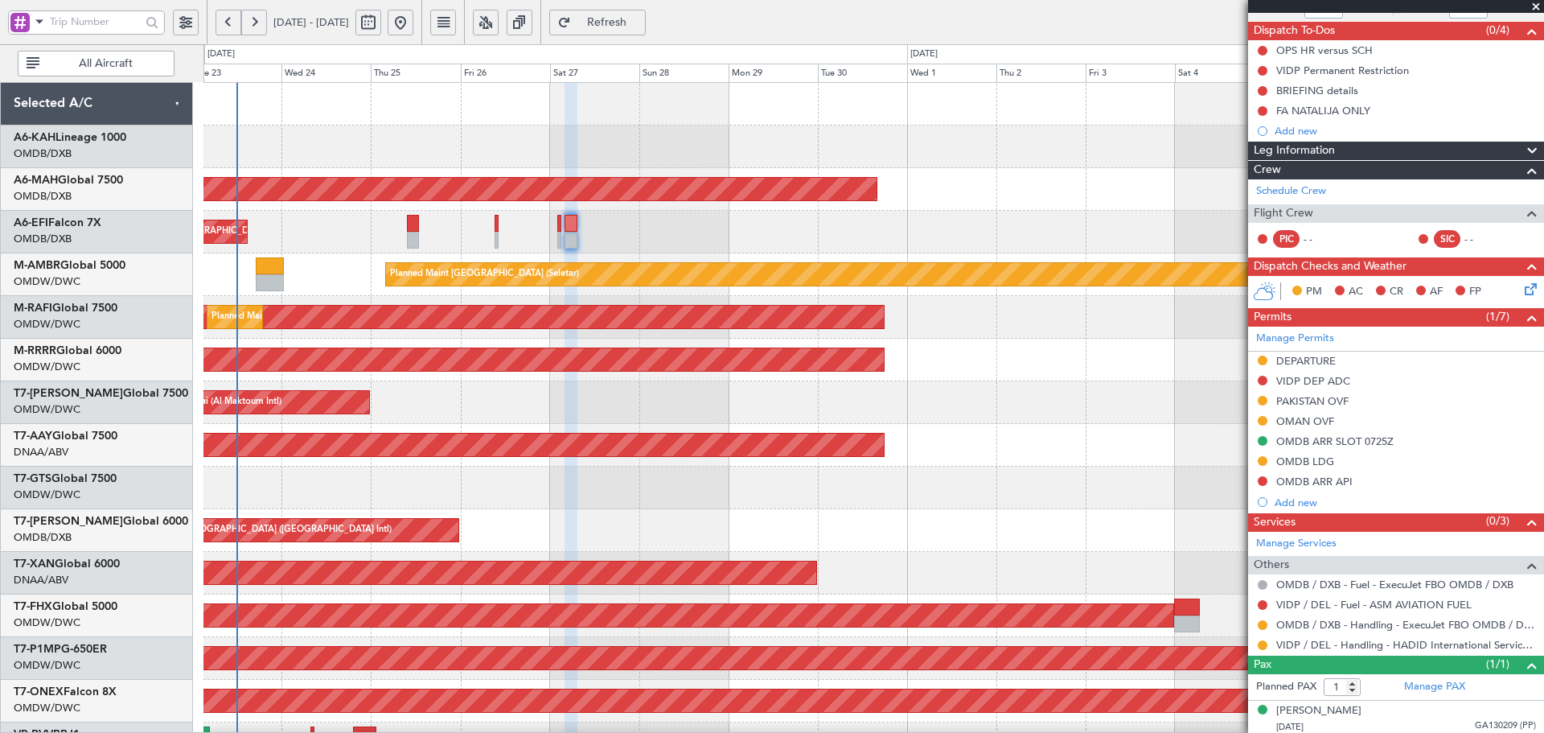
scroll to position [139, 0]
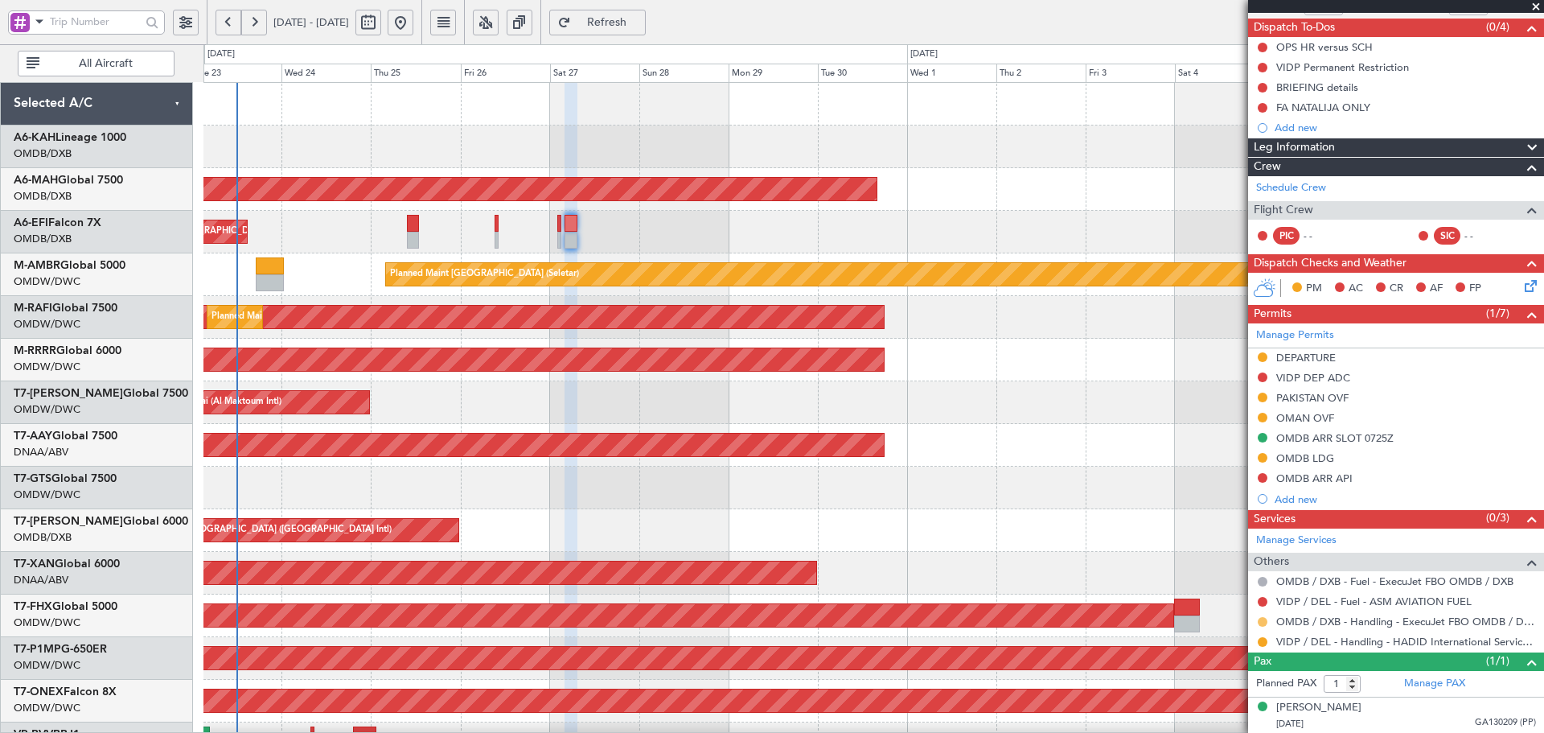
click at [1264, 619] on button at bounding box center [1263, 622] width 10 height 10
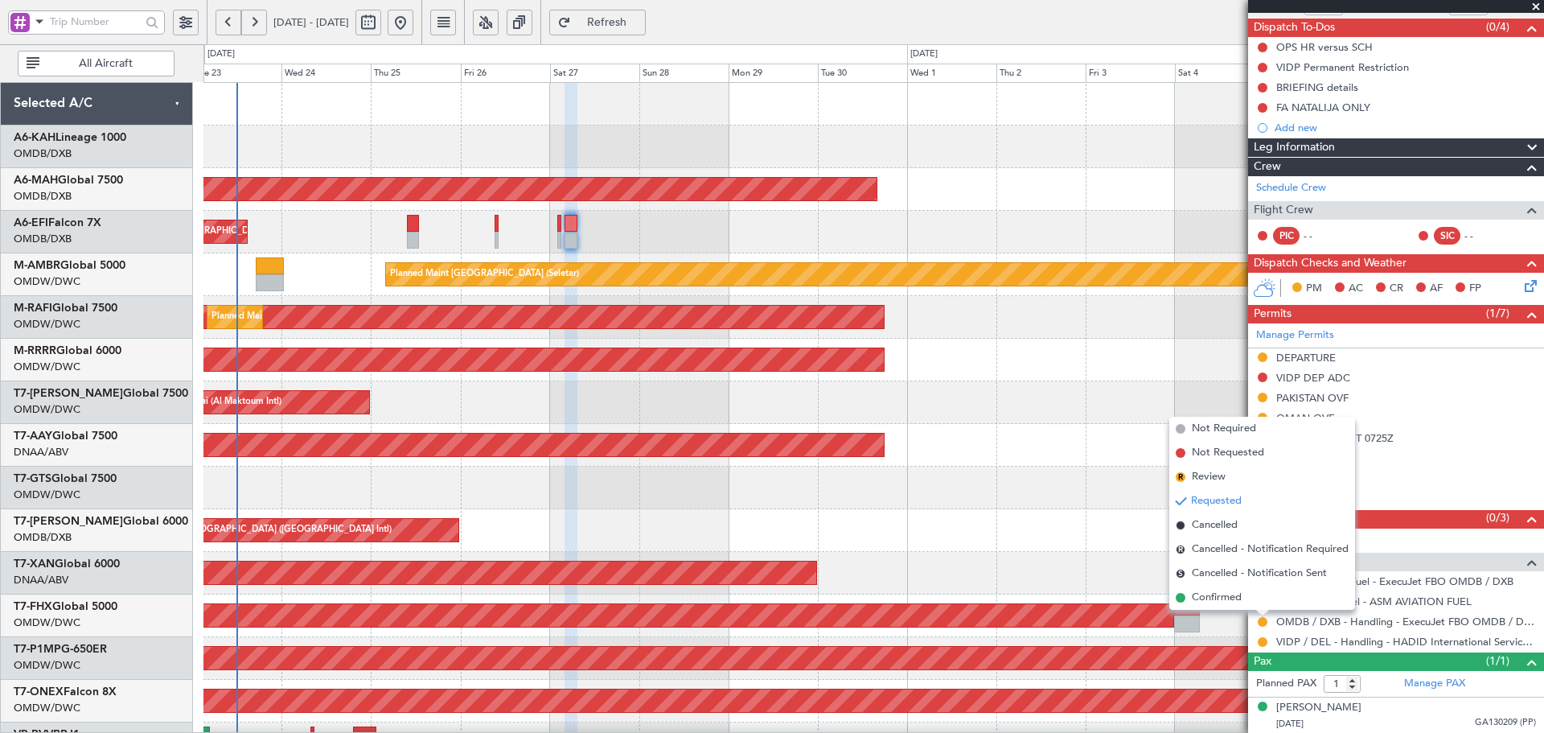
drag, startPoint x: 1203, startPoint y: 599, endPoint x: 1234, endPoint y: 687, distance: 92.8
click at [1203, 598] on span "Confirmed" at bounding box center [1217, 598] width 50 height 16
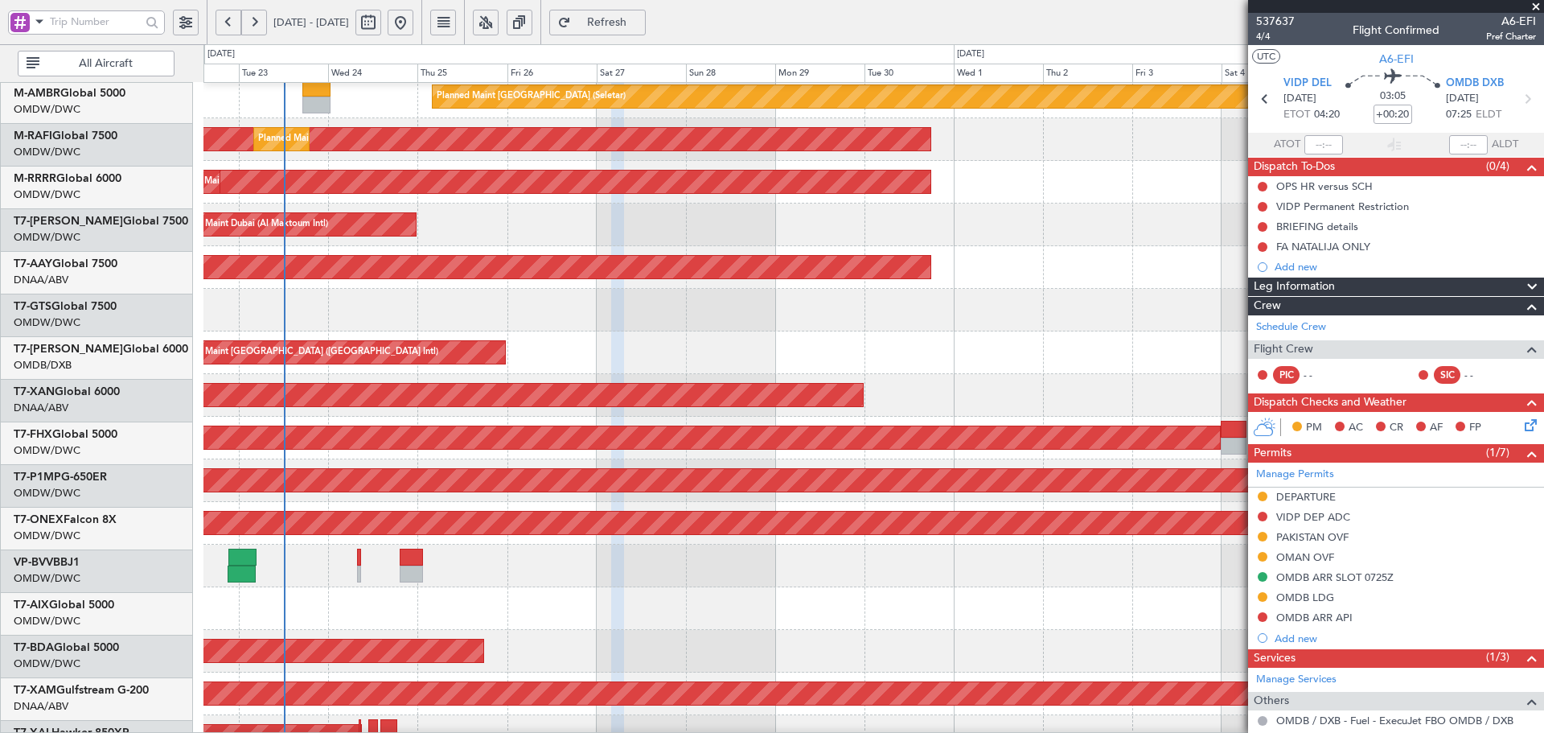
scroll to position [178, 0]
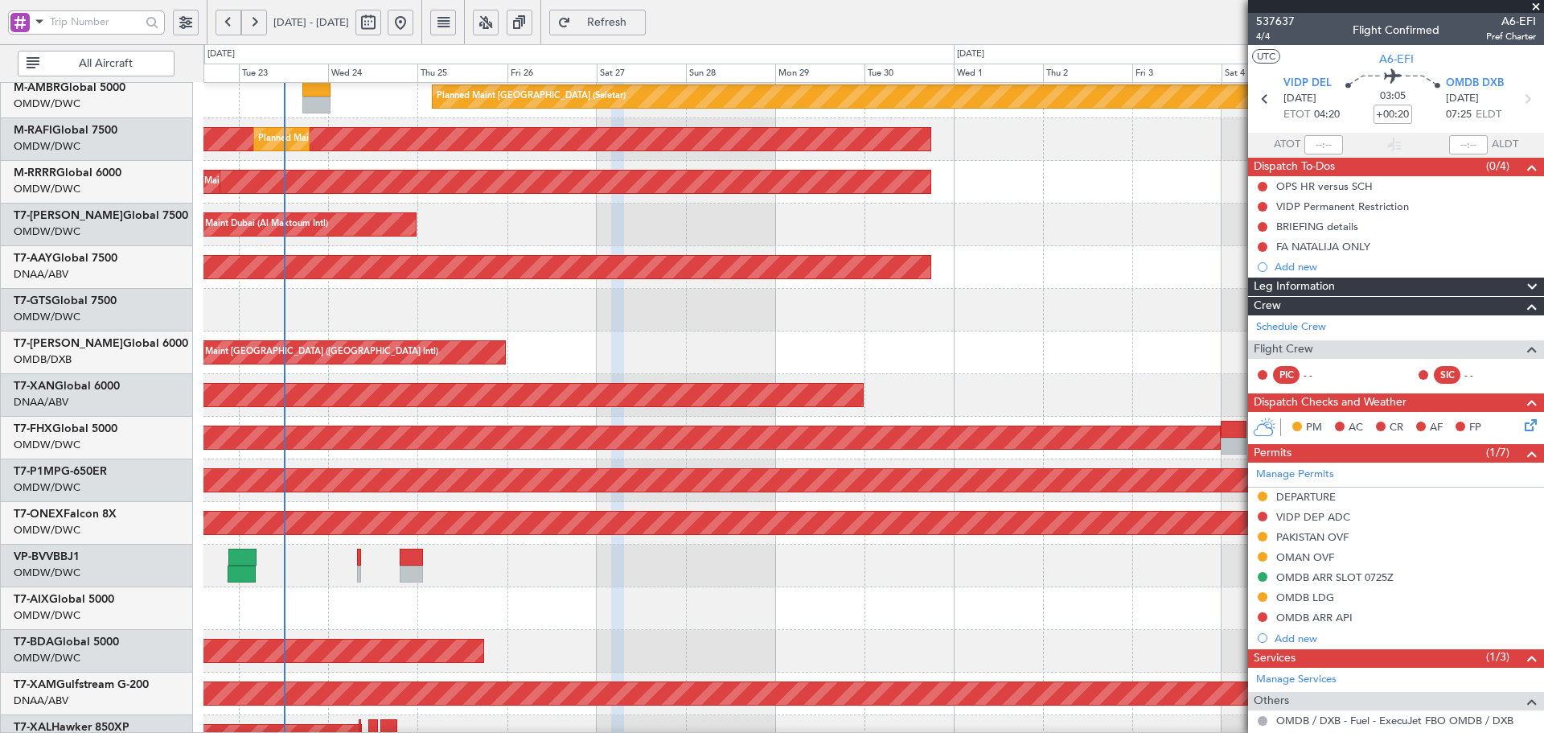
click at [504, 335] on div "Planned Maint [GEOGRAPHIC_DATA] ([GEOGRAPHIC_DATA] Intl)" at bounding box center [873, 352] width 1340 height 43
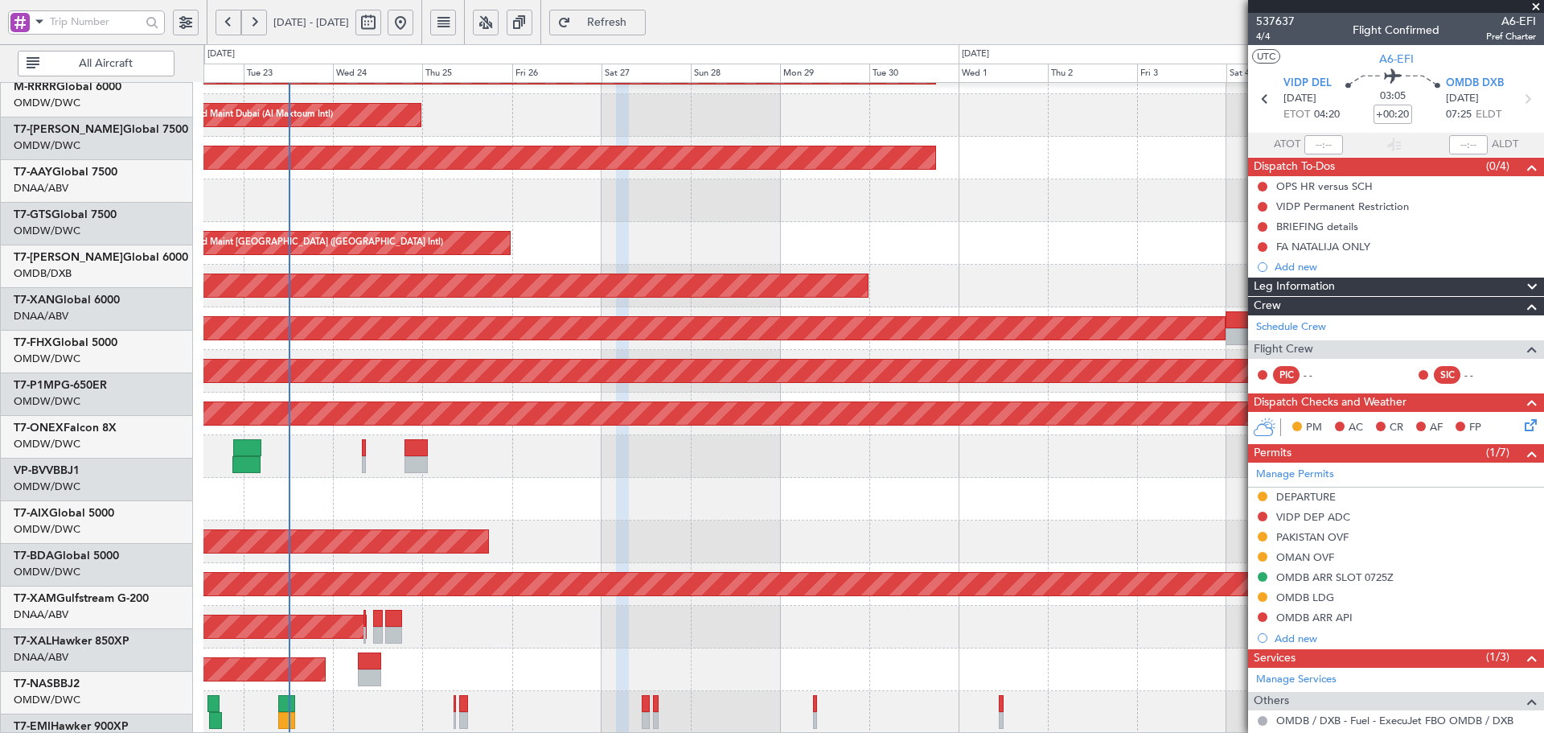
scroll to position [287, 0]
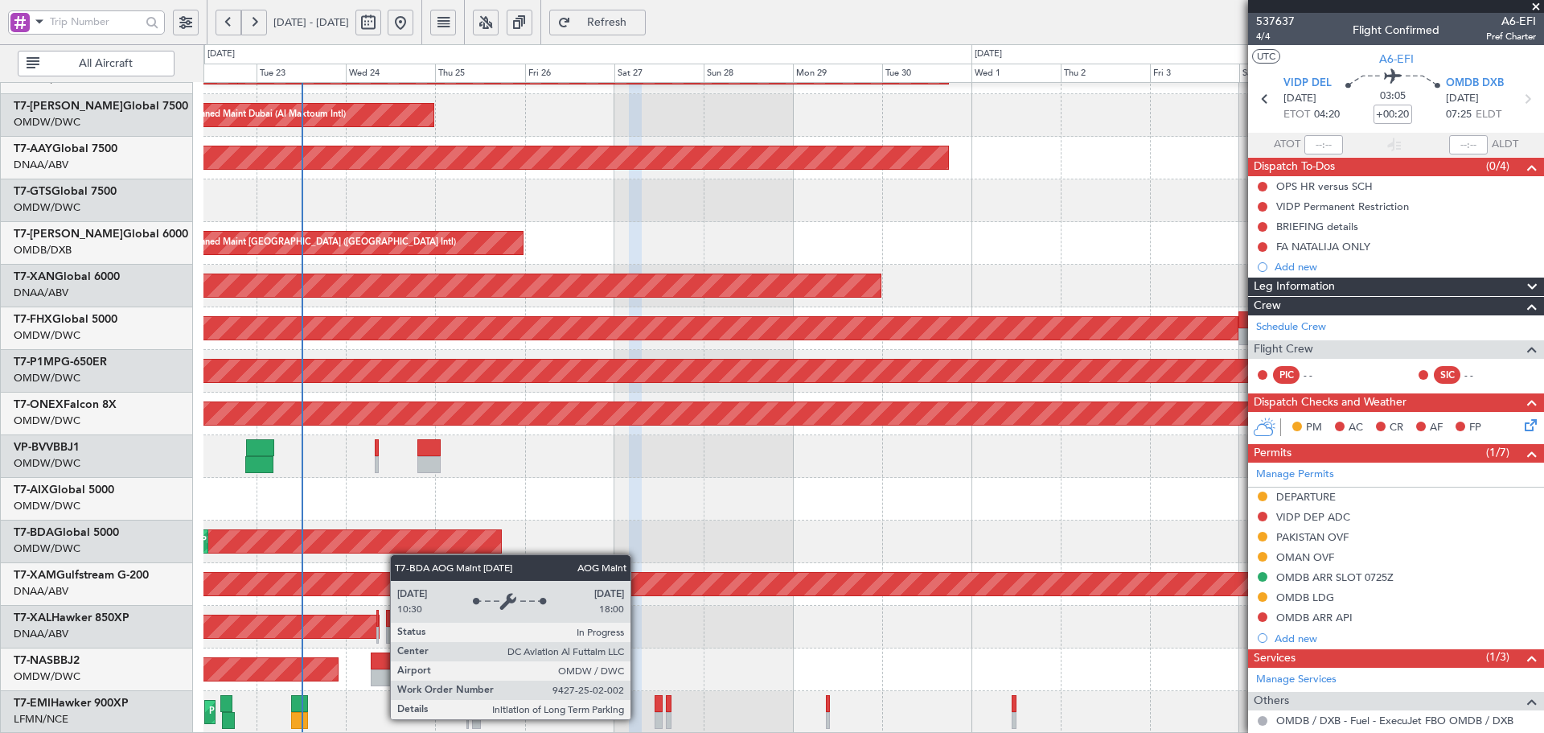
click at [401, 541] on div "Planned Maint Dubai (Al Maktoum Intl) Planned Maint [GEOGRAPHIC_DATA] (Al Makto…" at bounding box center [873, 265] width 1340 height 938
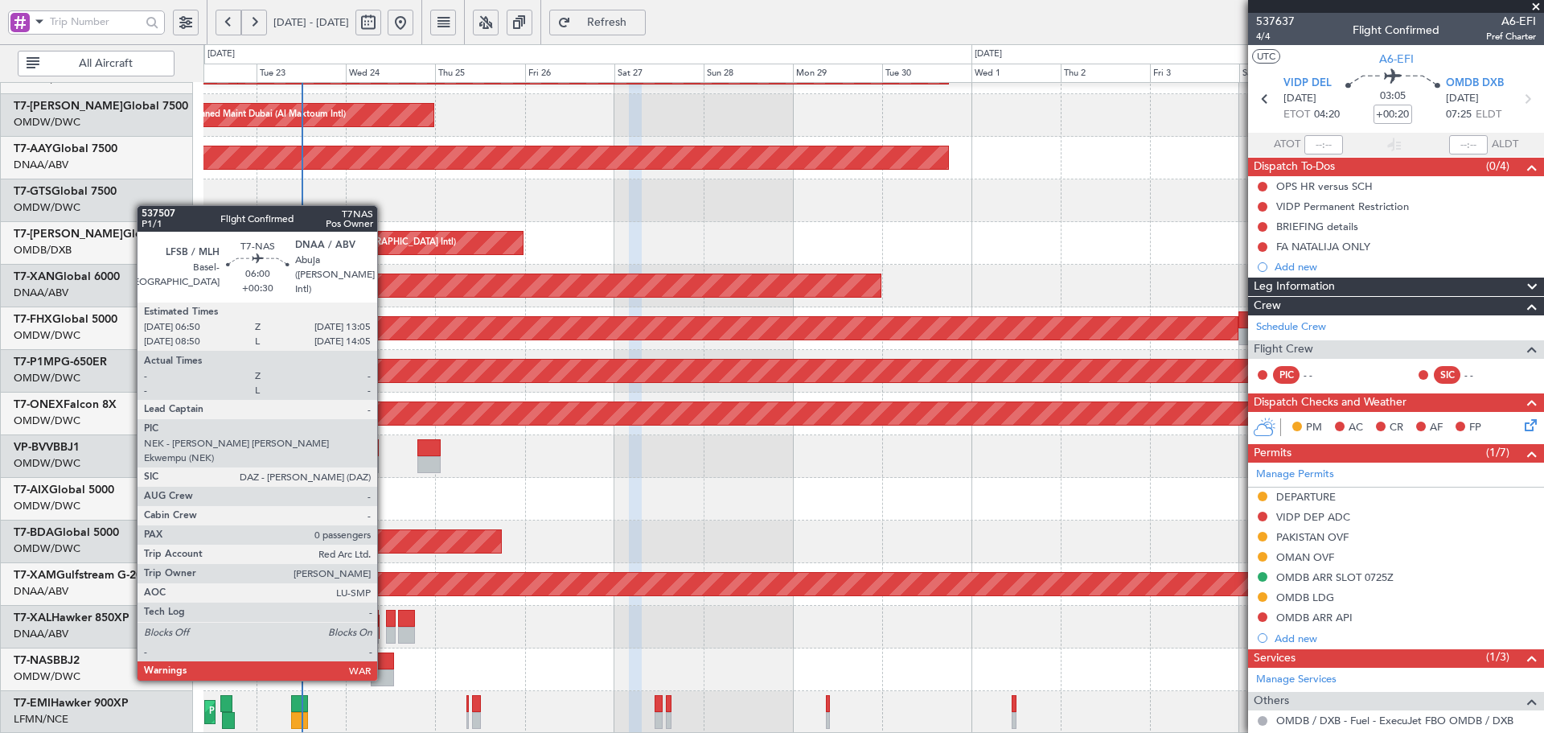
click at [384, 663] on div at bounding box center [382, 660] width 23 height 17
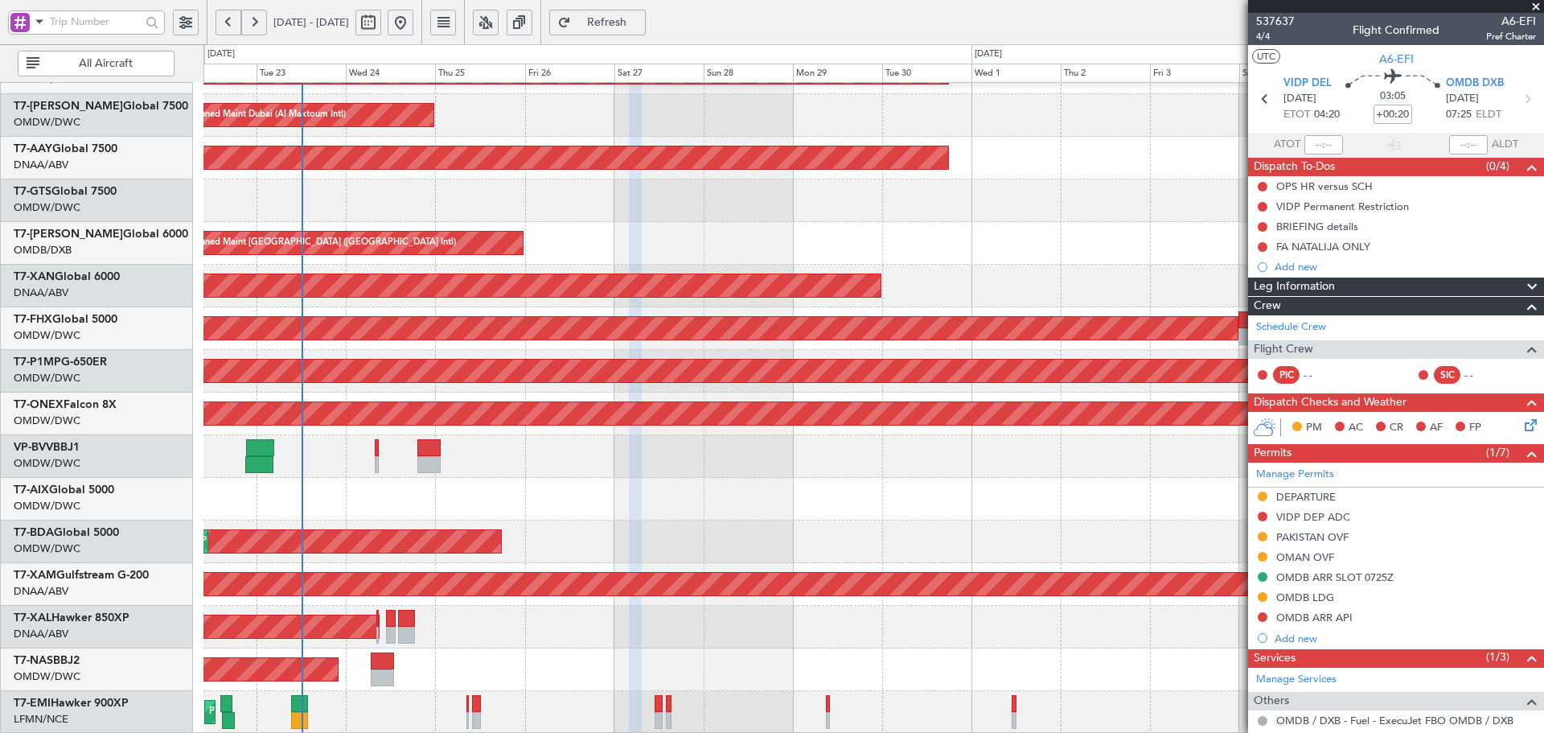
click at [640, 23] on span "Refresh" at bounding box center [607, 22] width 66 height 11
click at [640, 20] on span "Refresh" at bounding box center [607, 22] width 66 height 11
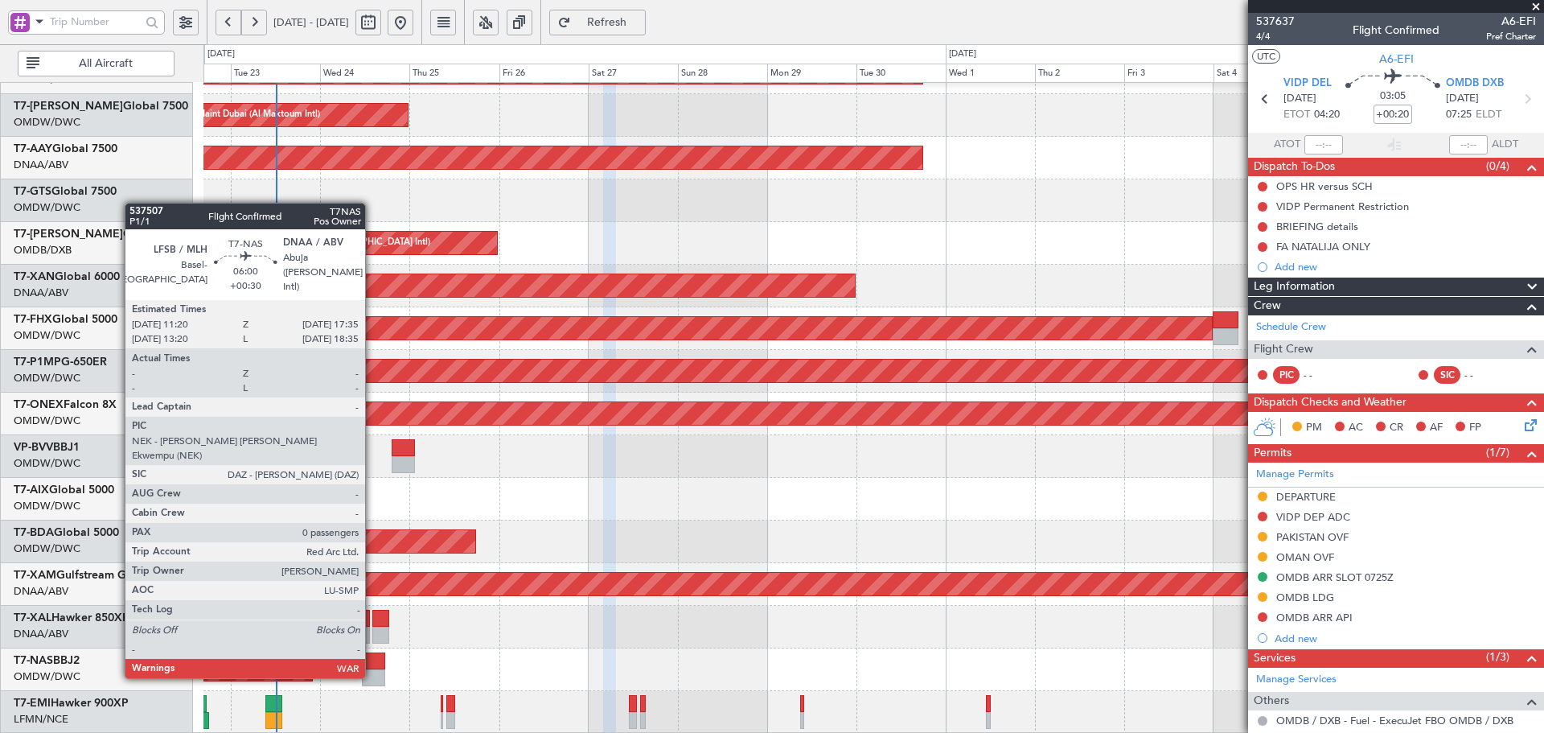
click at [372, 660] on div at bounding box center [373, 660] width 23 height 17
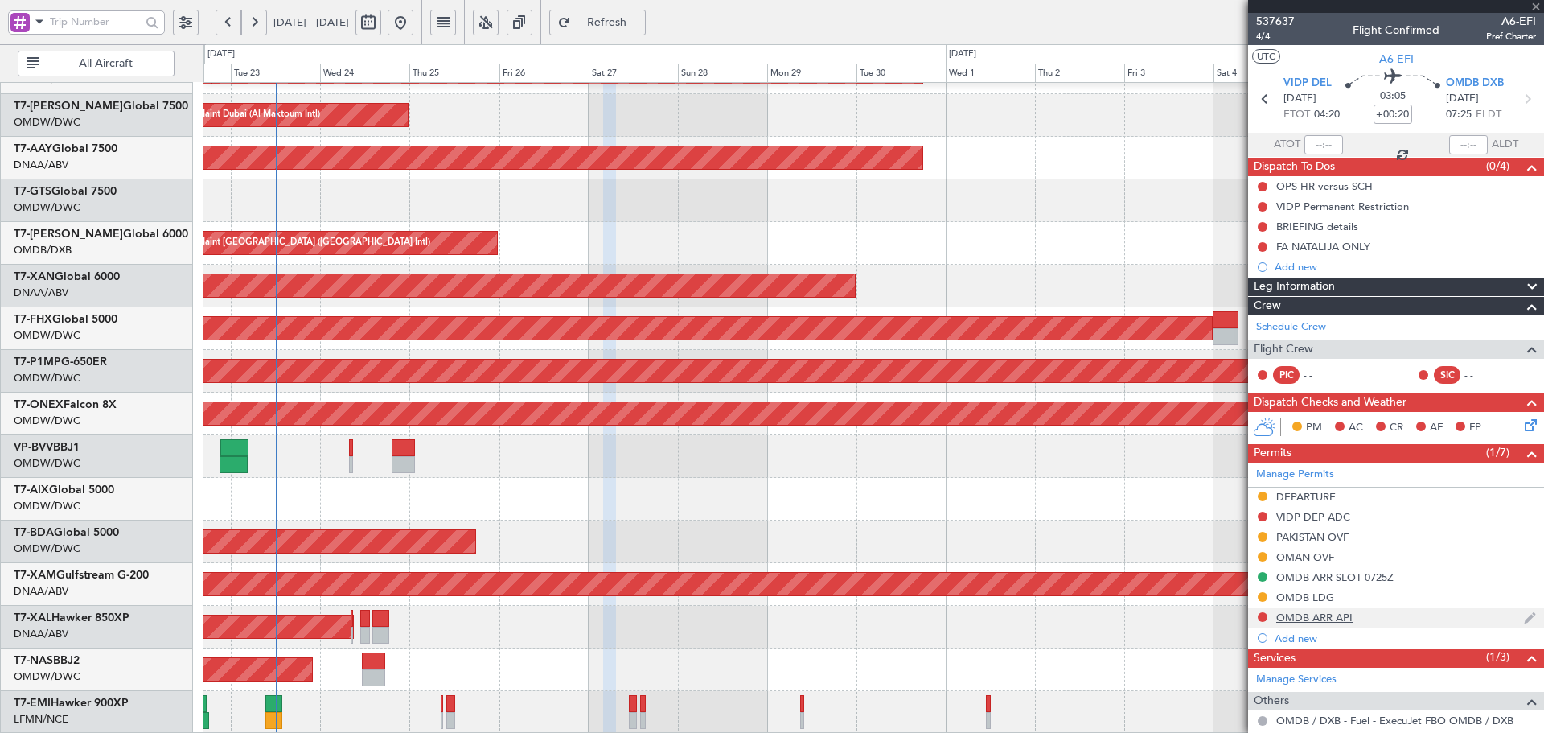
type input "+00:30"
type input "0"
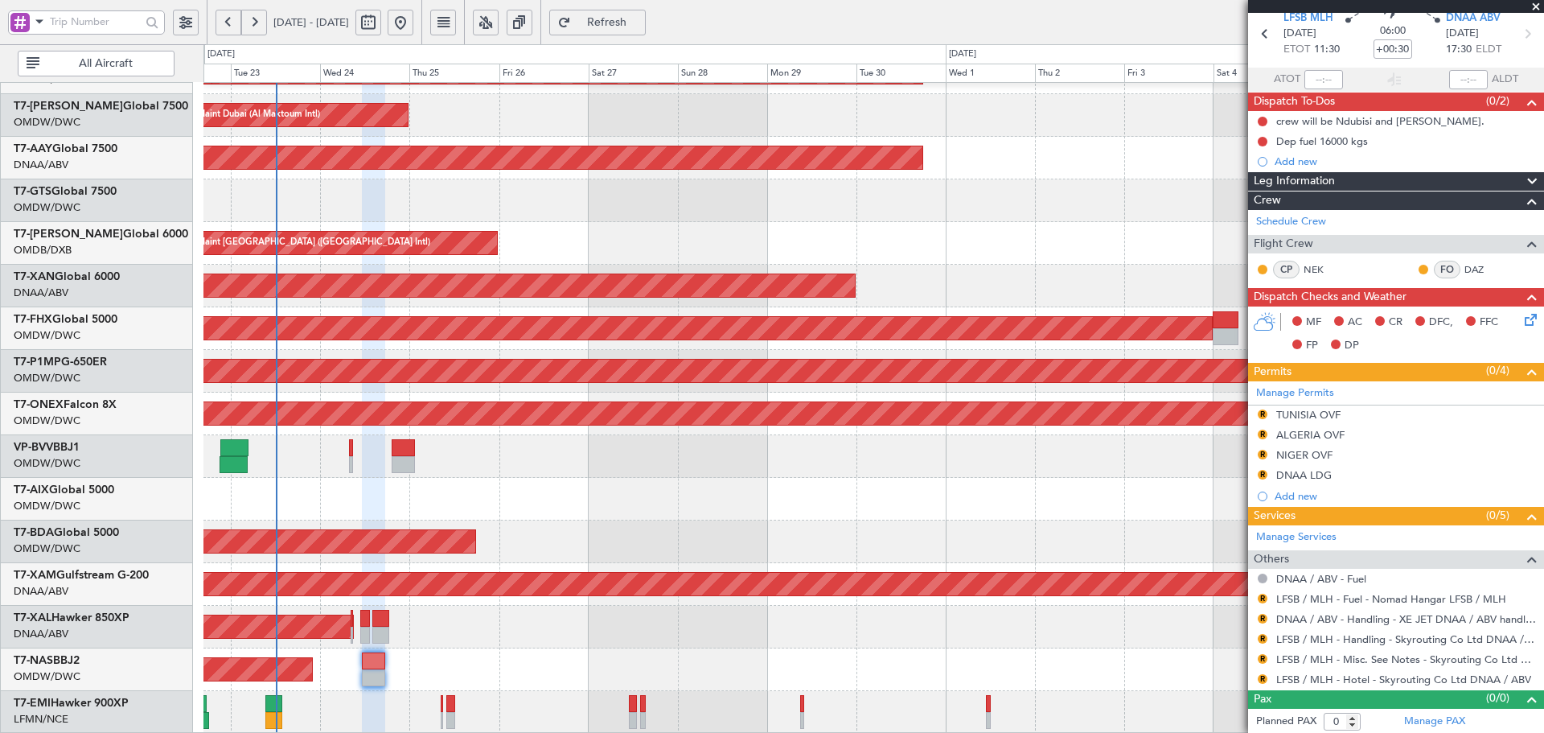
scroll to position [67, 0]
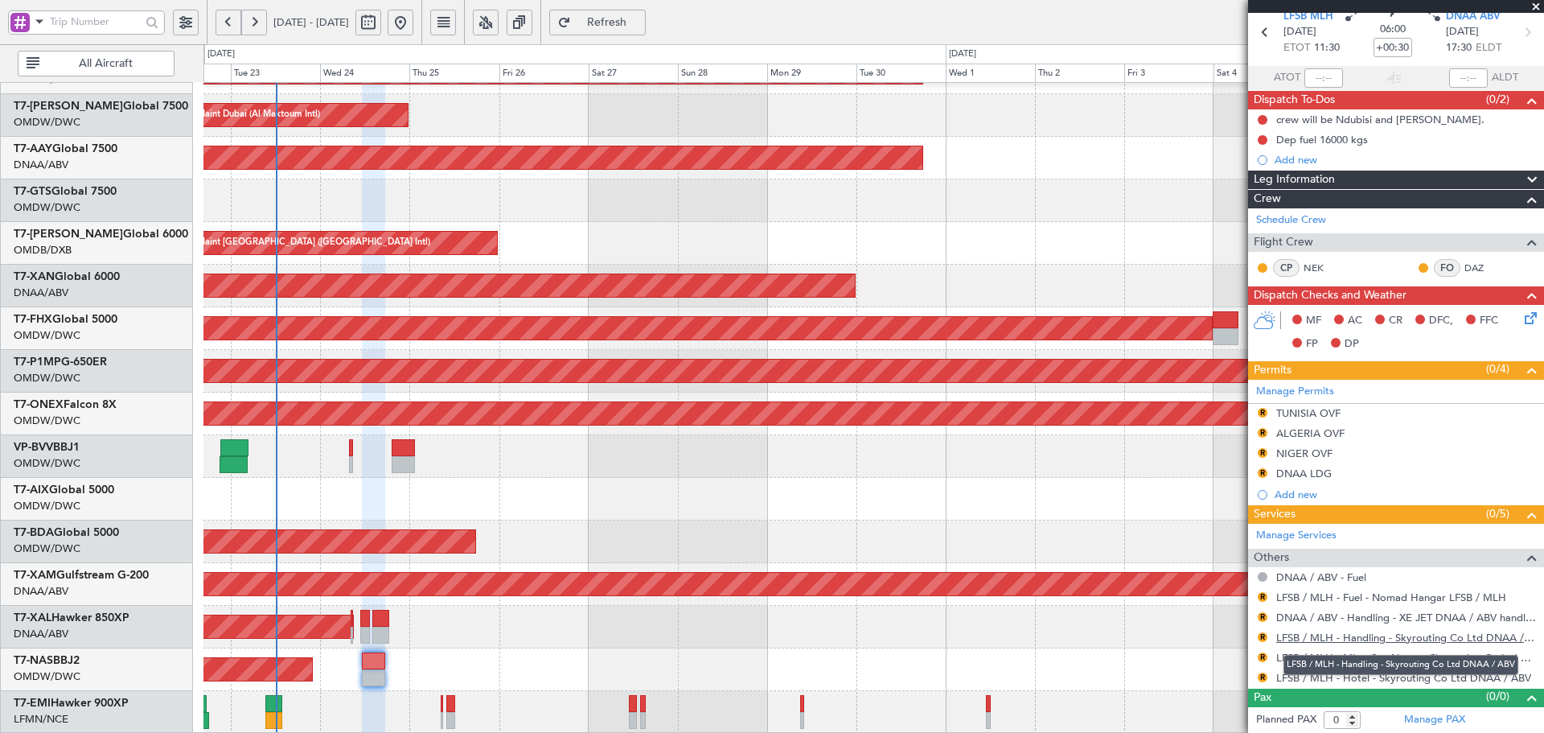
click at [1399, 639] on link "LFSB / MLH - Handling - Skyrouting Co Ltd DNAA / ABV" at bounding box center [1406, 638] width 260 height 14
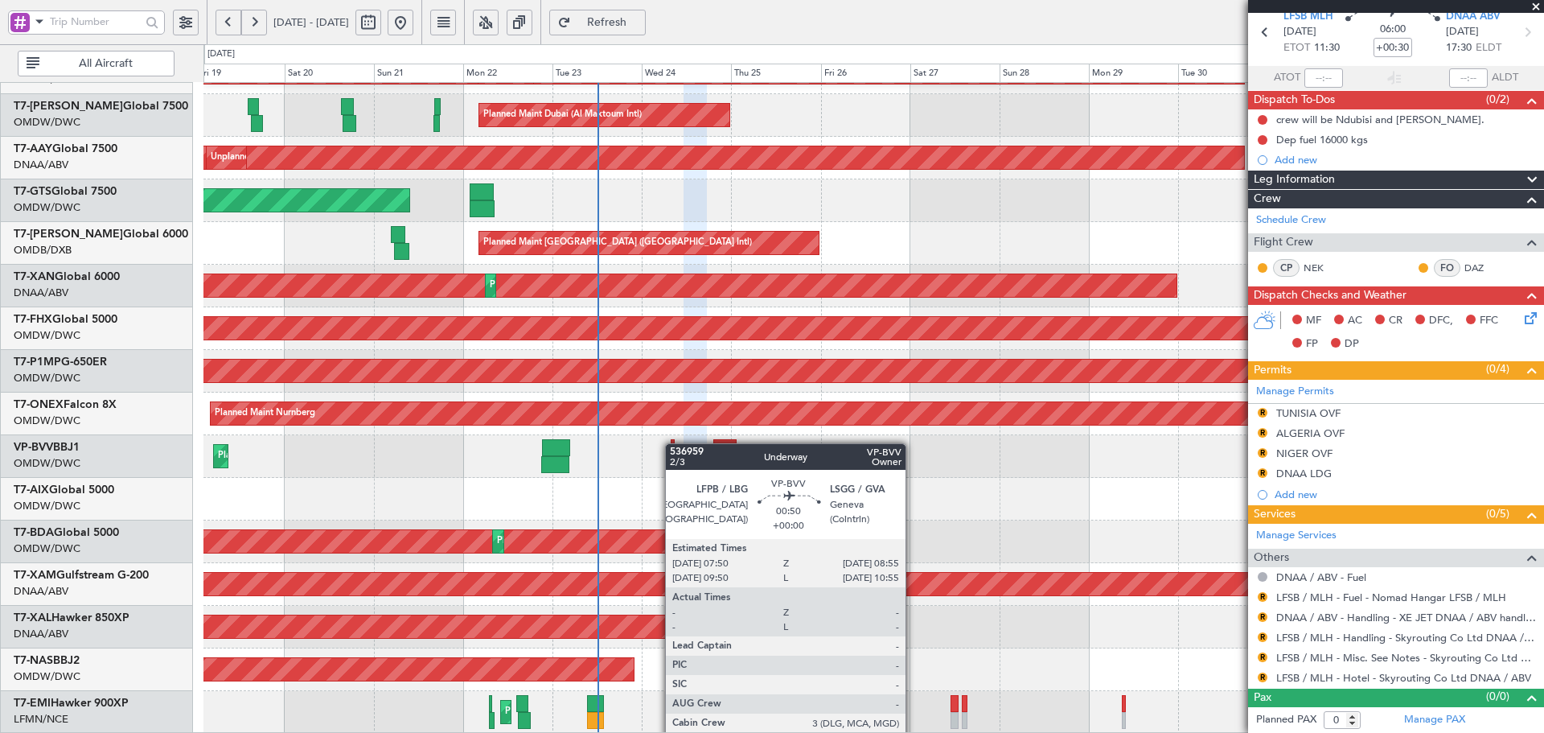
click at [673, 443] on div "Planned Maint Dubai (Al Maktoum Intl) Planned Maint [GEOGRAPHIC_DATA] (Al Makto…" at bounding box center [873, 456] width 1340 height 43
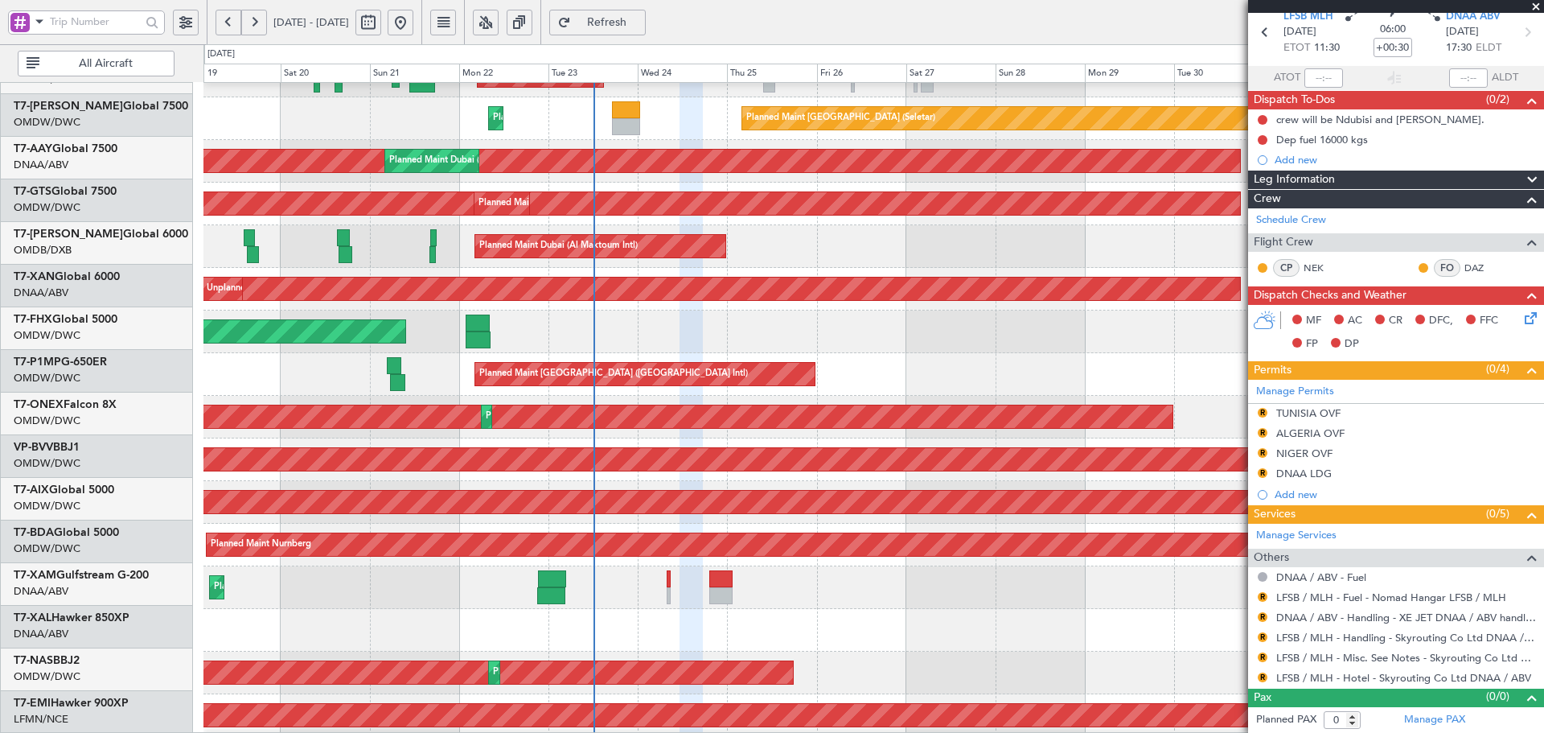
scroll to position [0, 0]
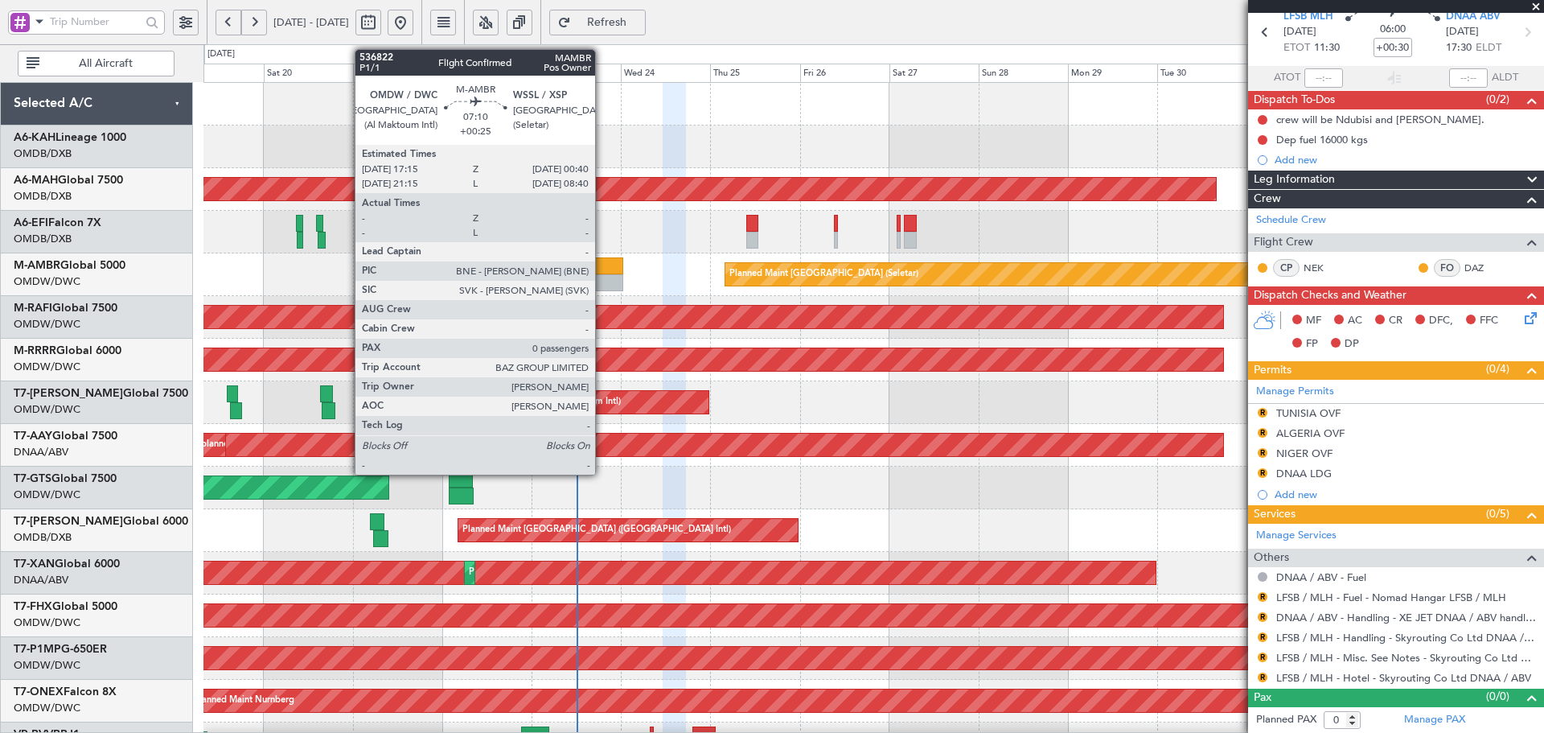
click at [602, 259] on div at bounding box center [609, 265] width 28 height 17
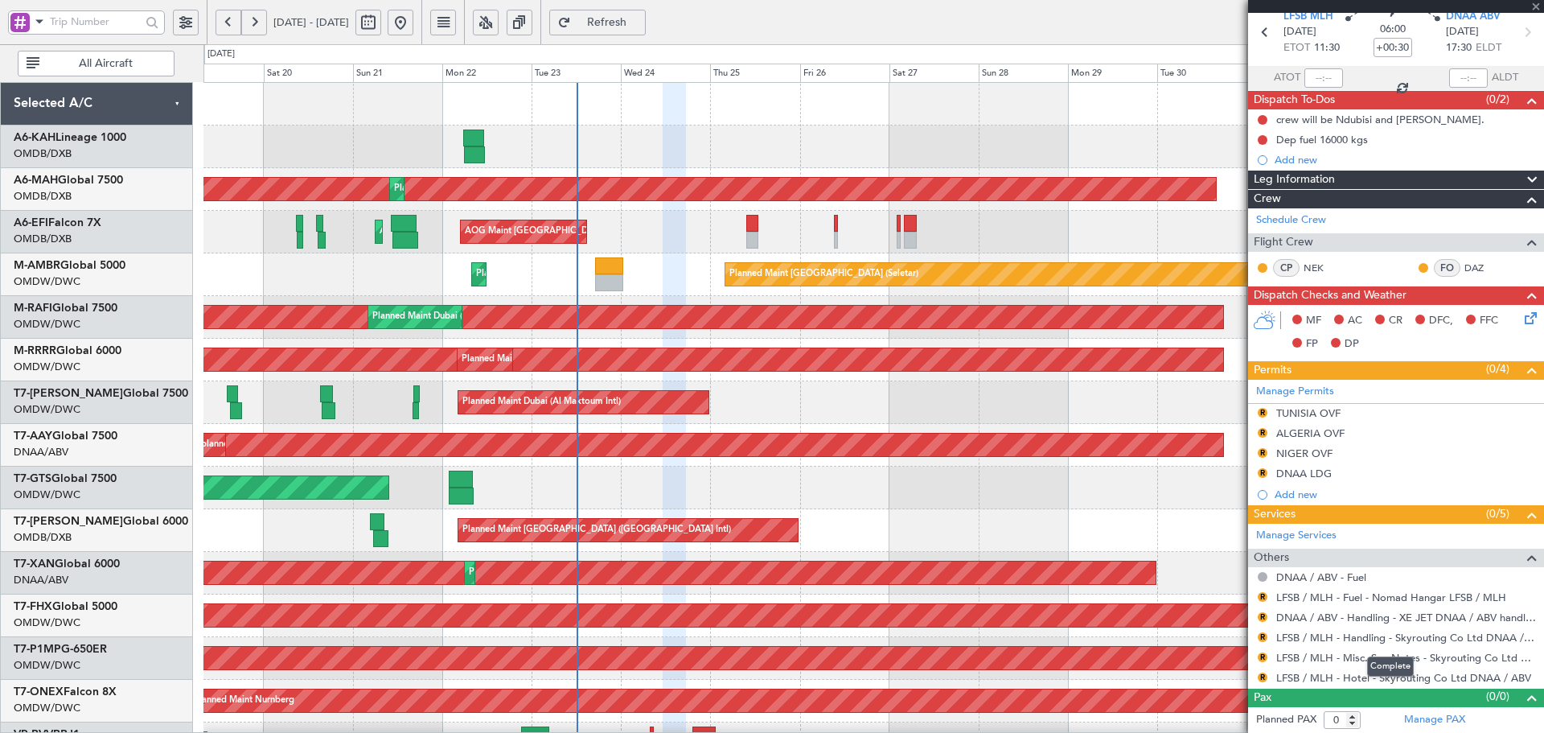
type input "+00:25"
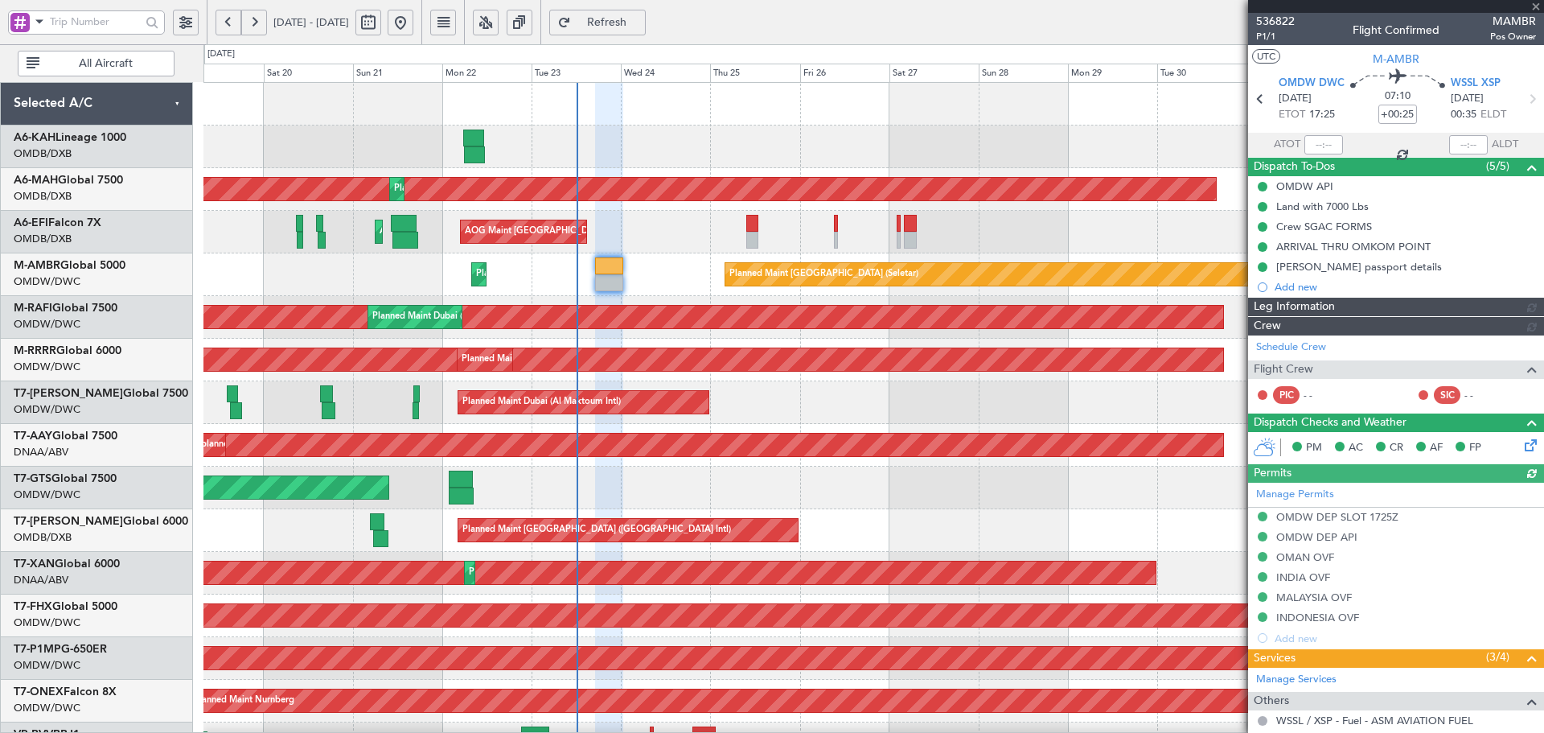
type input "Dherander Fithani (DHF)"
type input "7298"
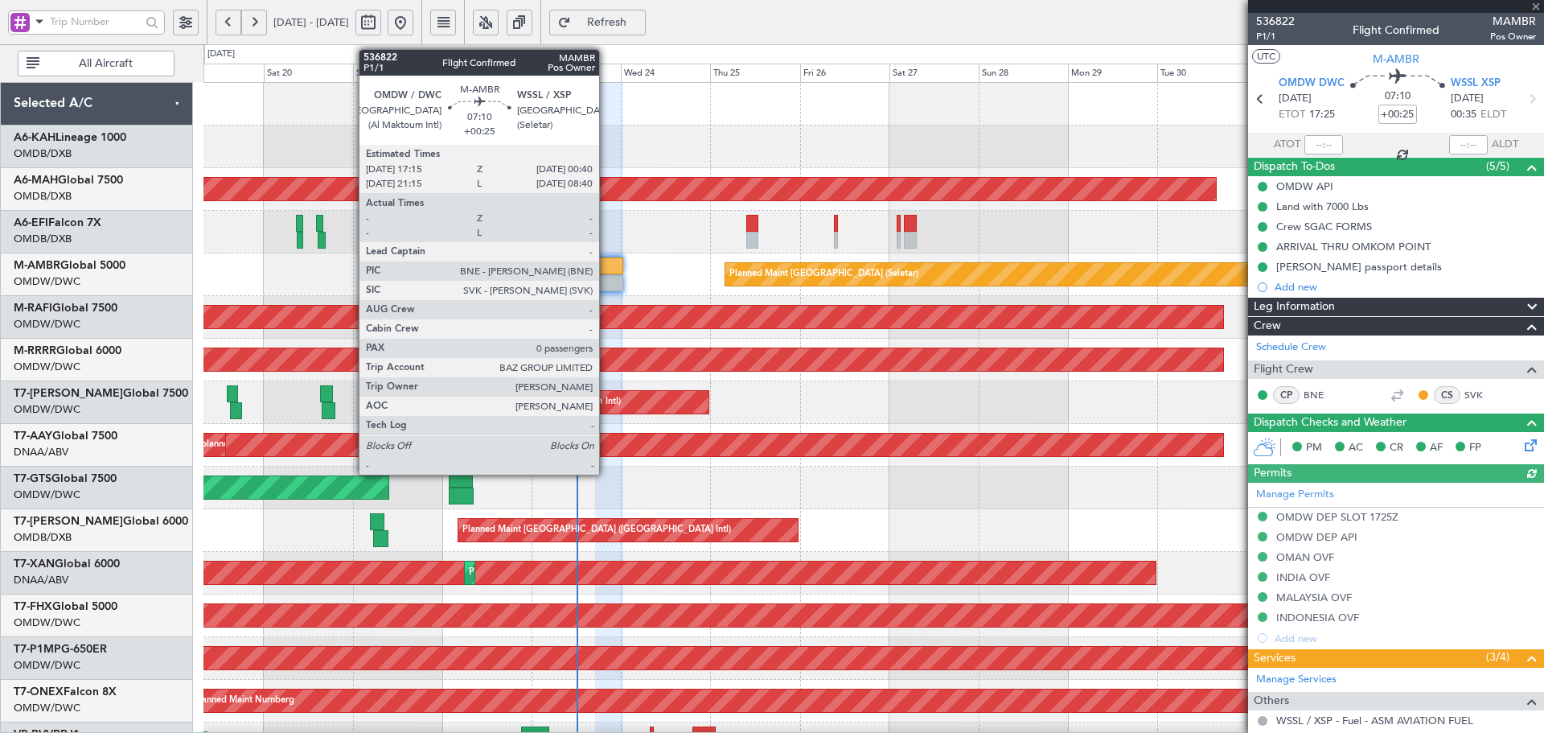
click at [606, 277] on div at bounding box center [609, 282] width 28 height 17
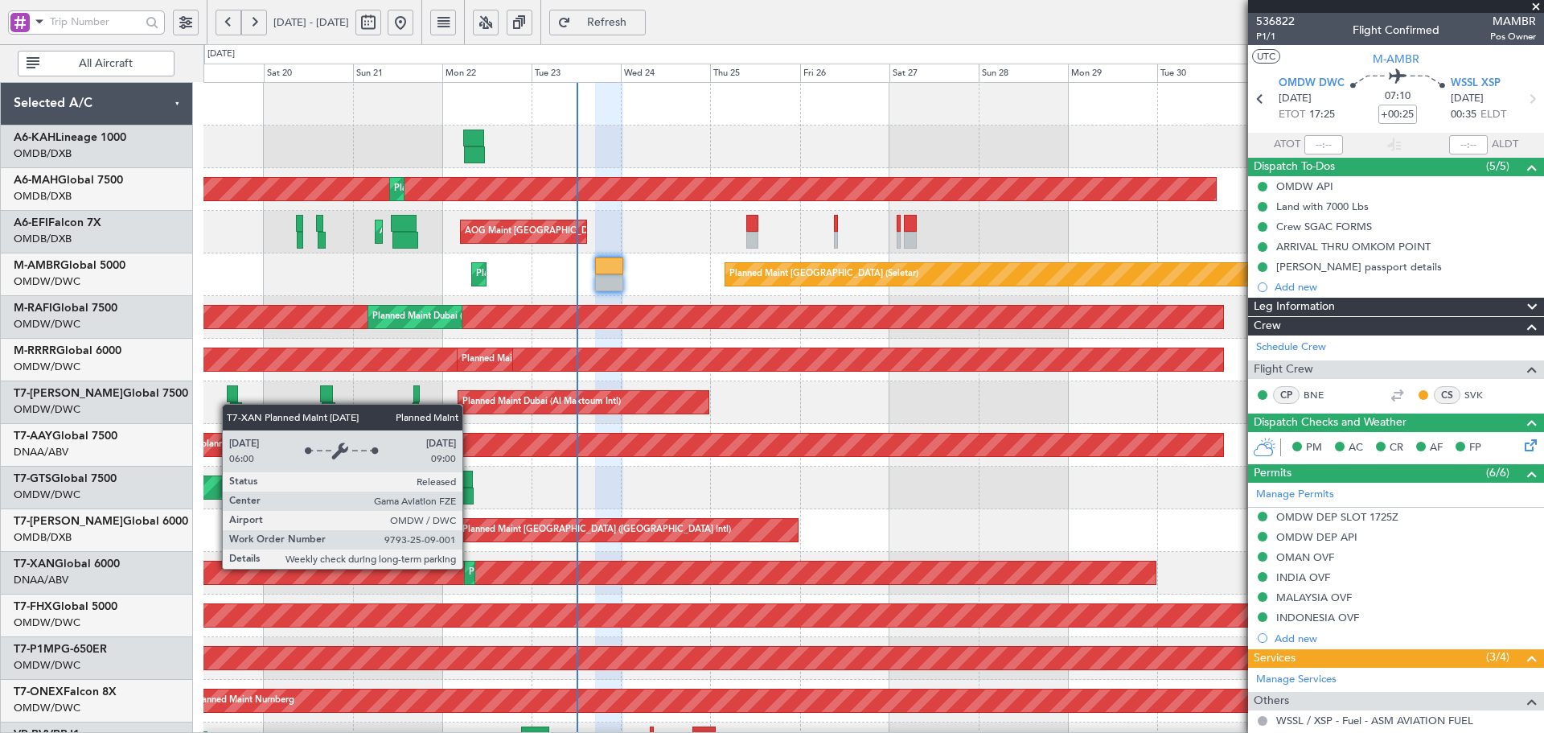
scroll to position [287, 0]
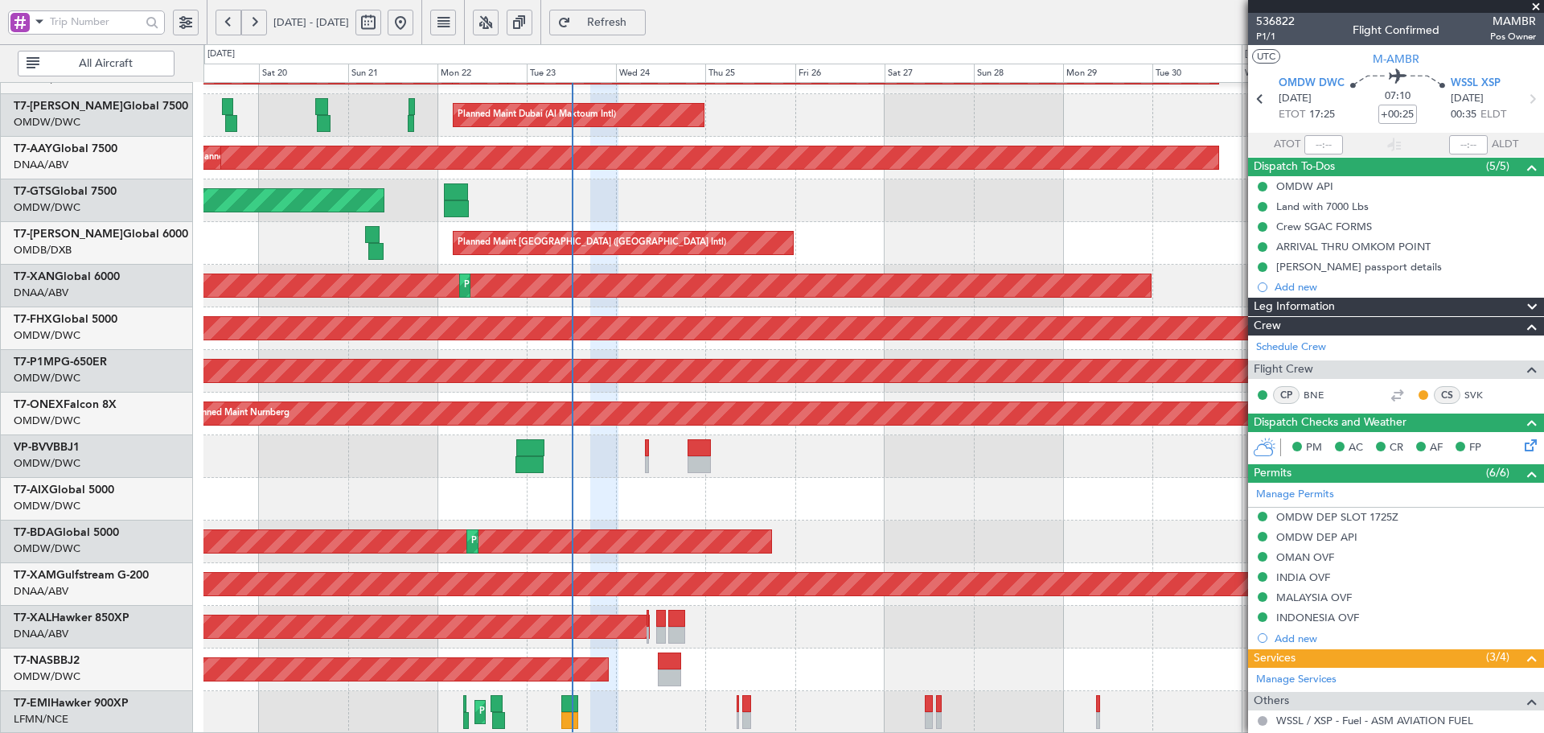
click at [467, 210] on div "Planned Maint Dubai (Al Maktoum Intl) Planned Maint [GEOGRAPHIC_DATA] (Al Makto…" at bounding box center [873, 265] width 1340 height 938
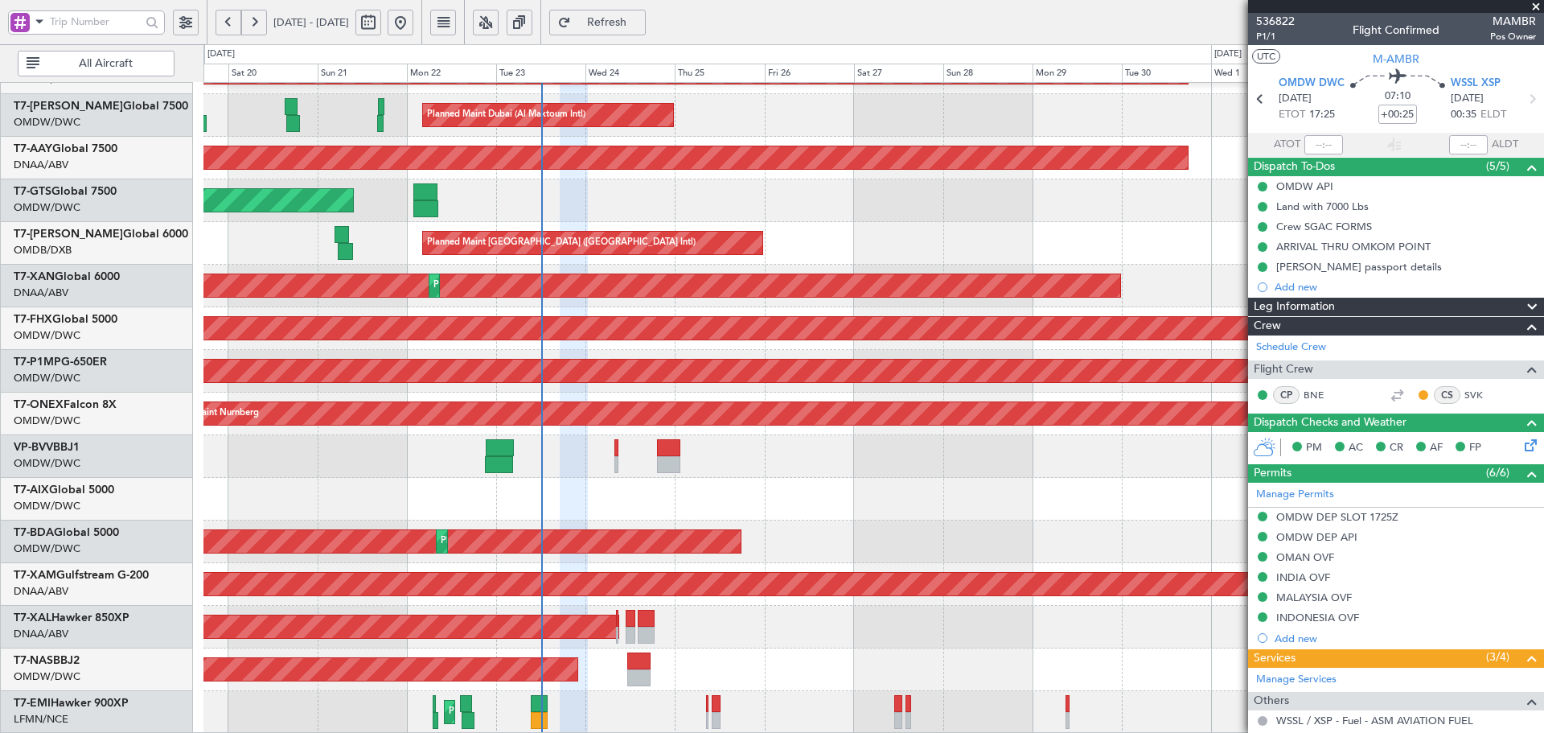
click at [558, 360] on div "Planned Maint Dubai (Al Maktoum Intl) Planned Maint [GEOGRAPHIC_DATA] (Al Makto…" at bounding box center [873, 265] width 1340 height 938
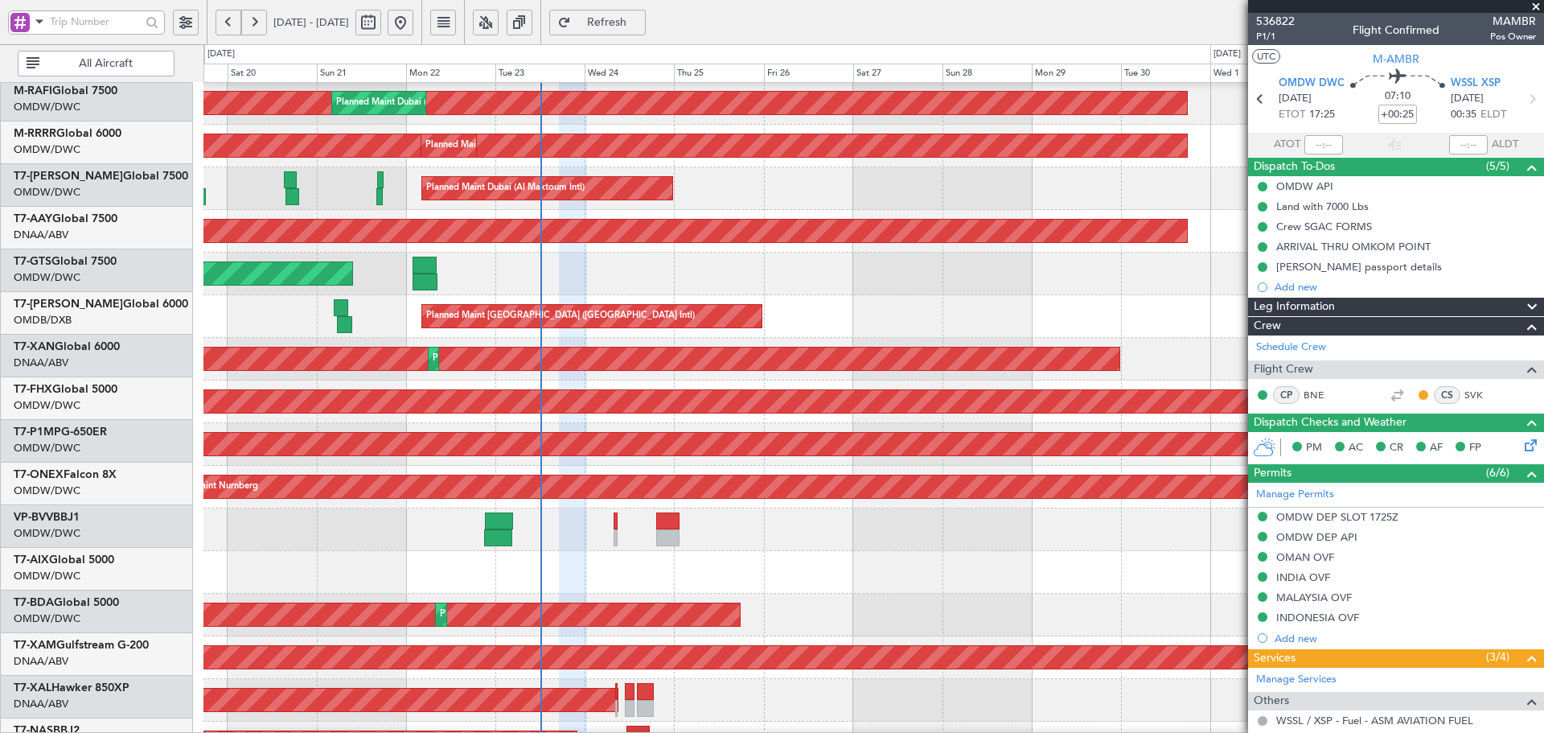
scroll to position [209, 0]
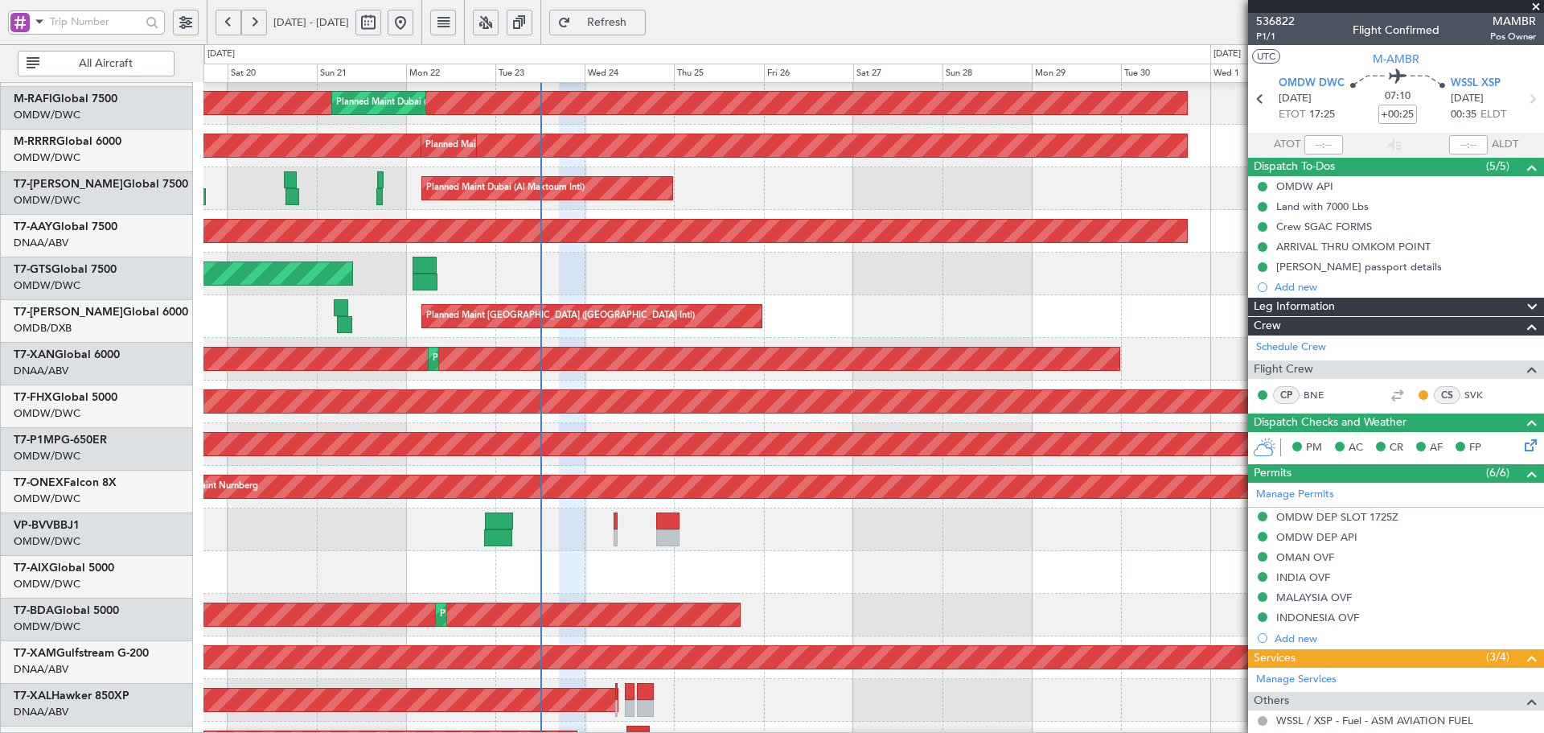
click at [598, 302] on div "Planned Maint [GEOGRAPHIC_DATA] ([GEOGRAPHIC_DATA] Intl)" at bounding box center [873, 316] width 1340 height 43
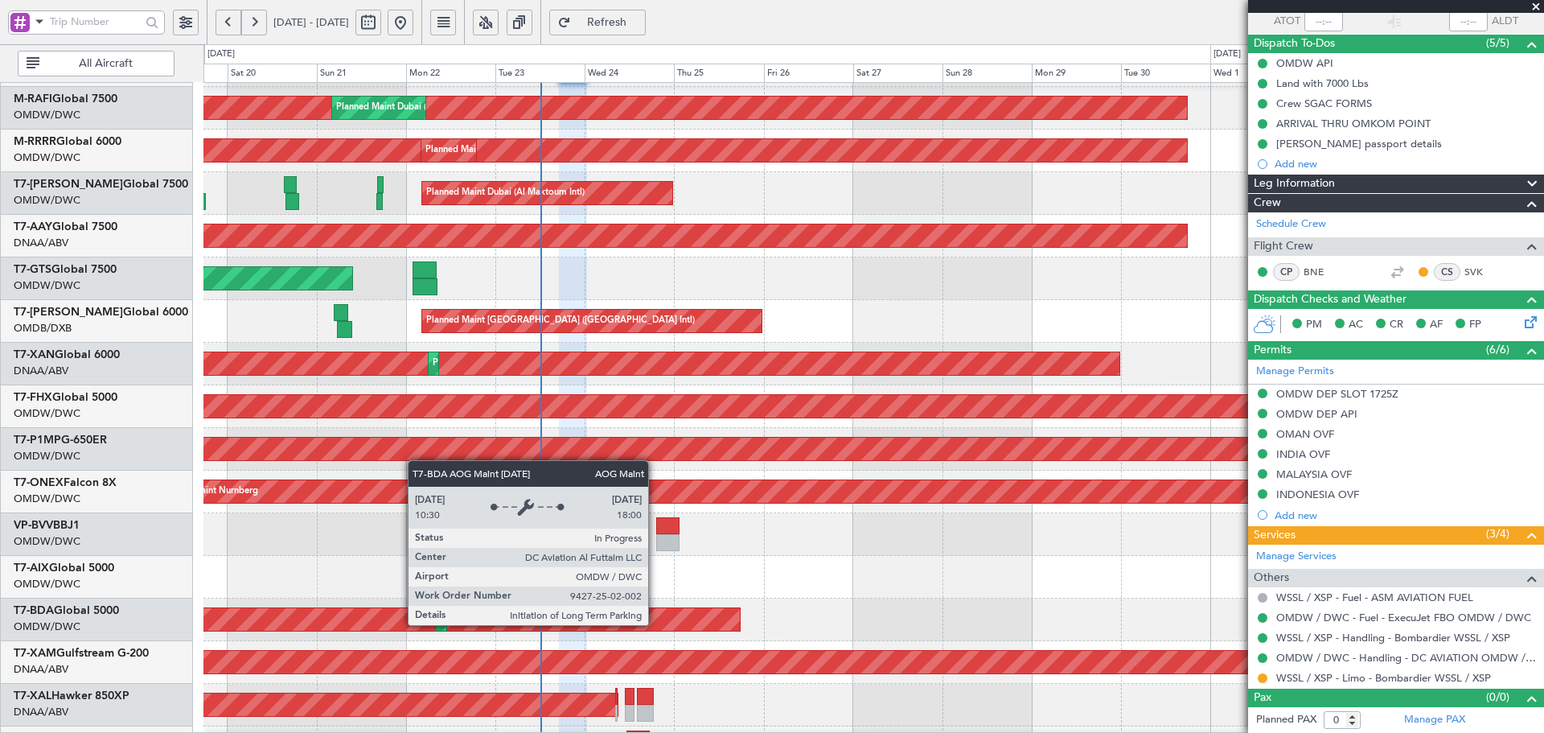
scroll to position [287, 0]
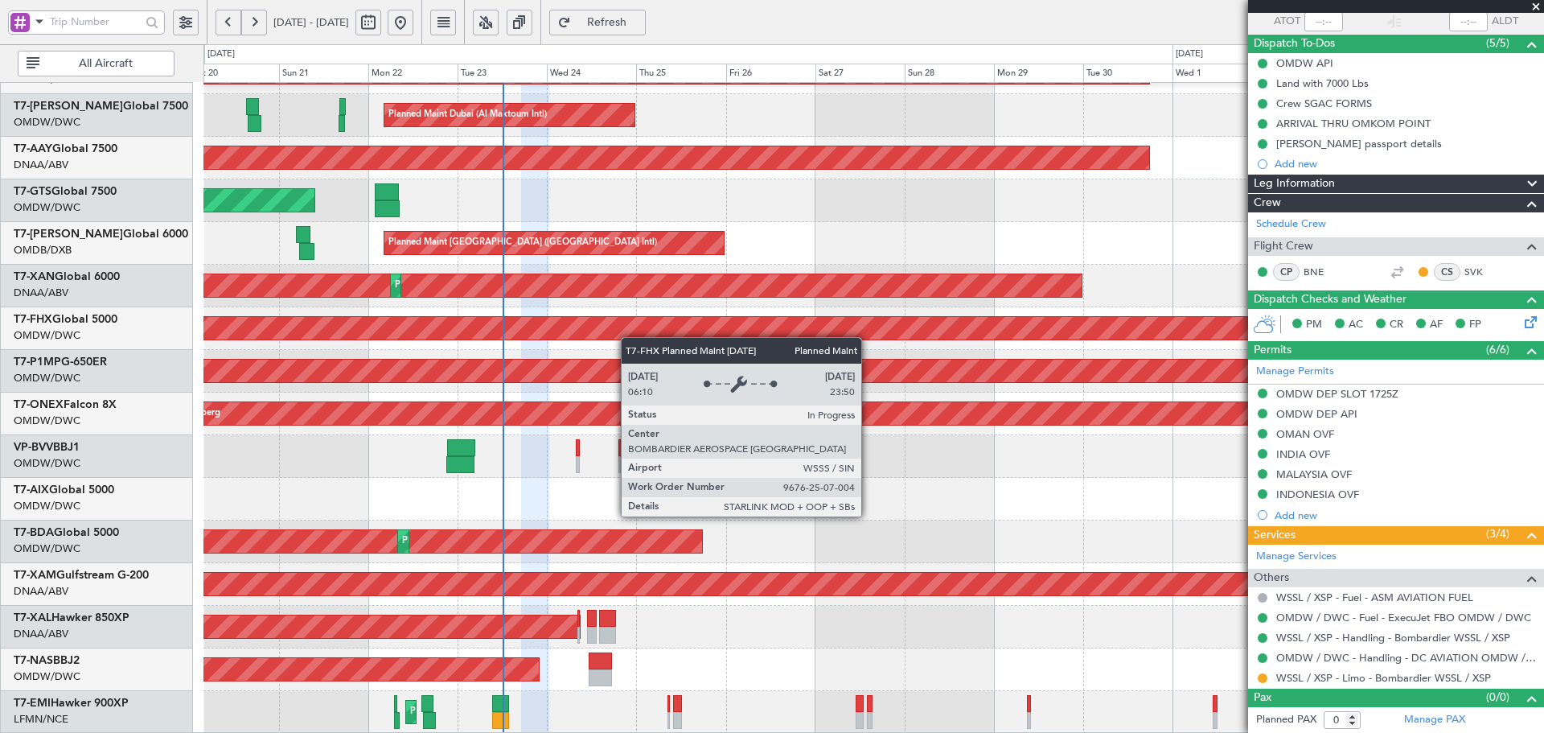
click at [624, 327] on div "Planned Maint Dubai (Al Maktoum Intl) Planned Maint [GEOGRAPHIC_DATA] (Al Makto…" at bounding box center [873, 265] width 1340 height 938
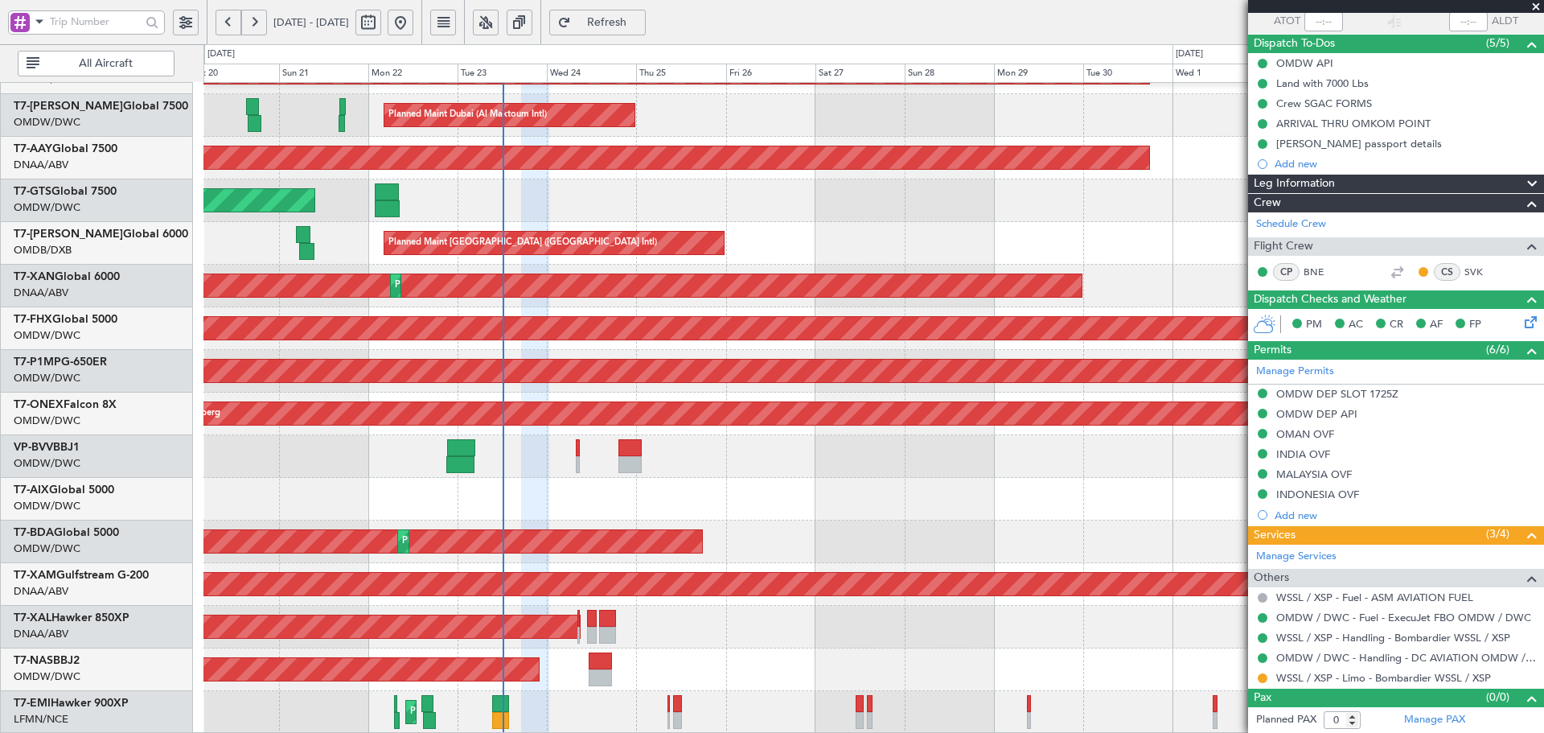
click at [615, 668] on div "Planned Maint [GEOGRAPHIC_DATA]-[GEOGRAPHIC_DATA]" at bounding box center [873, 669] width 1340 height 43
click at [613, 665] on div "Planned Maint [GEOGRAPHIC_DATA]-[GEOGRAPHIC_DATA]" at bounding box center [873, 669] width 1340 height 43
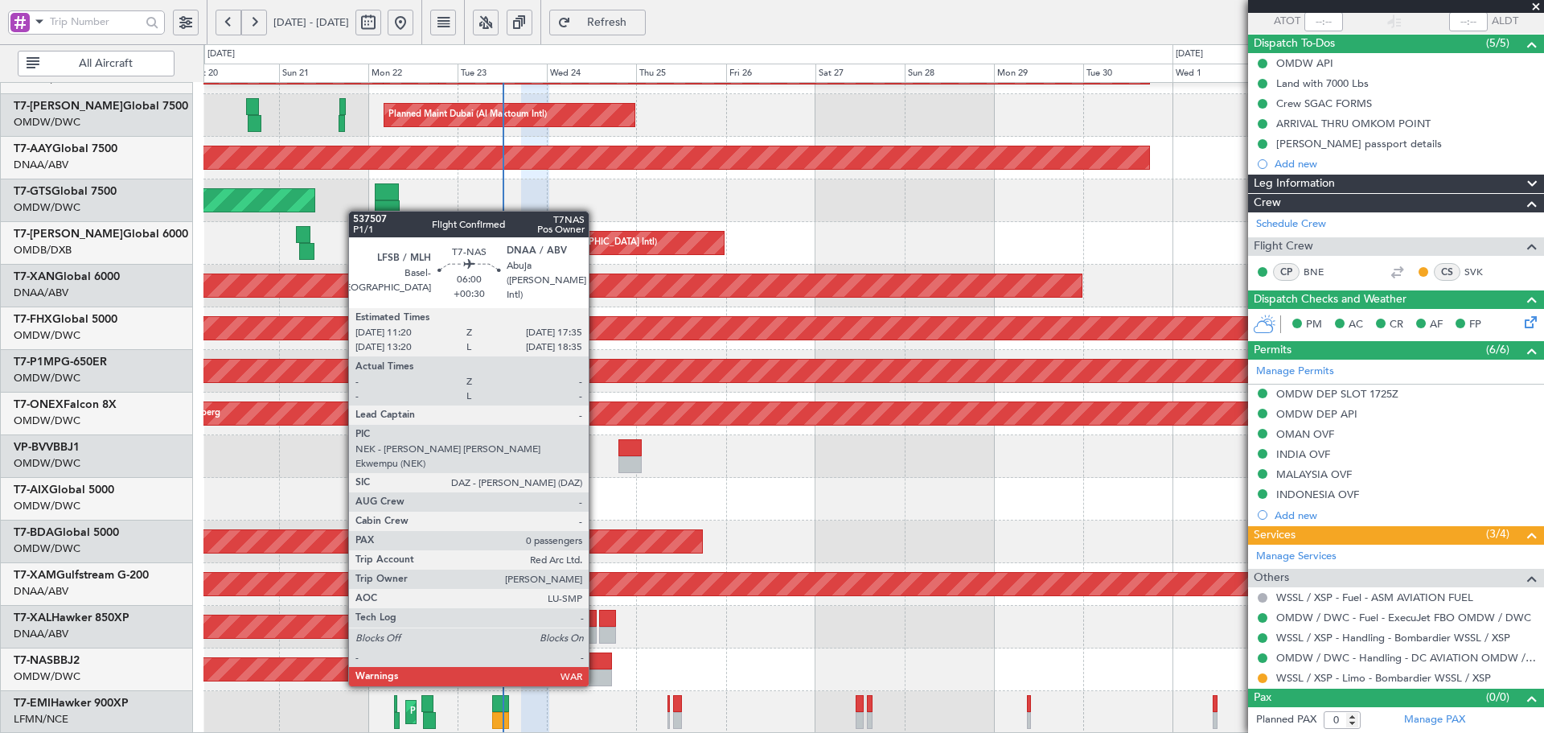
click at [596, 668] on div at bounding box center [600, 660] width 23 height 17
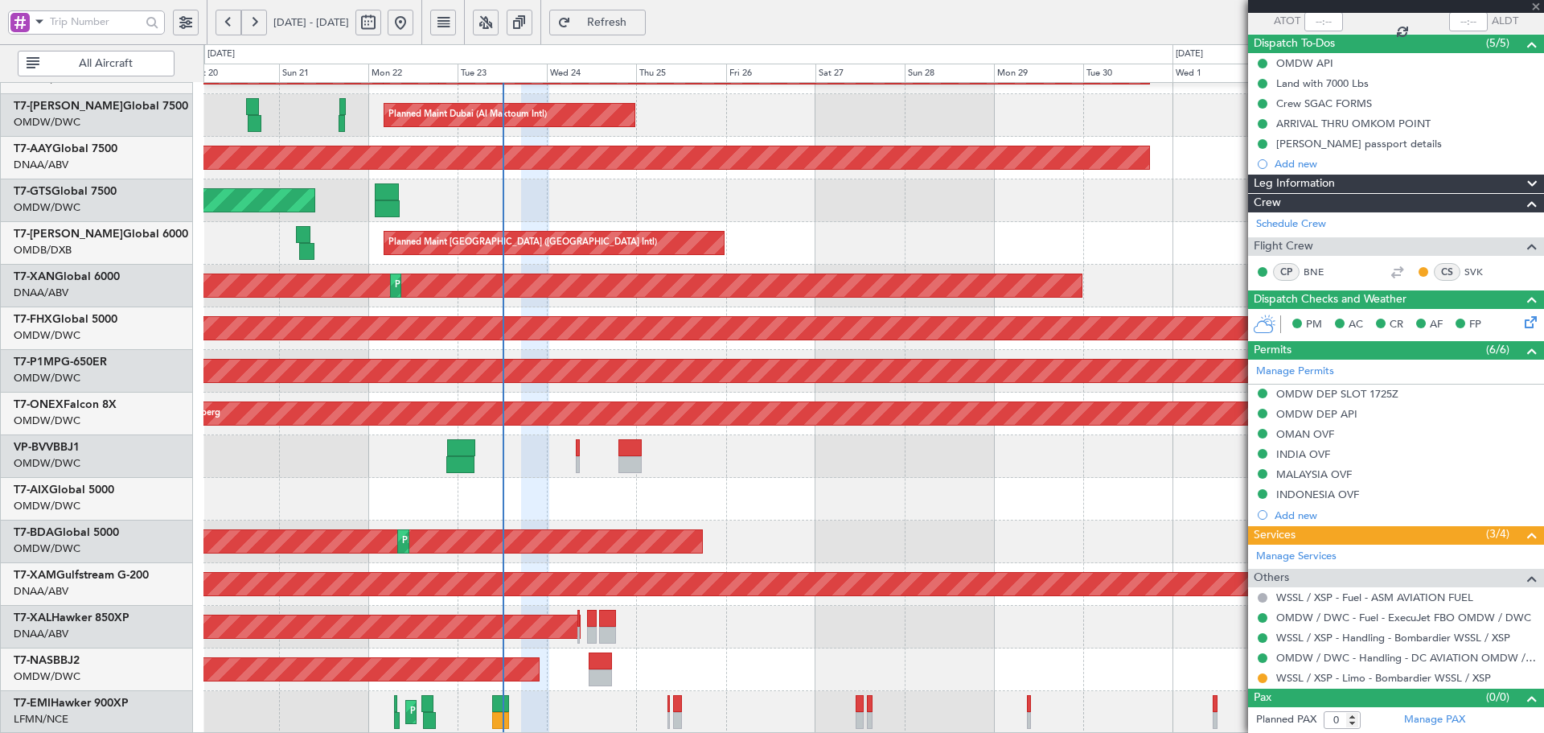
type input "+00:30"
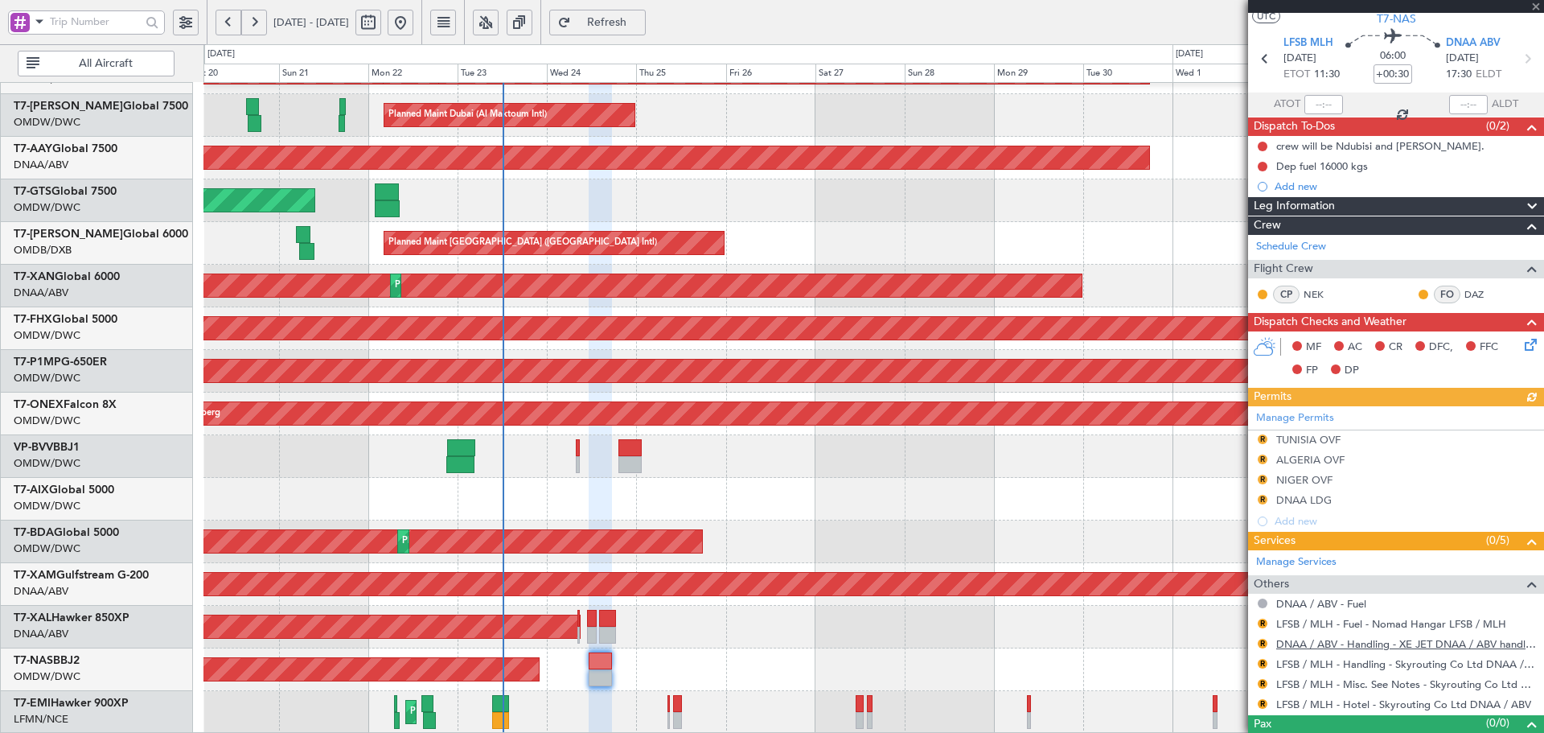
scroll to position [67, 0]
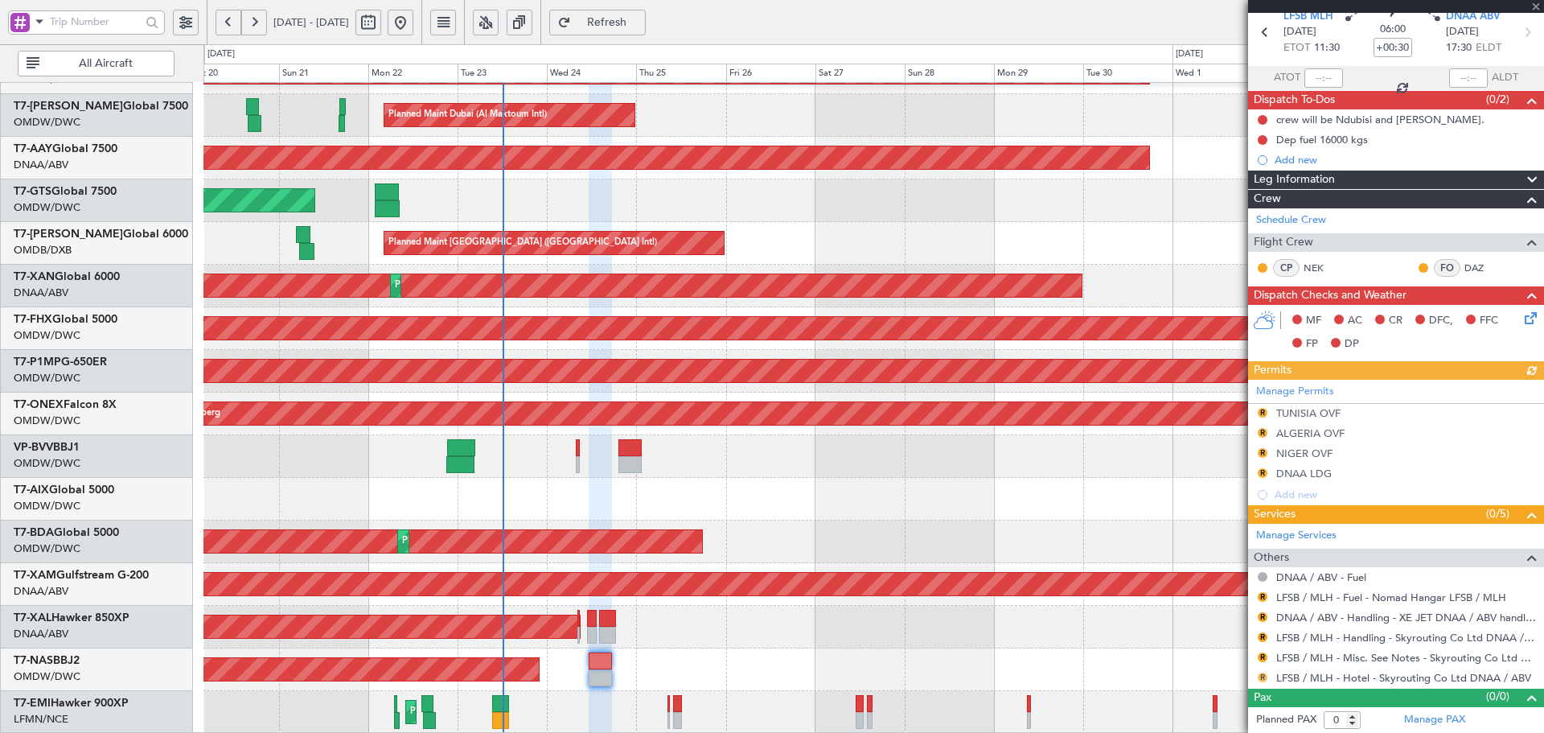
click at [1259, 677] on button "R" at bounding box center [1263, 677] width 10 height 10
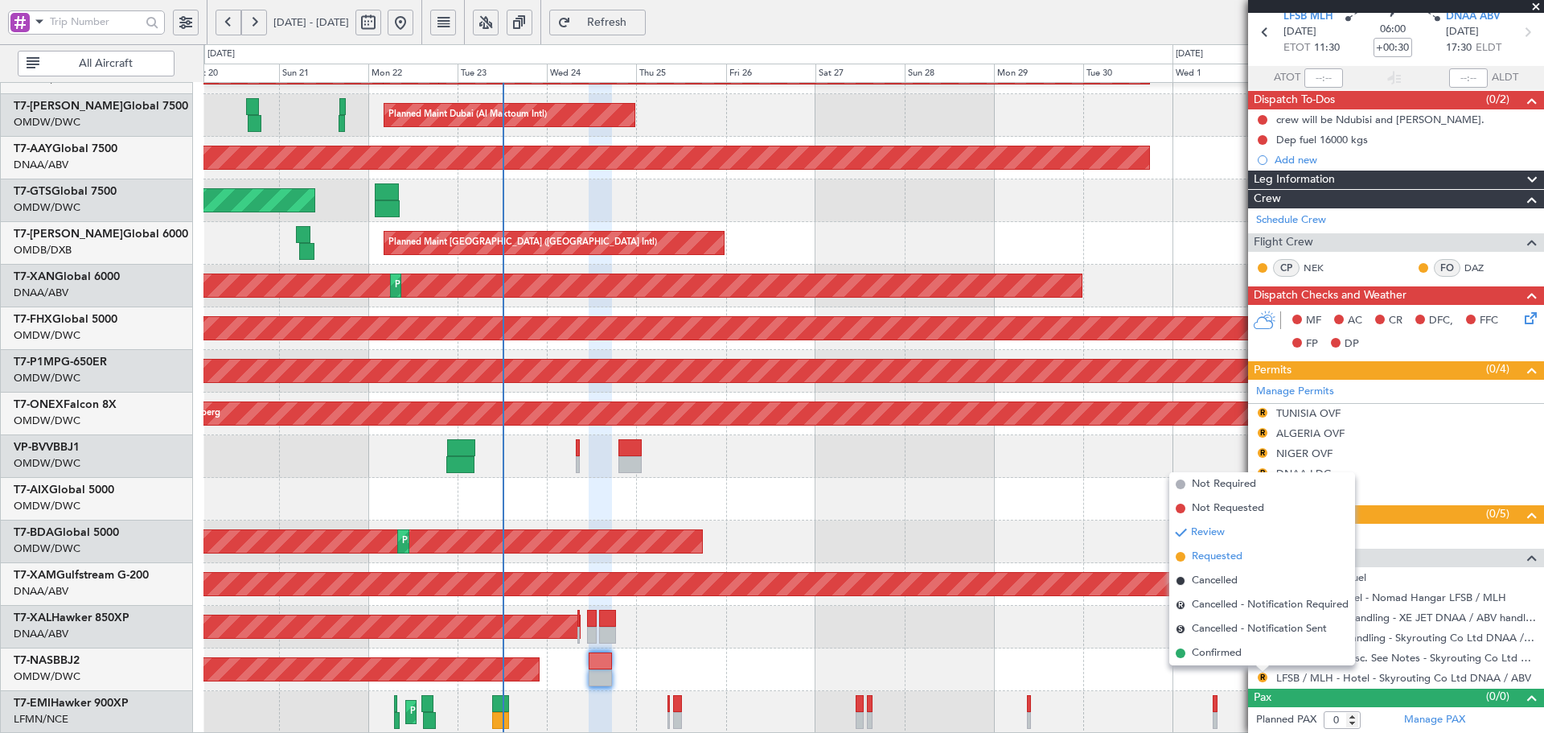
click at [1212, 564] on span "Requested" at bounding box center [1217, 557] width 51 height 16
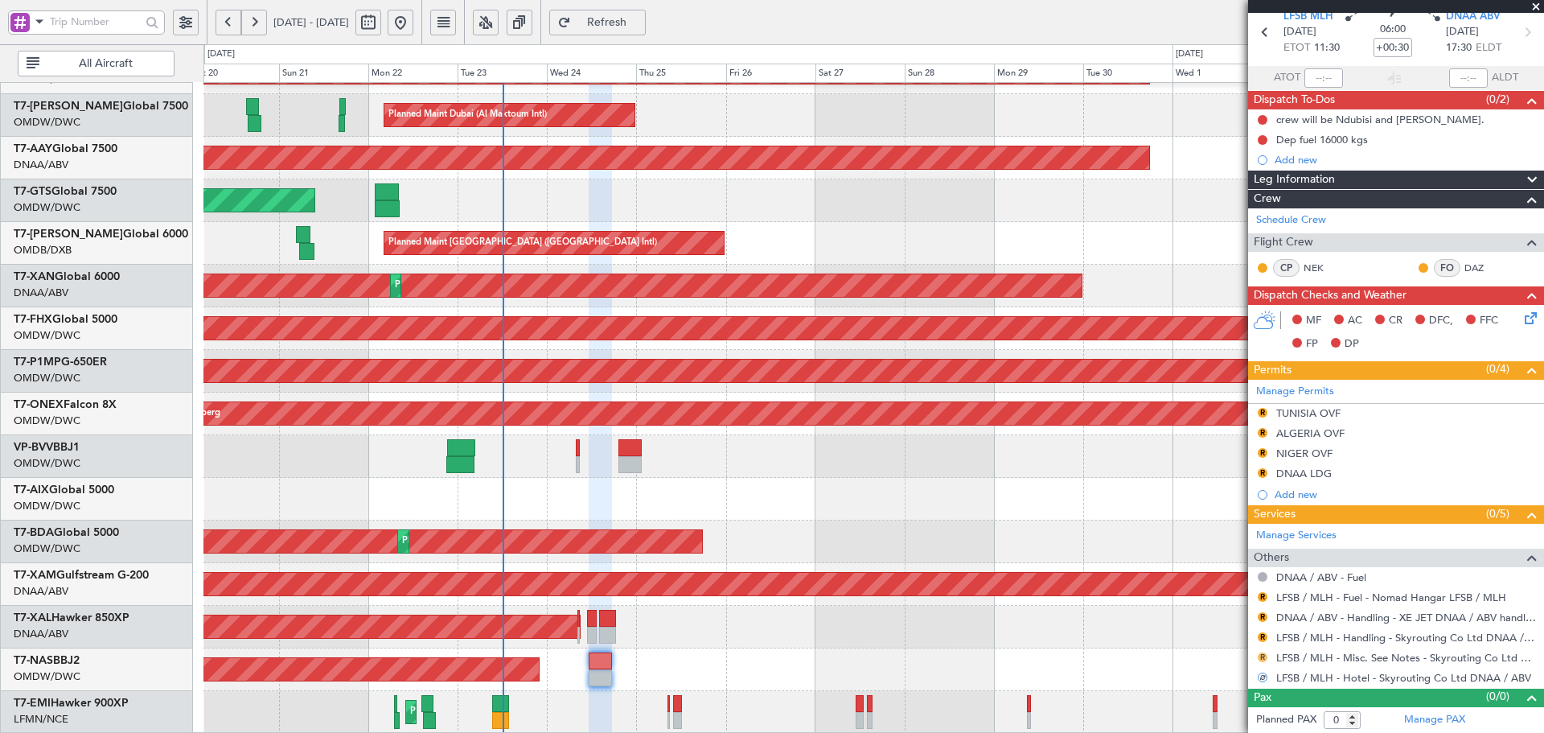
click at [1264, 658] on button "R" at bounding box center [1263, 657] width 10 height 10
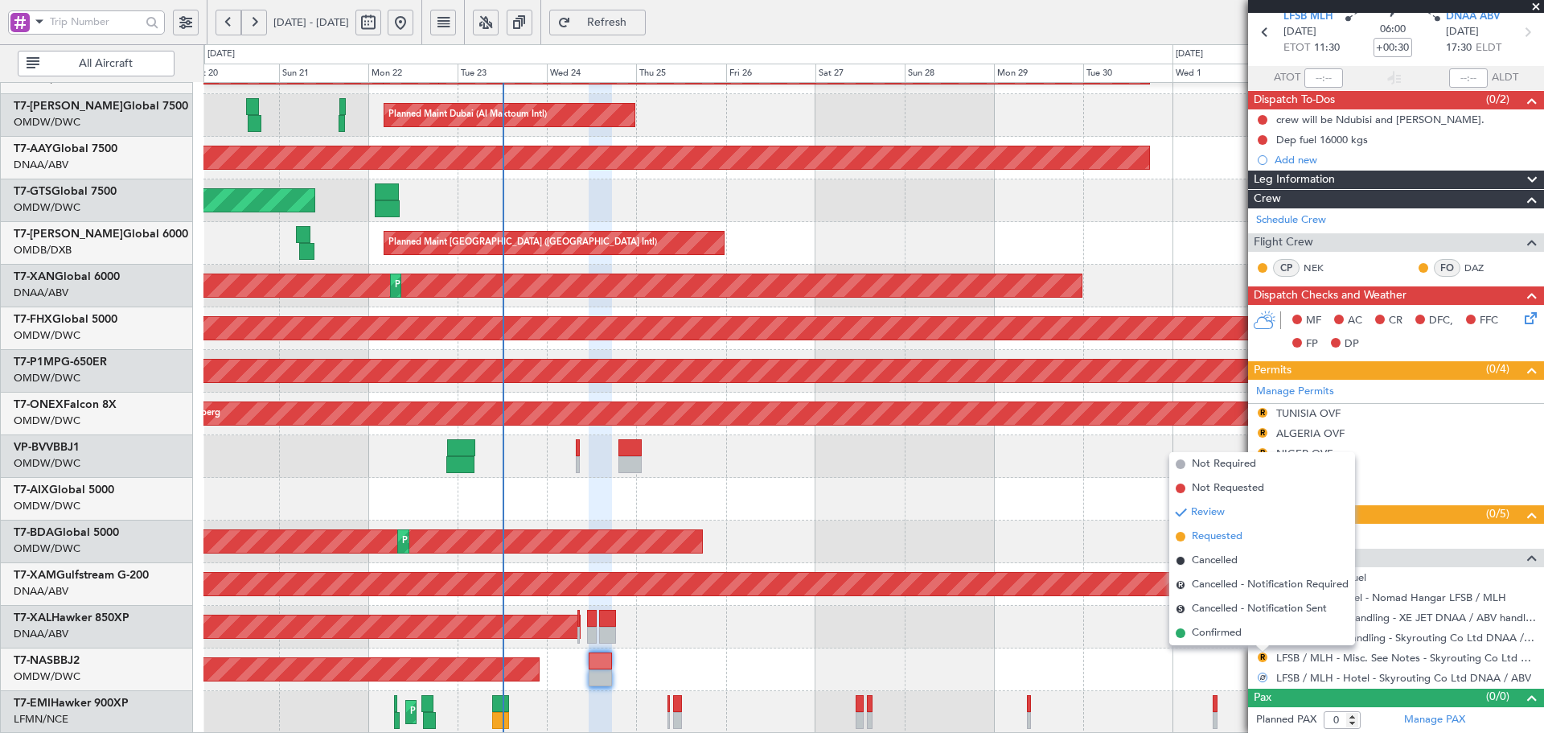
click at [1205, 538] on span "Requested" at bounding box center [1217, 536] width 51 height 16
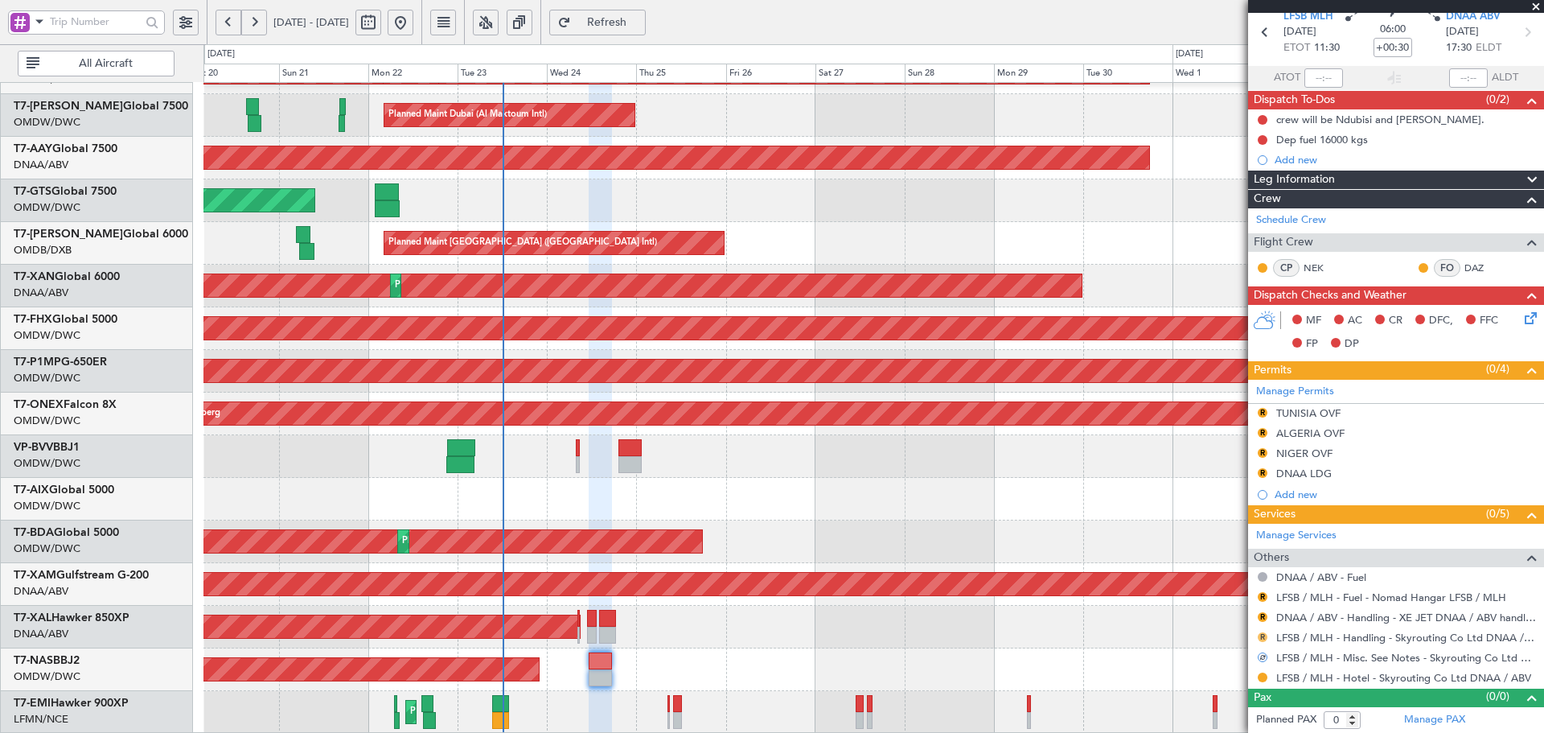
click at [1263, 637] on button "R" at bounding box center [1263, 637] width 10 height 10
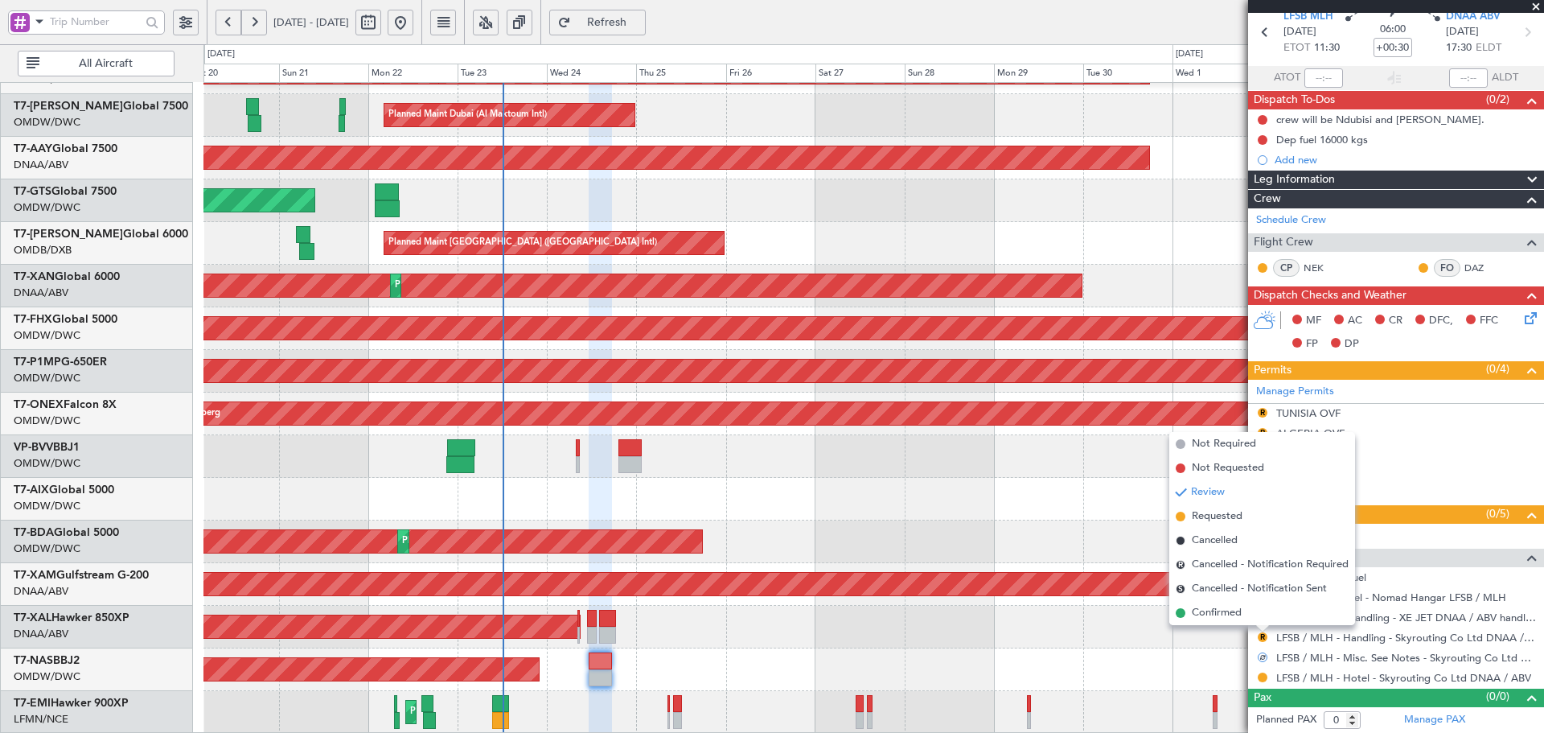
click at [1221, 509] on span "Requested" at bounding box center [1217, 516] width 51 height 16
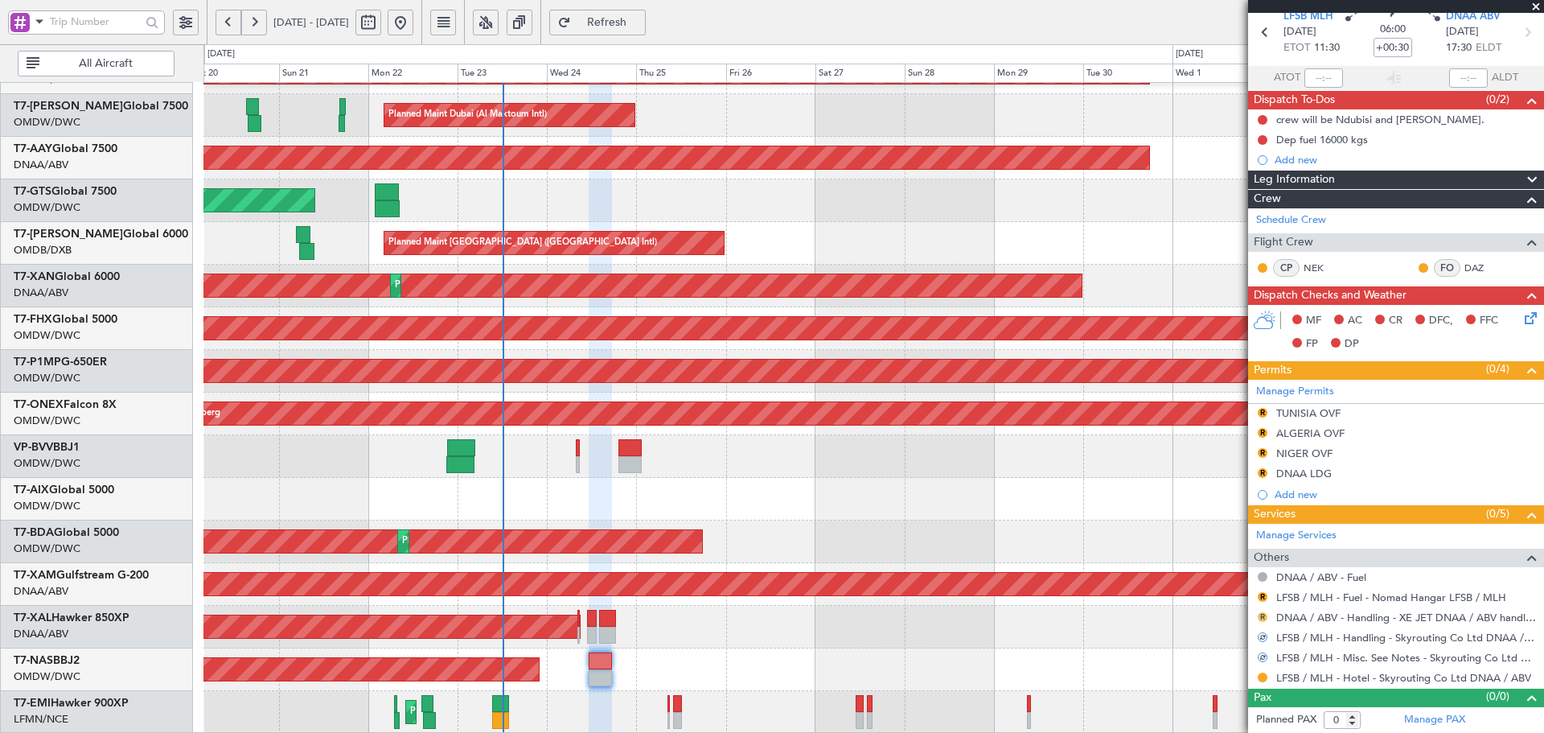
click at [1264, 614] on button "R" at bounding box center [1263, 617] width 10 height 10
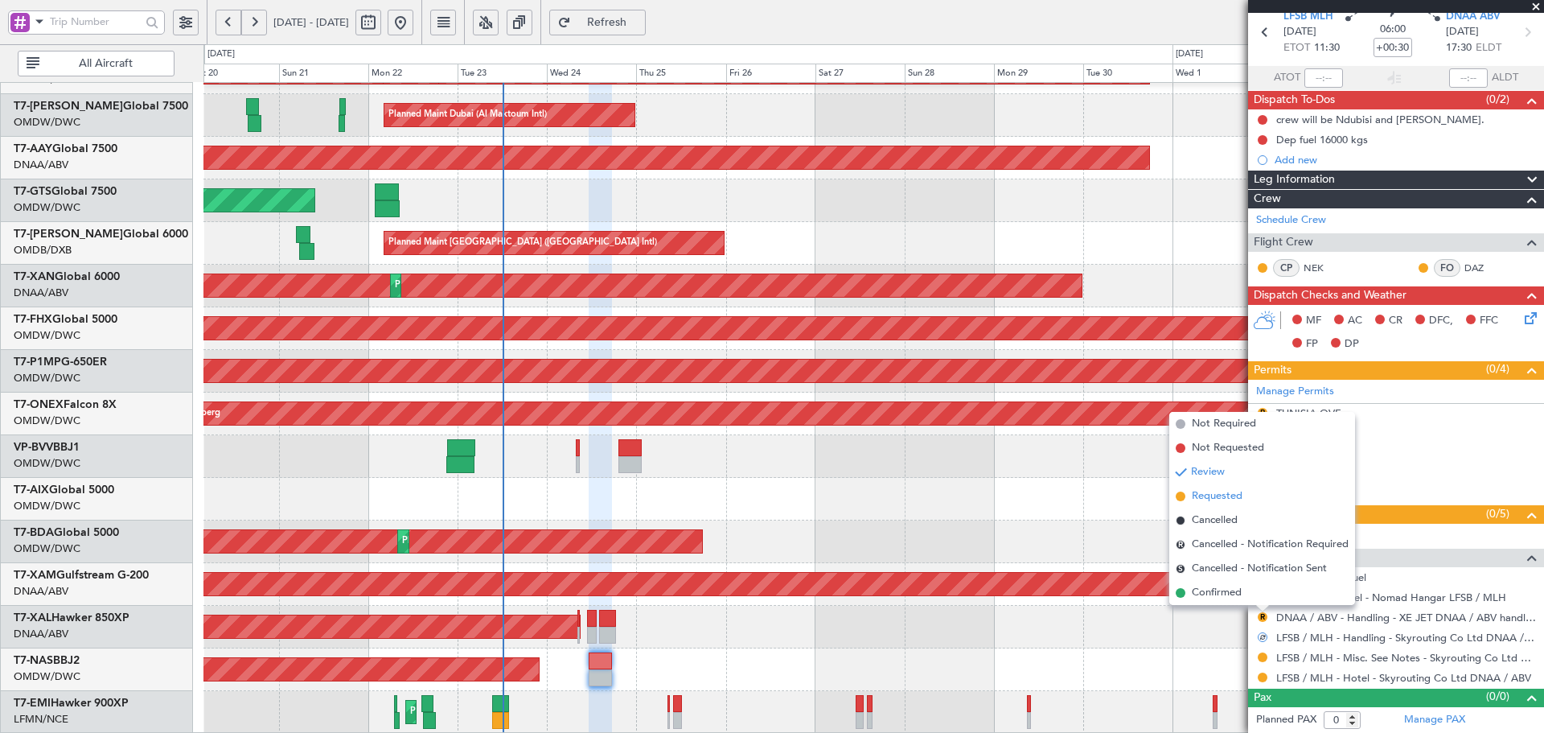
click at [1223, 497] on span "Requested" at bounding box center [1217, 496] width 51 height 16
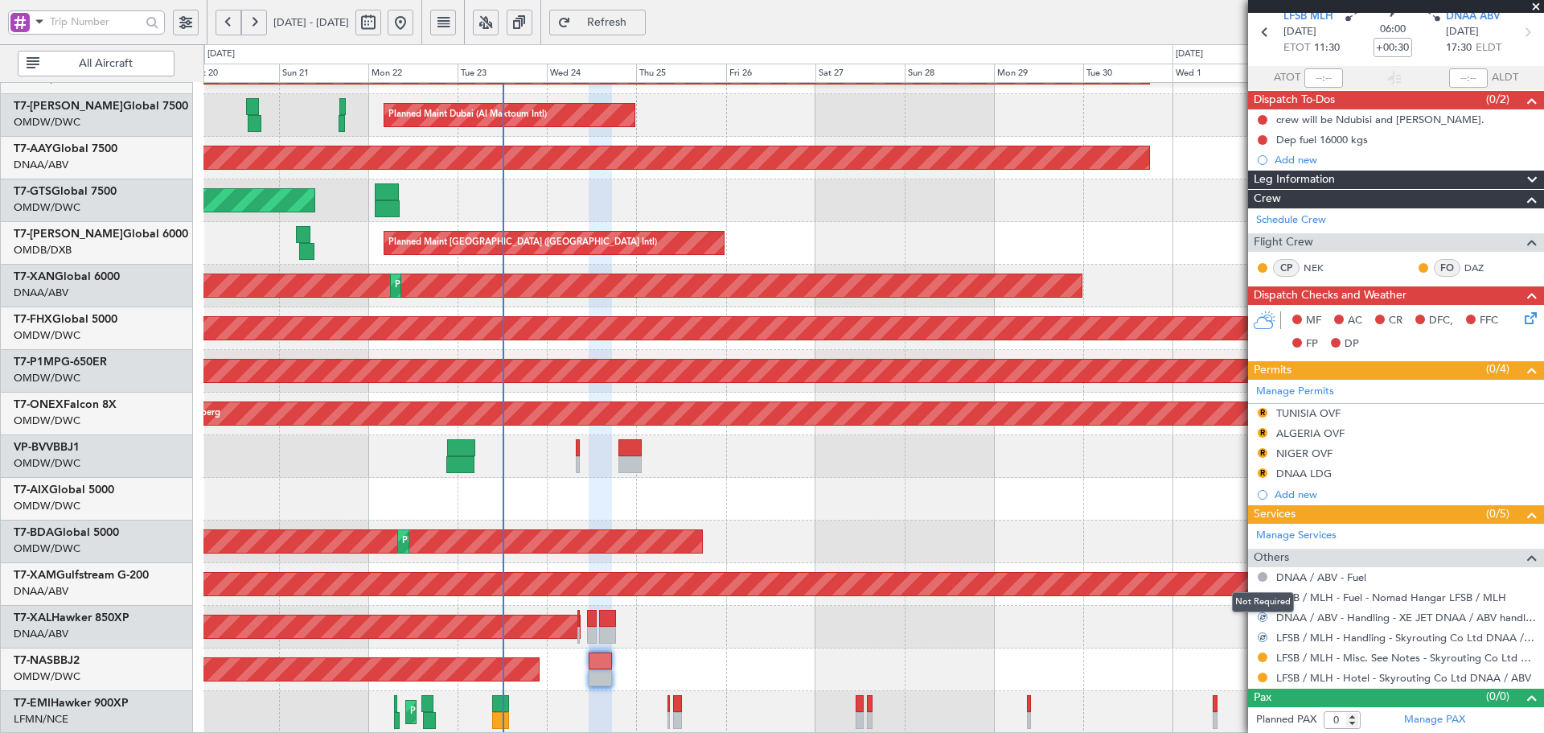
click at [1265, 598] on div "Not Required" at bounding box center [1263, 602] width 62 height 20
click at [1265, 595] on button "R" at bounding box center [1263, 597] width 10 height 10
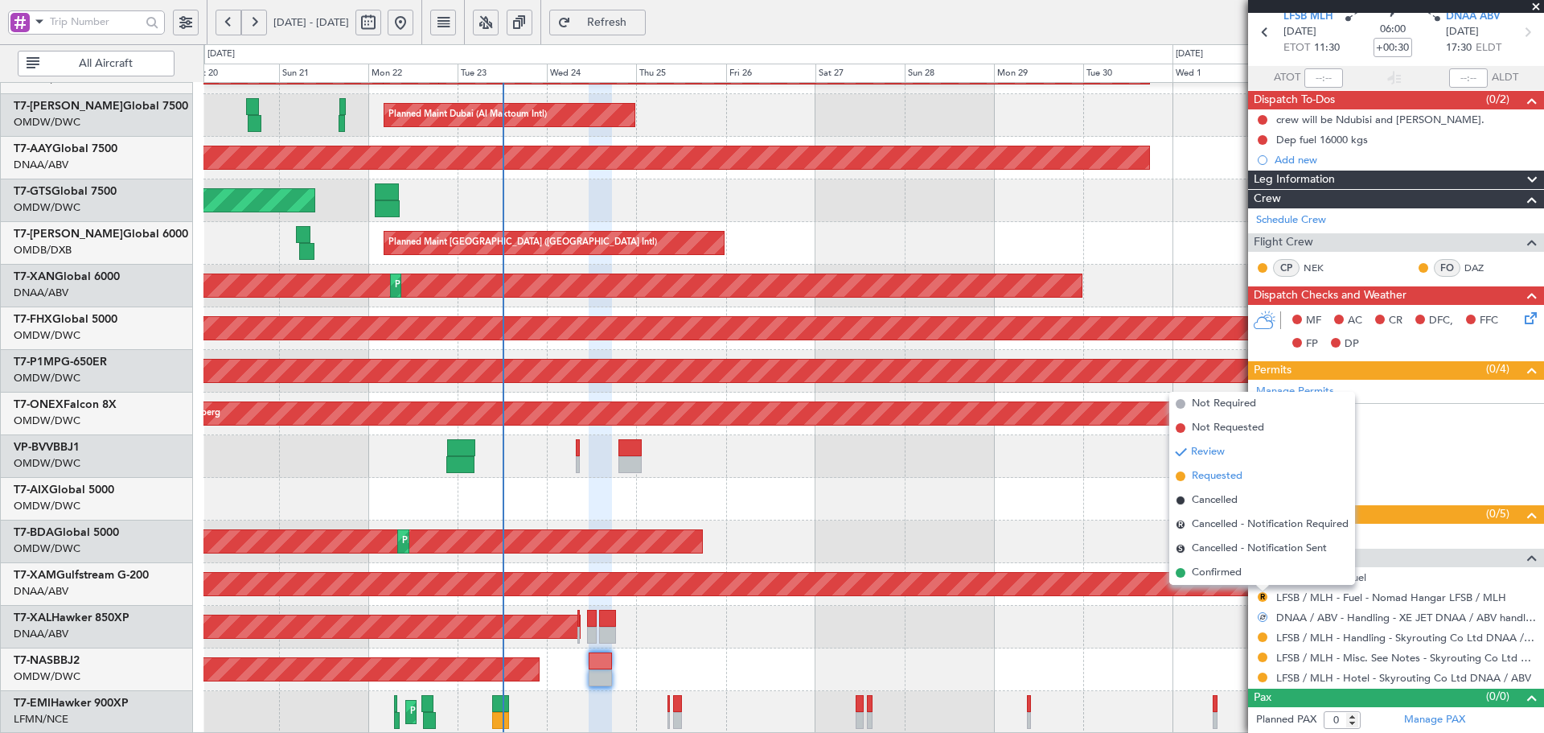
click at [1224, 479] on span "Requested" at bounding box center [1217, 476] width 51 height 16
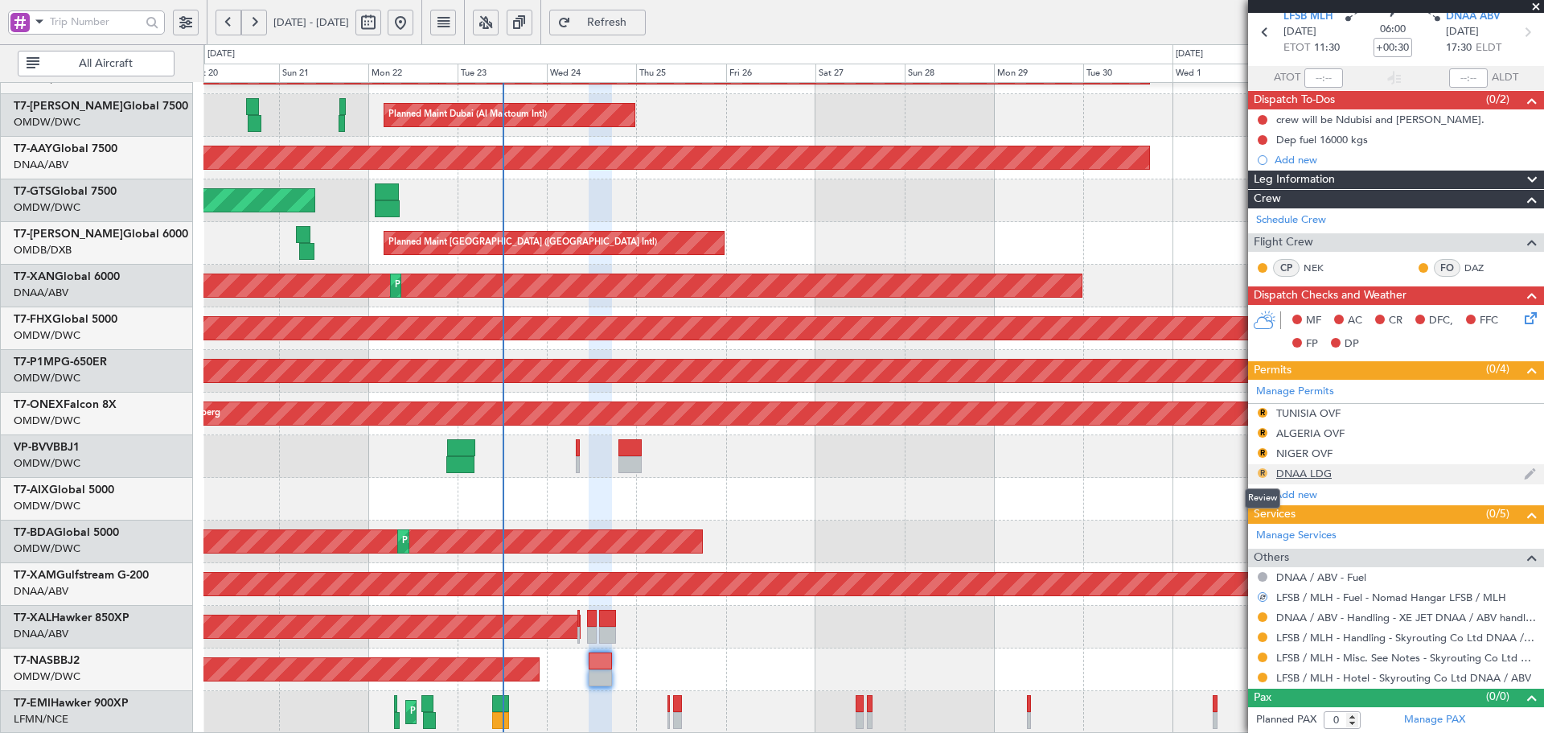
click at [1261, 470] on button "R" at bounding box center [1263, 473] width 10 height 10
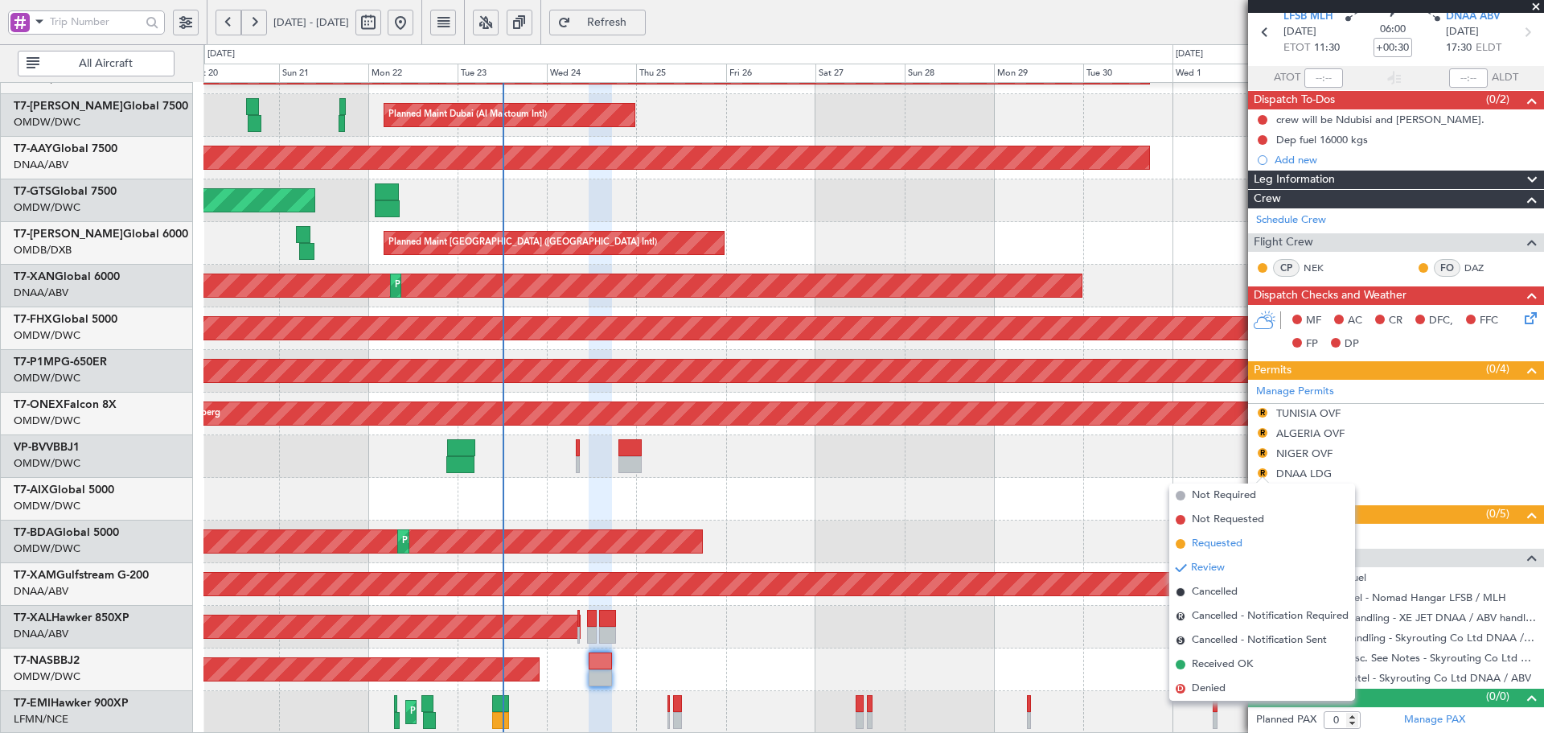
click at [1200, 544] on span "Requested" at bounding box center [1217, 544] width 51 height 16
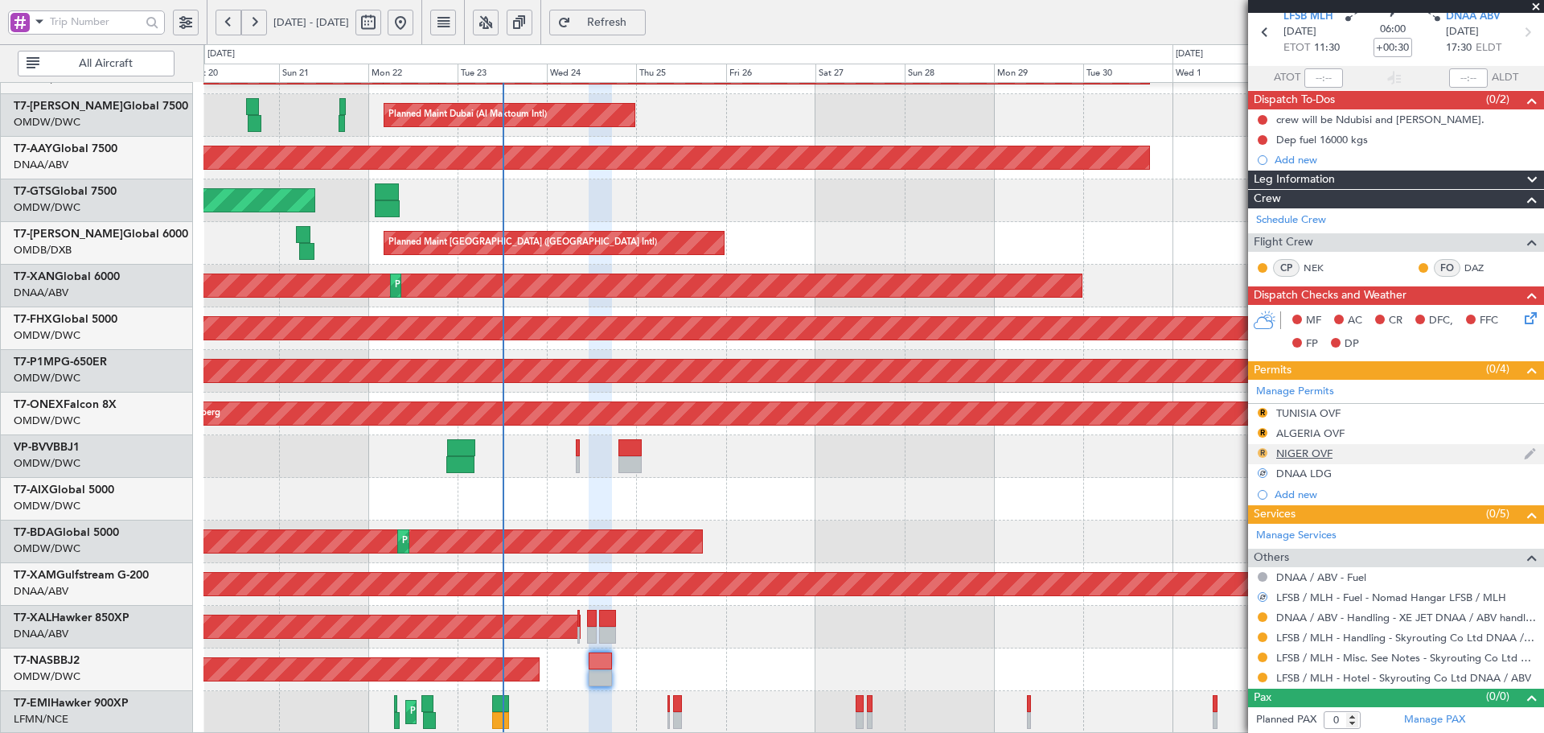
click at [1264, 450] on button "R" at bounding box center [1263, 453] width 10 height 10
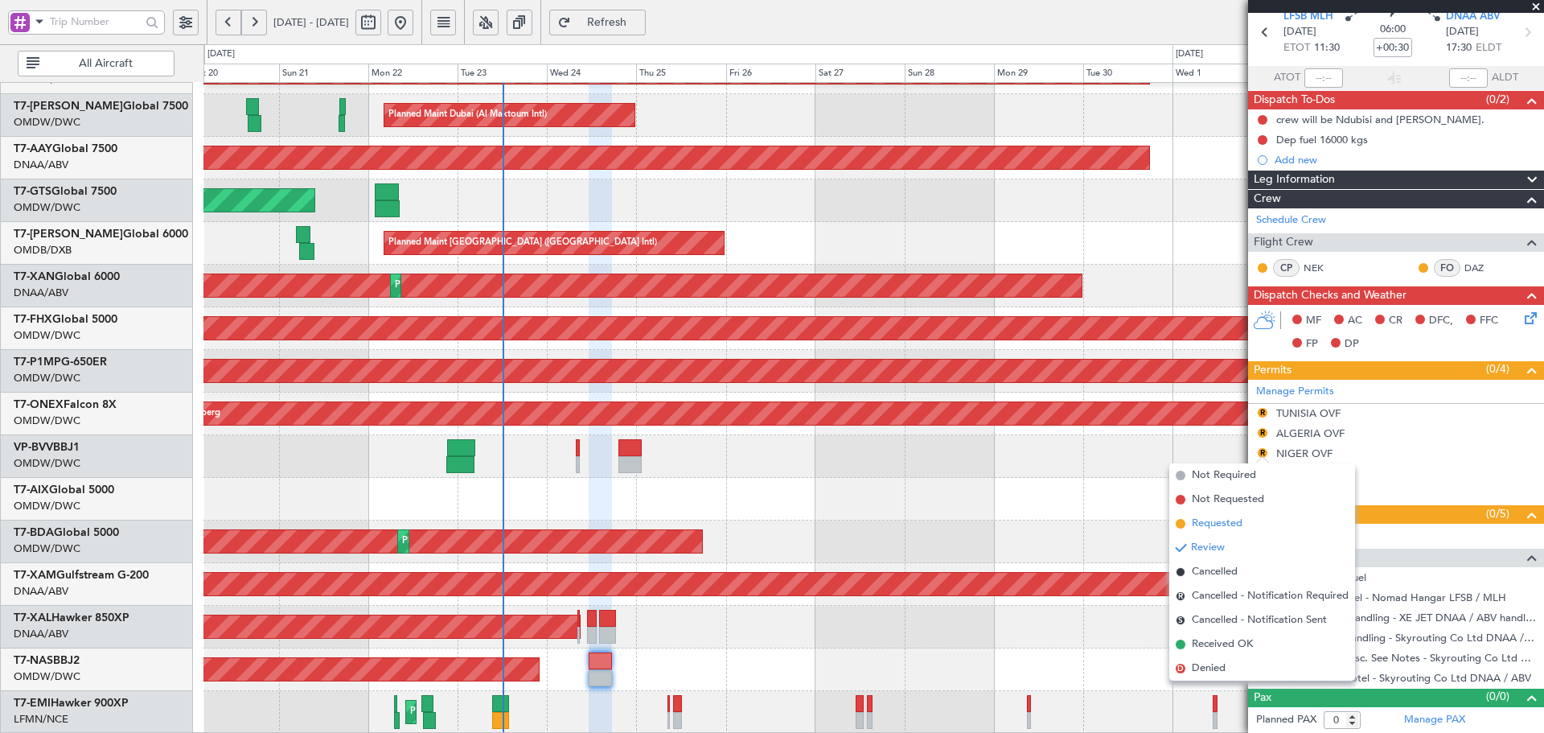
click at [1210, 521] on span "Requested" at bounding box center [1217, 524] width 51 height 16
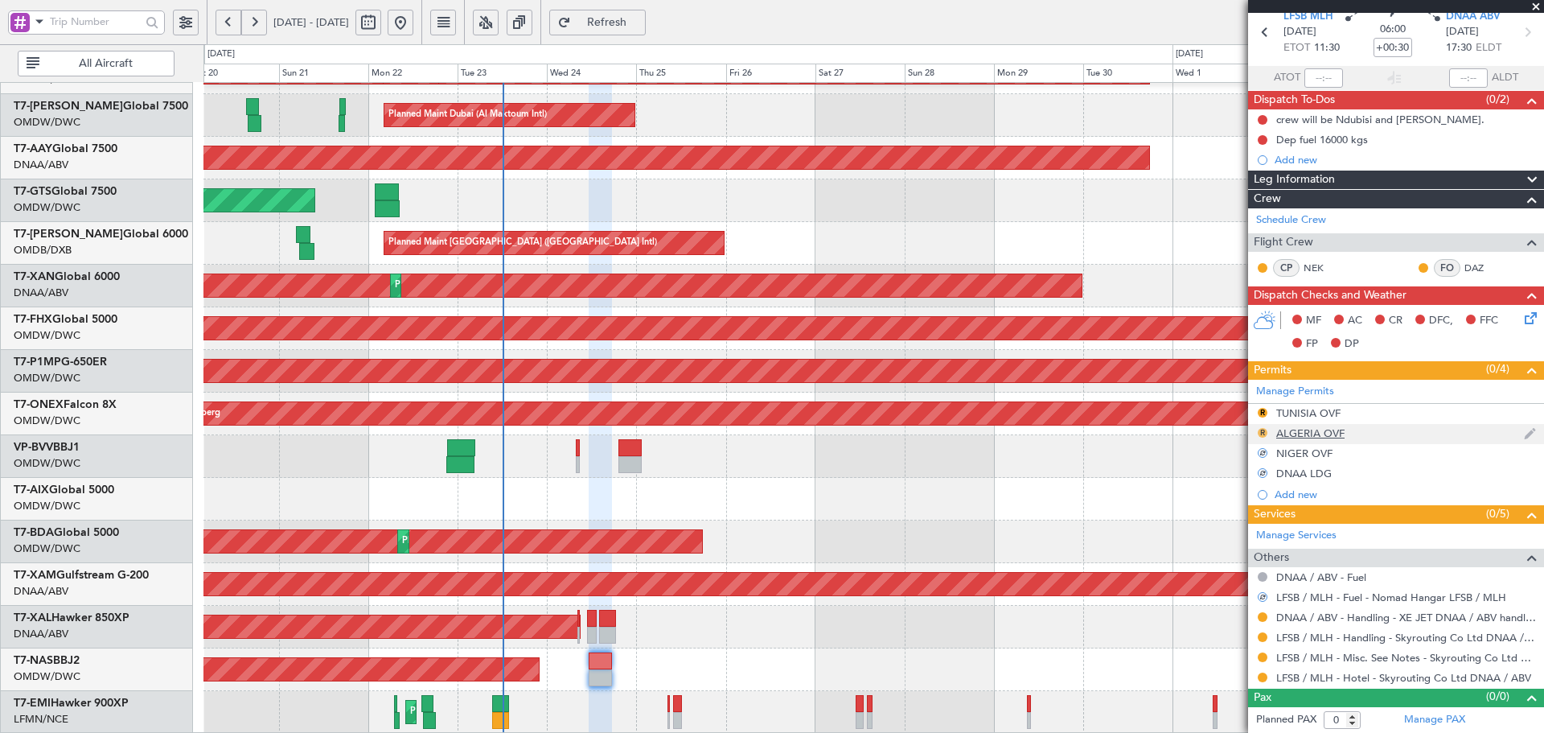
click at [1266, 431] on button "R" at bounding box center [1263, 433] width 10 height 10
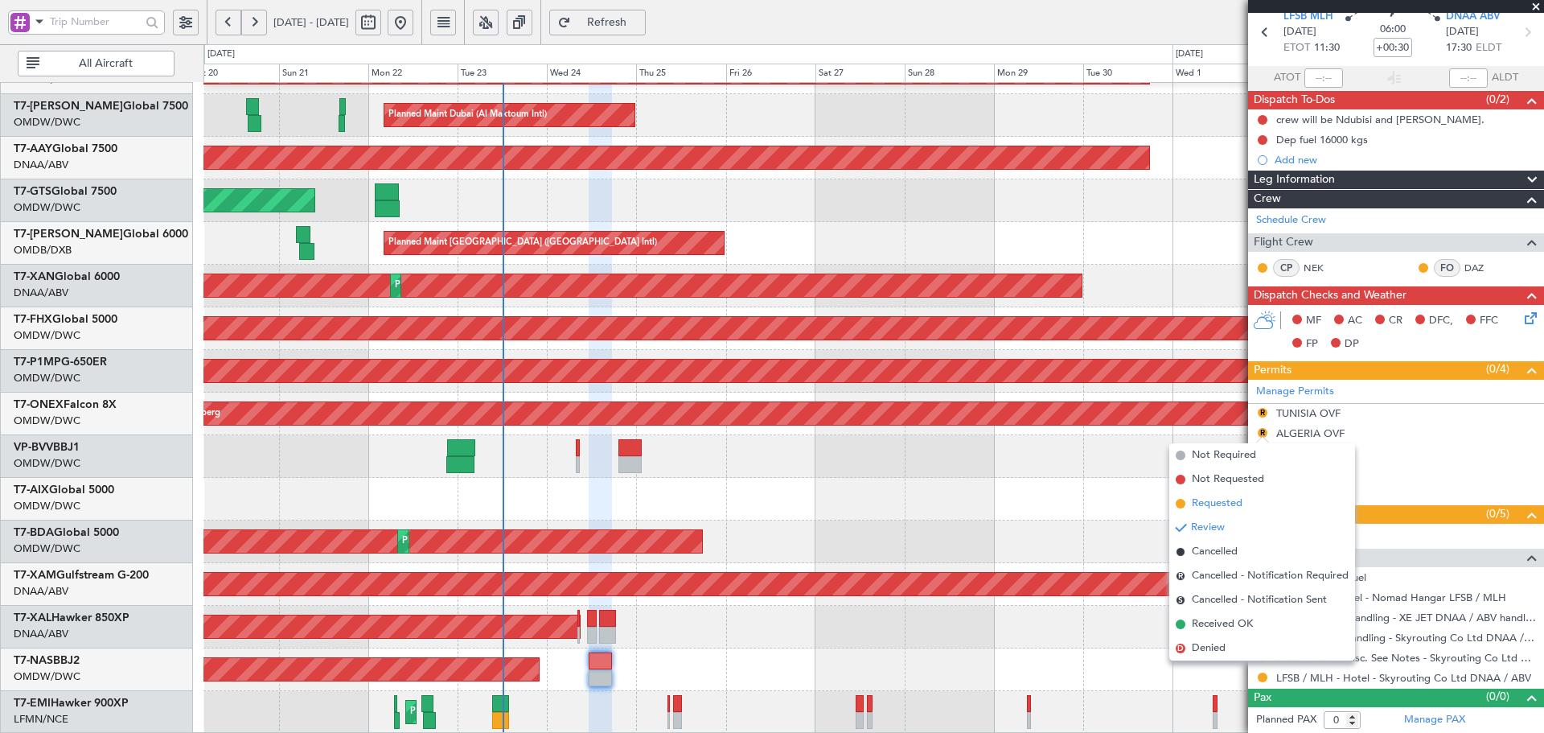
click at [1209, 505] on span "Requested" at bounding box center [1217, 503] width 51 height 16
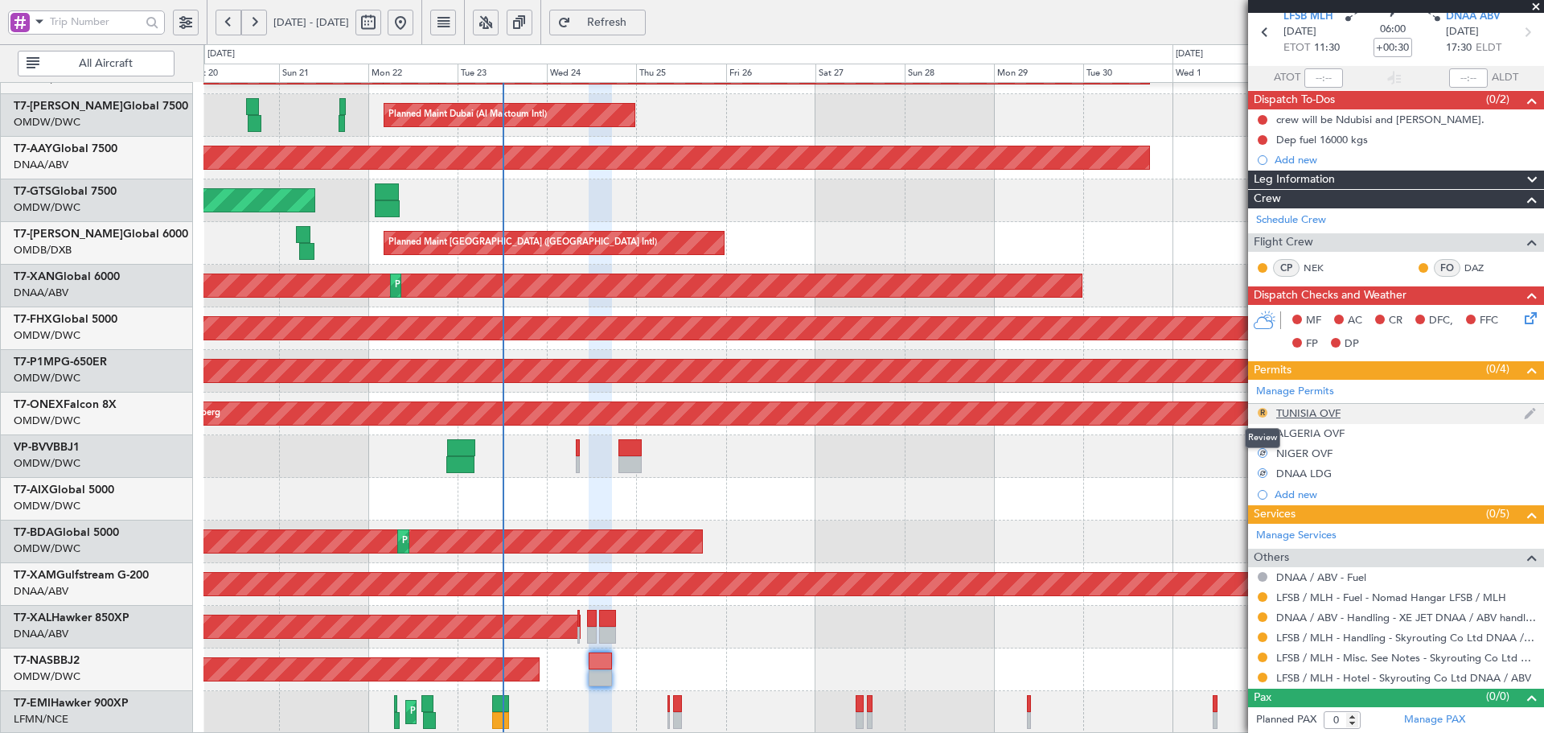
click at [1264, 413] on button "R" at bounding box center [1263, 413] width 10 height 10
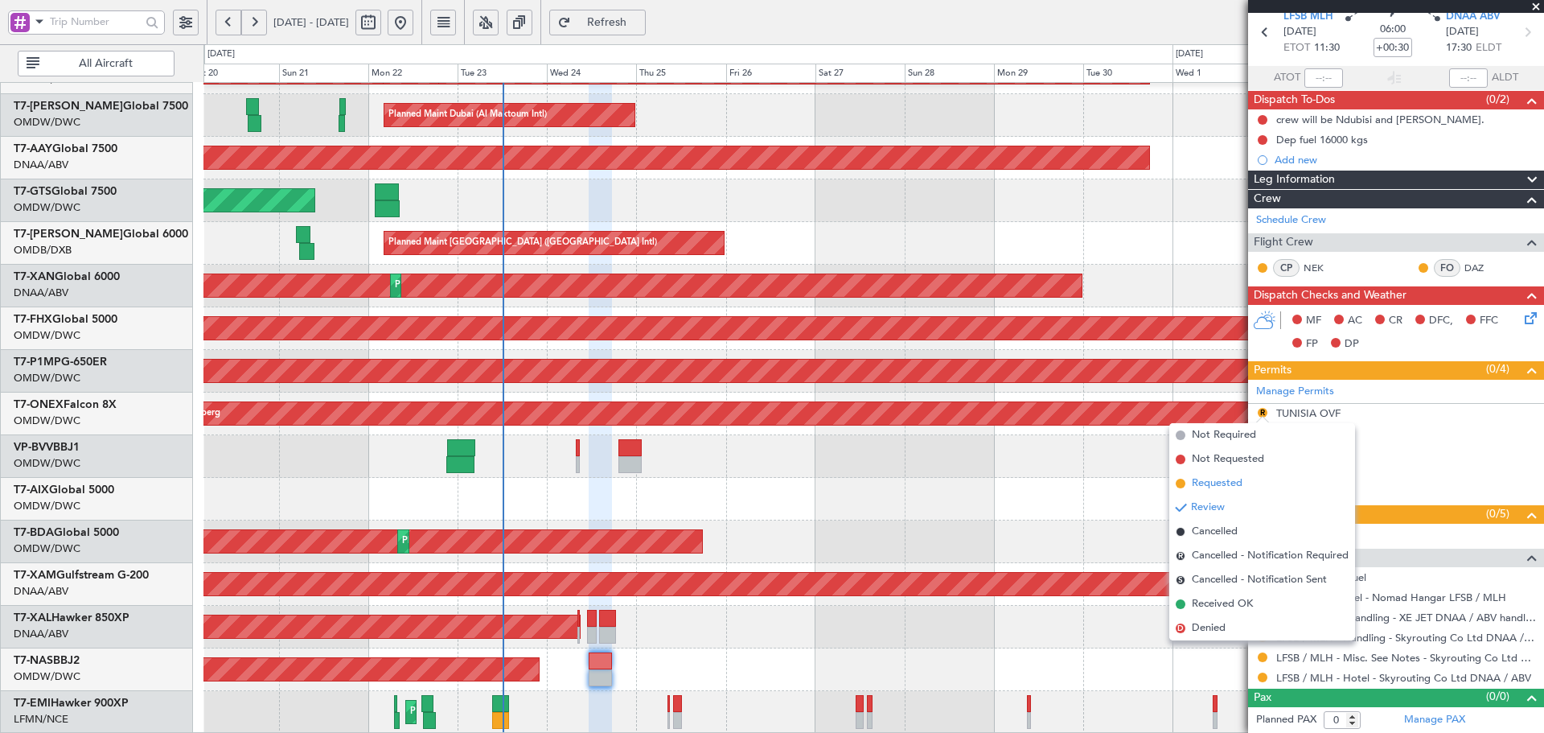
click at [1209, 479] on span "Requested" at bounding box center [1217, 483] width 51 height 16
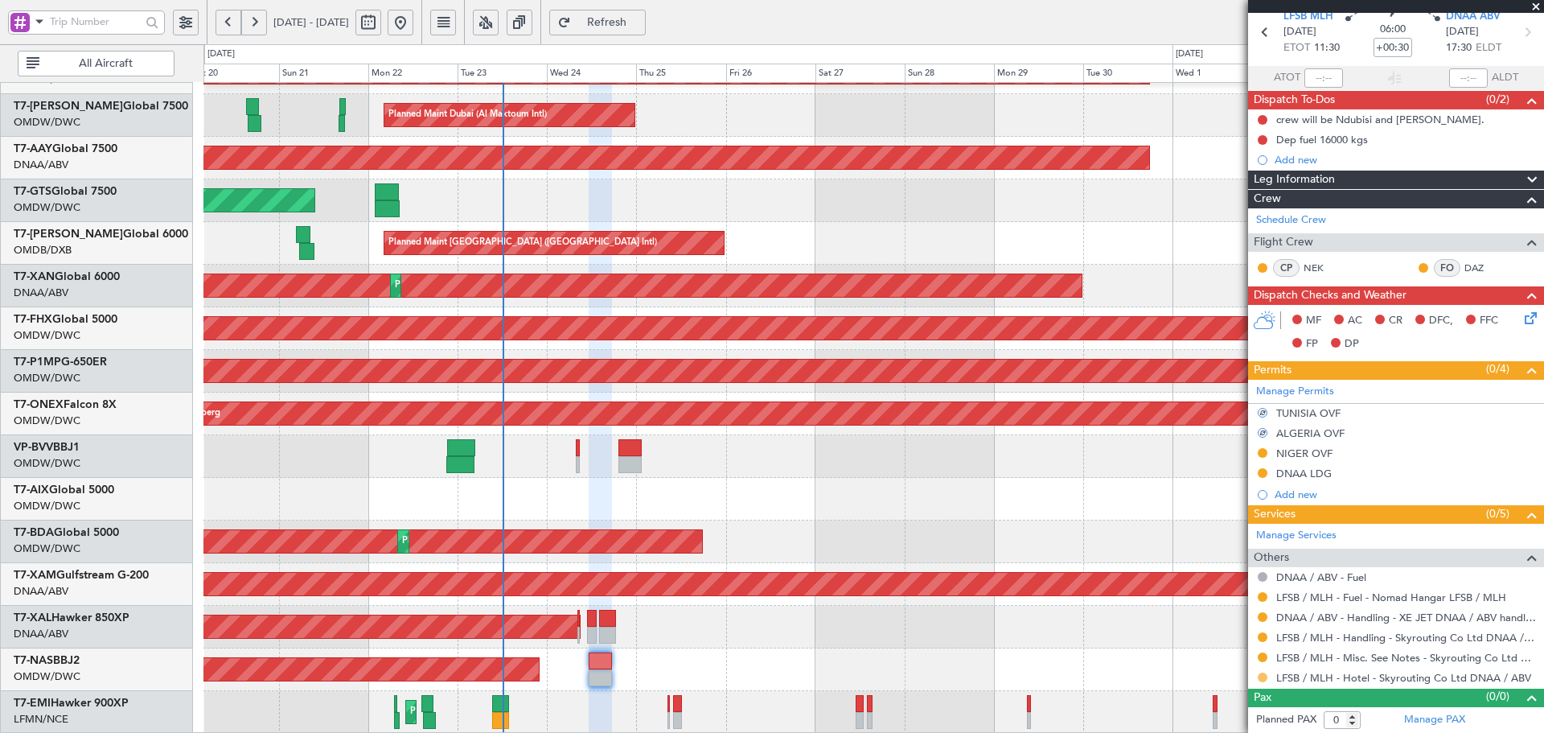
click at [1264, 679] on button at bounding box center [1263, 677] width 10 height 10
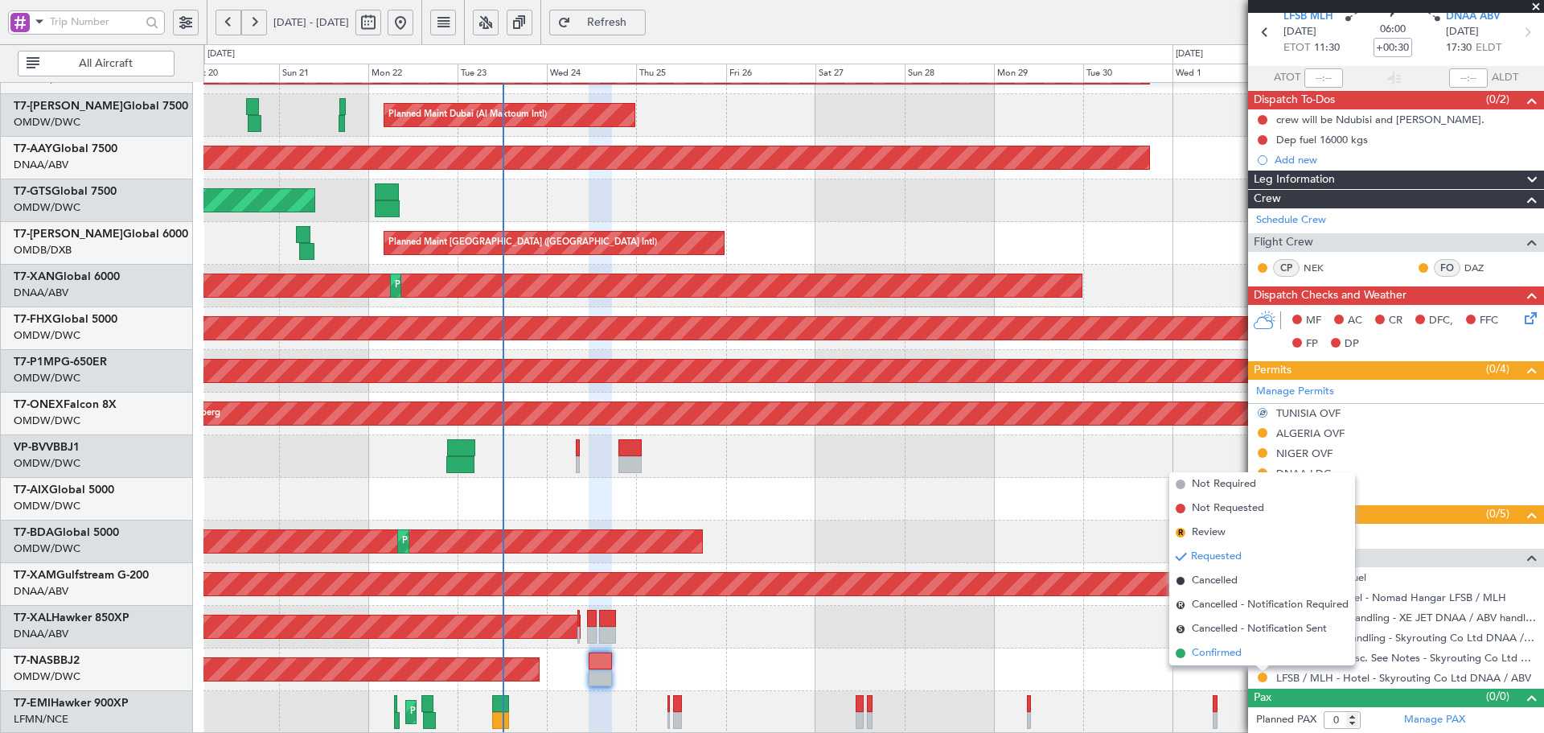
click at [1202, 659] on span "Confirmed" at bounding box center [1217, 653] width 50 height 16
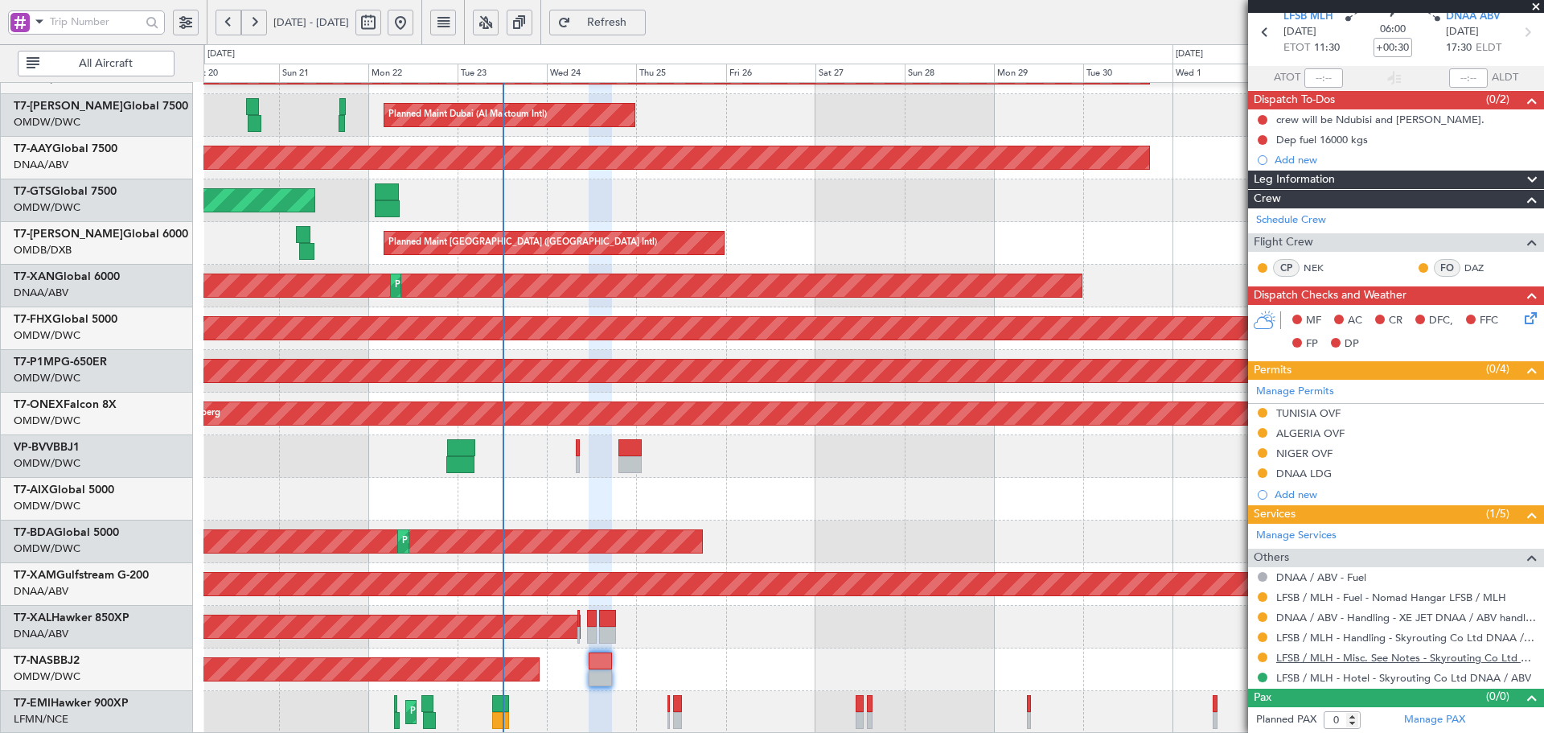
click at [1502, 658] on link "LFSB / MLH - Misc. See Notes - Skyrouting Co Ltd DNAA / ABV" at bounding box center [1406, 658] width 260 height 14
